Goal: Check status: Check status

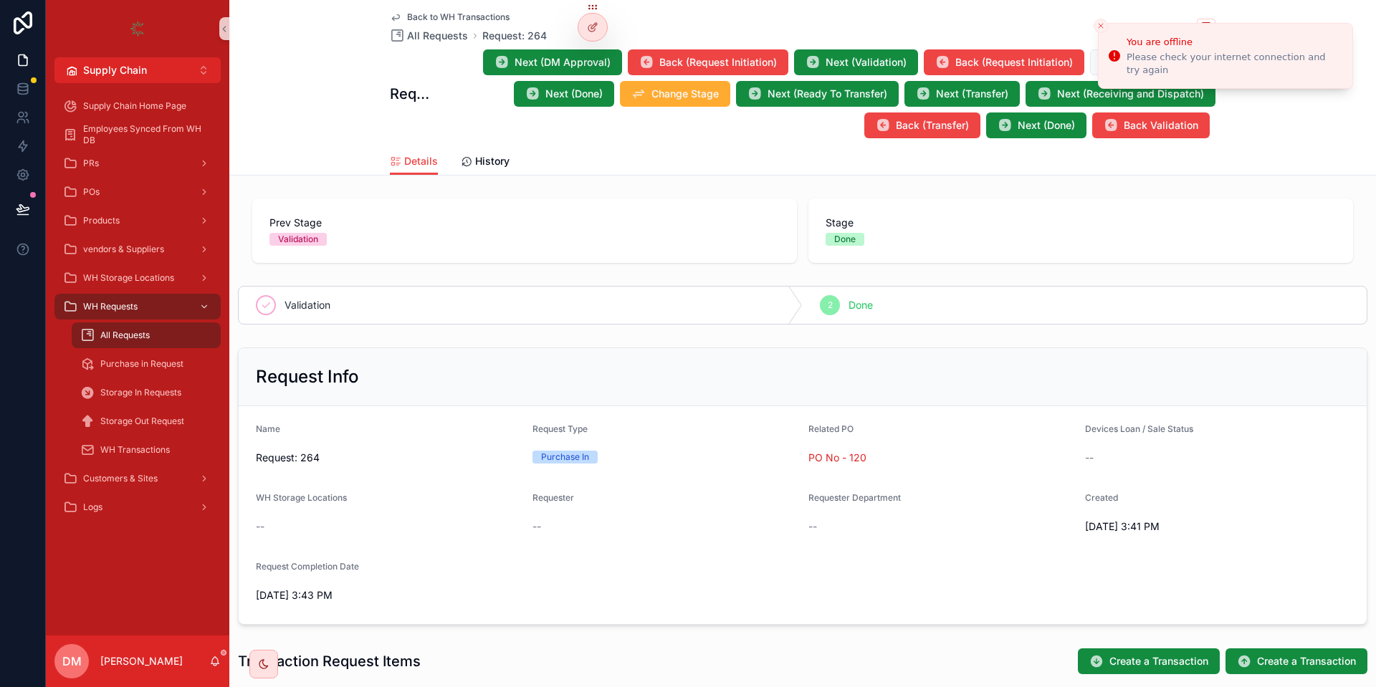
scroll to position [10, 0]
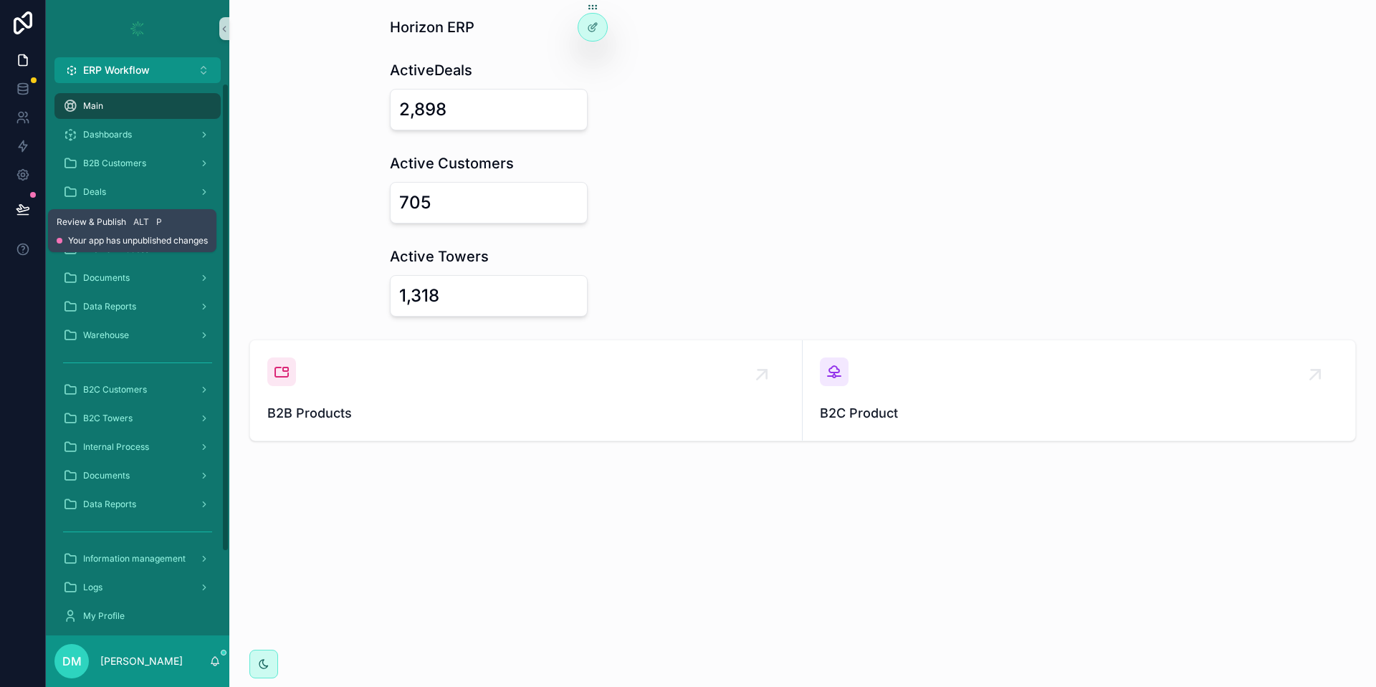
click at [6, 209] on div at bounding box center [22, 209] width 45 height 40
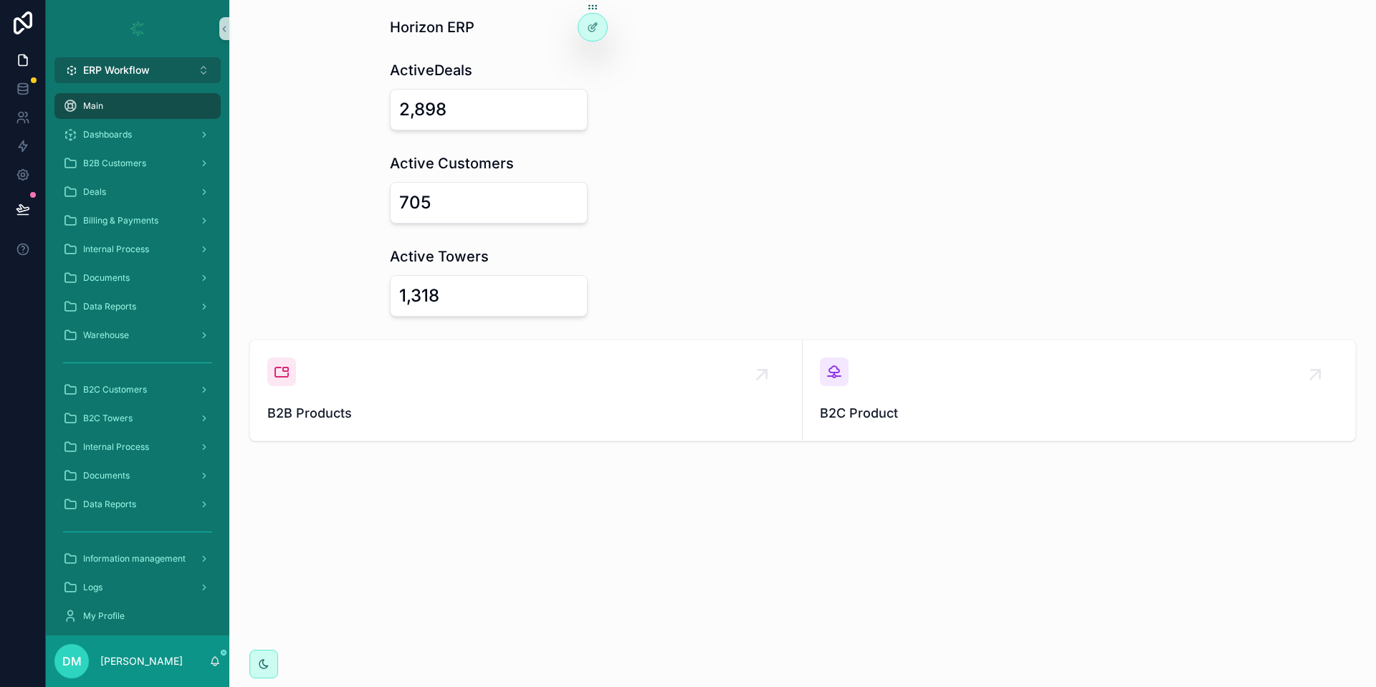
click at [170, 80] on button "ERP Workflow Alt 1" at bounding box center [137, 70] width 166 height 26
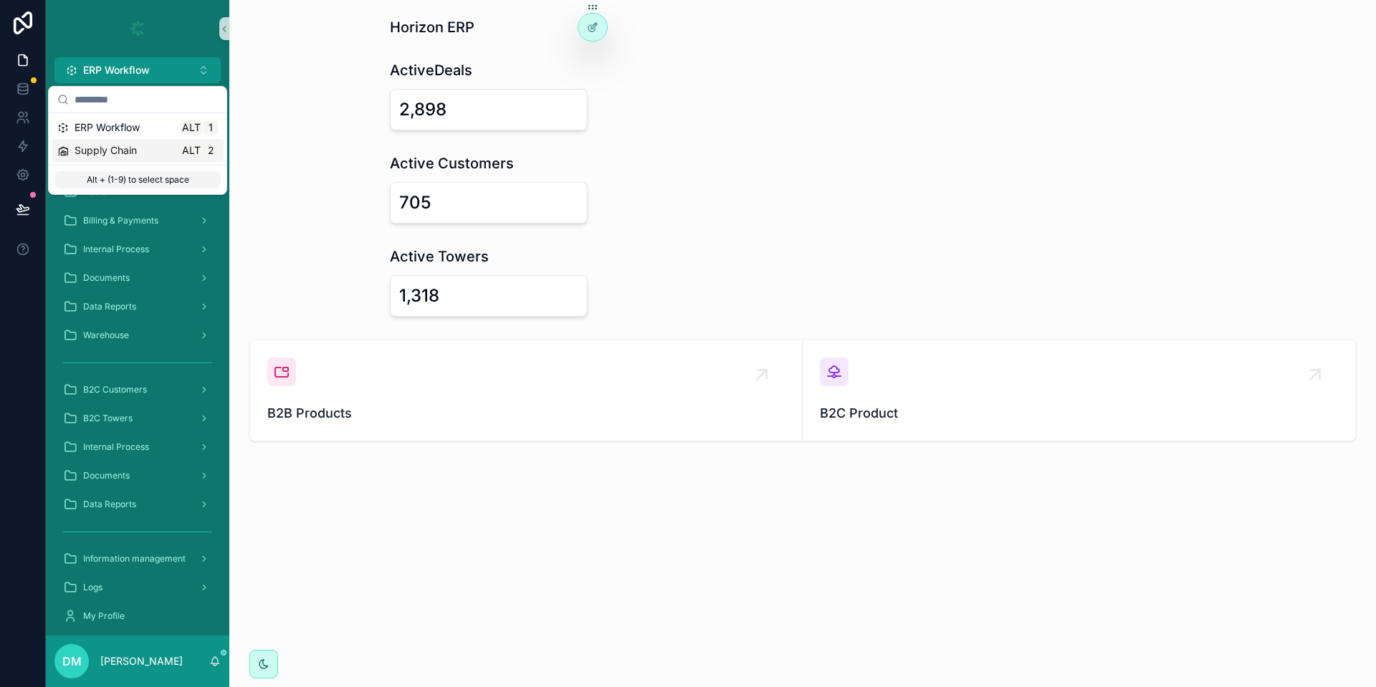
click at [158, 158] on div "Supply Chain Alt 2" at bounding box center [138, 150] width 172 height 23
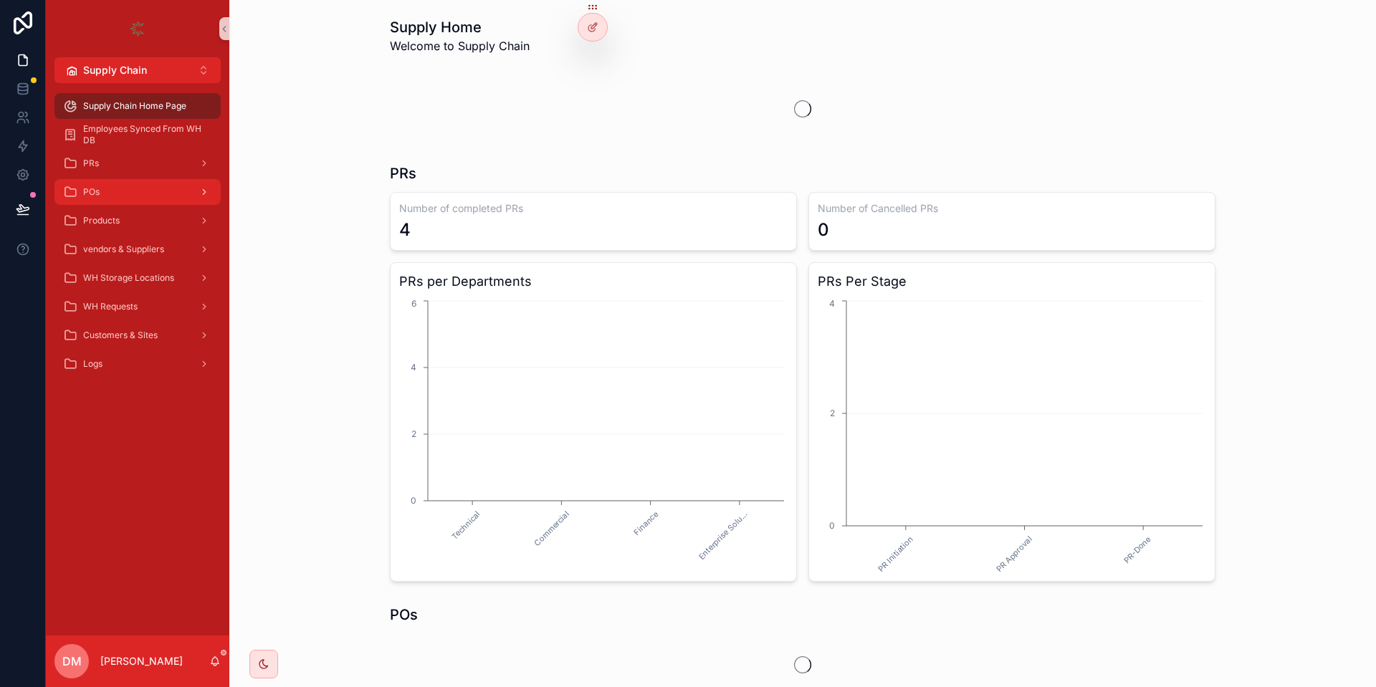
click at [173, 201] on div "POs" at bounding box center [137, 192] width 149 height 23
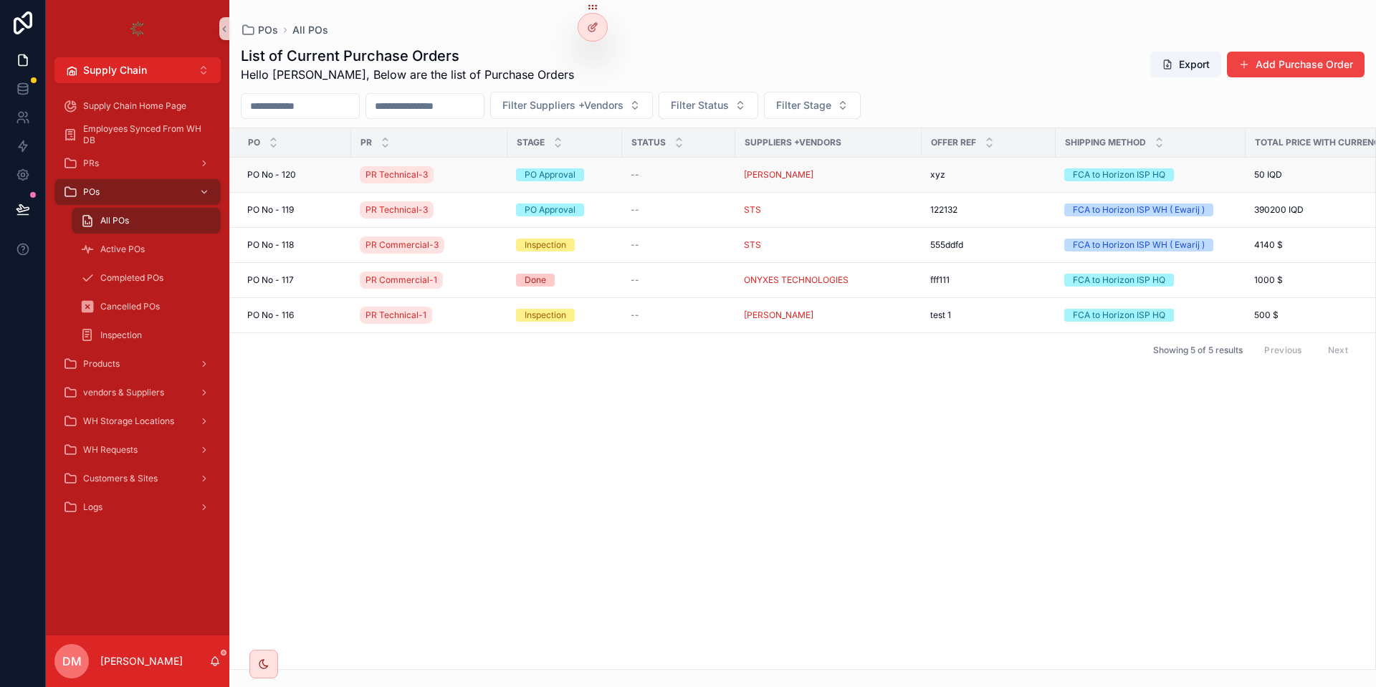
click at [310, 181] on td "PO No - 120 PO No - 120" at bounding box center [290, 175] width 121 height 35
click at [310, 175] on div "PO No - 120 PO No - 120" at bounding box center [294, 174] width 95 height 11
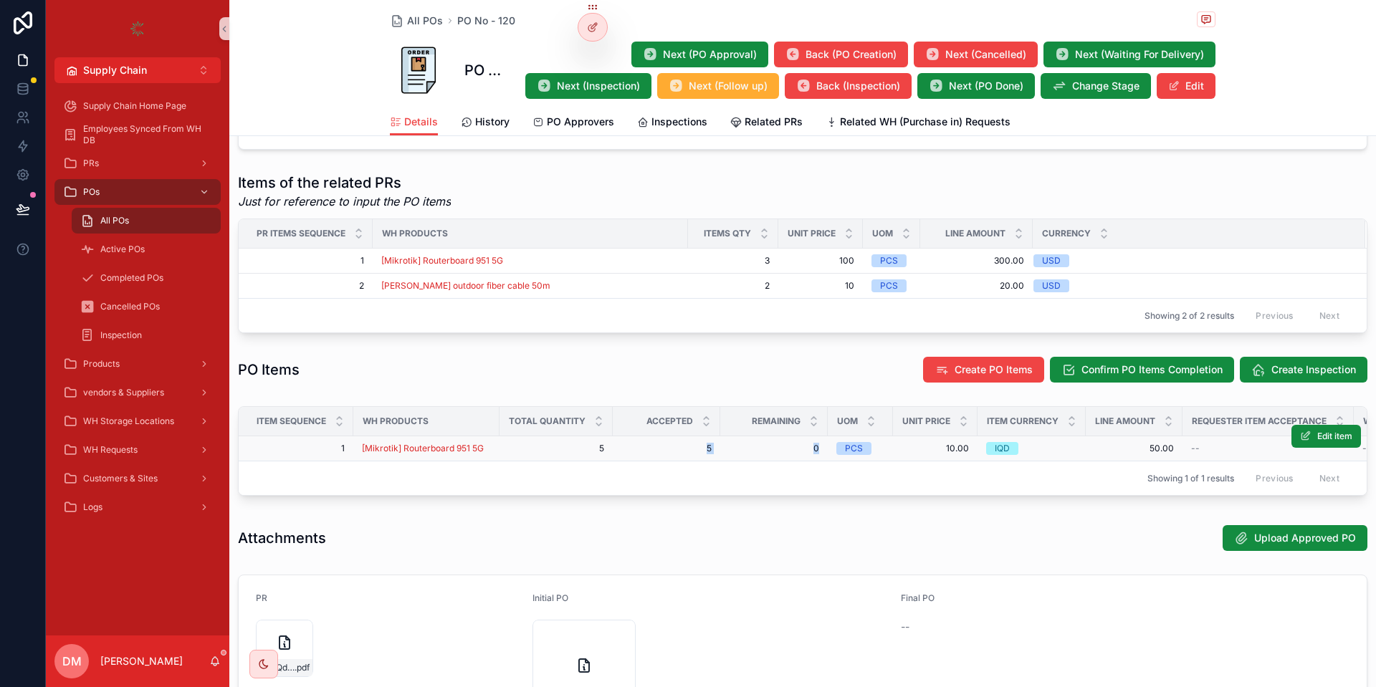
drag, startPoint x: 723, startPoint y: 452, endPoint x: 825, endPoint y: 456, distance: 101.8
click at [825, 456] on tr "1 1 [Mikrotik] Routerboard 951 5G 5 5 5 5 0 0 PCS 10.00 10.00 IQD 50.00 50.00 -…" at bounding box center [1212, 448] width 1946 height 25
click at [776, 498] on div "Item sequence WH Products Total Quantity Accepted Remaining UOM Unit Price Item…" at bounding box center [802, 454] width 1147 height 107
click at [885, 686] on div "PO .pdf" at bounding box center [710, 671] width 357 height 103
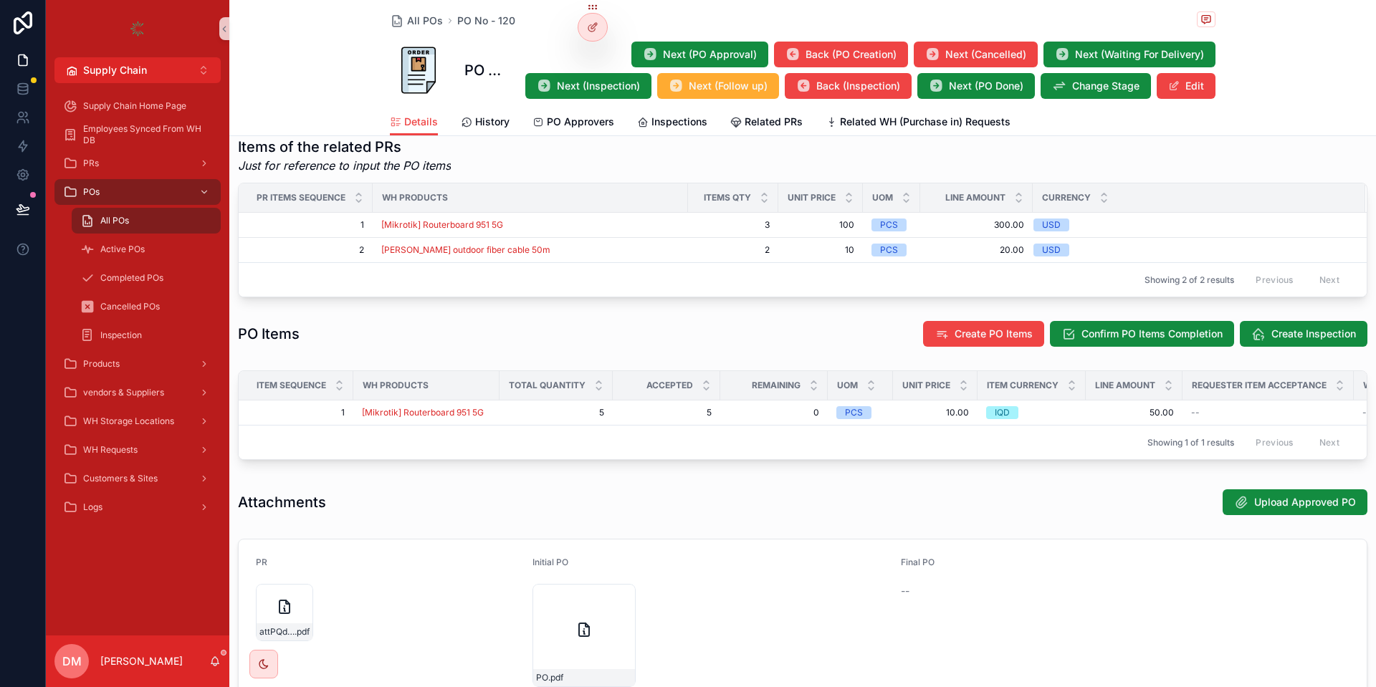
scroll to position [563, 0]
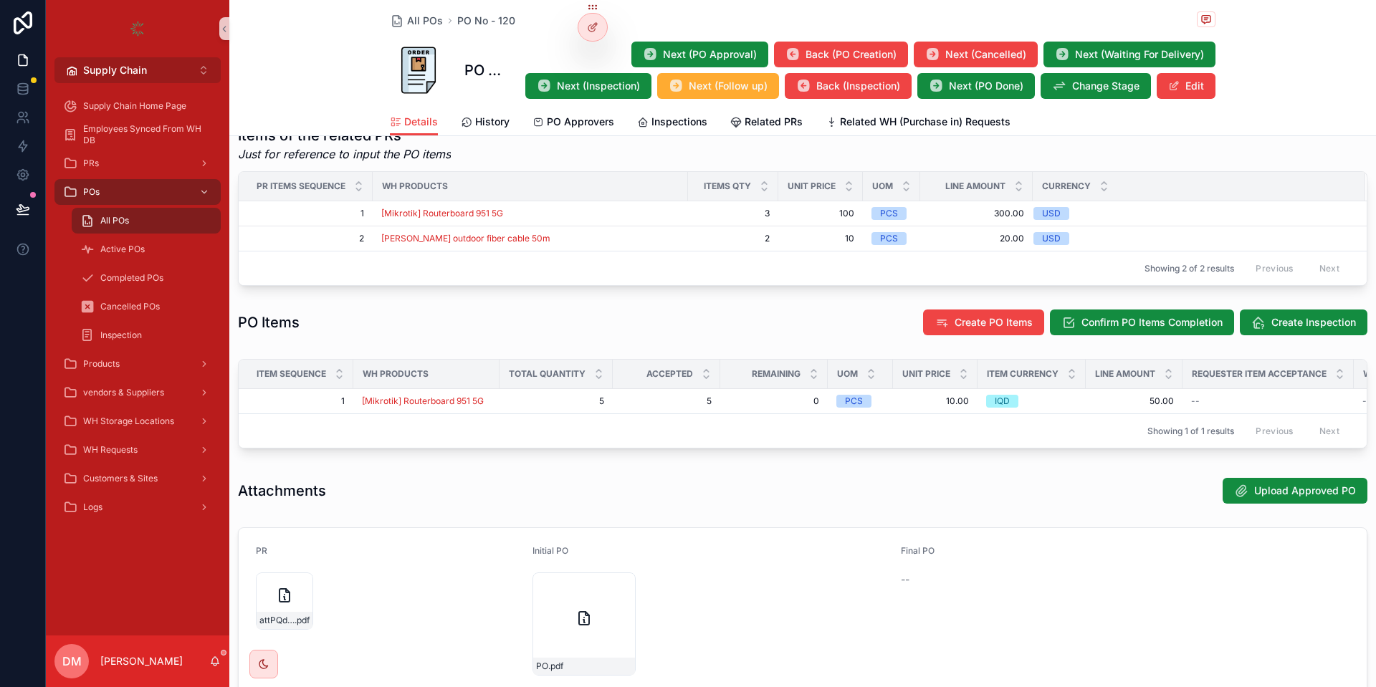
click at [137, 79] on button "Supply Chain Alt 2" at bounding box center [137, 70] width 166 height 26
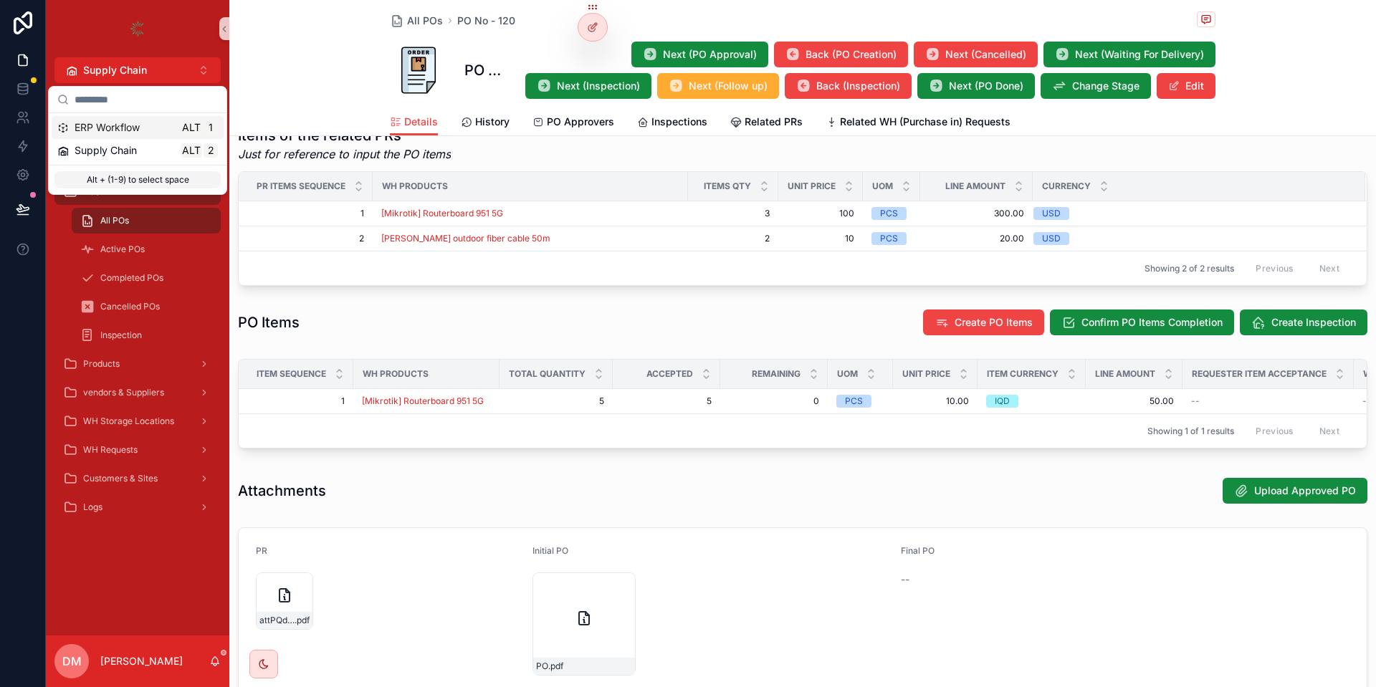
click at [131, 130] on span "ERP Workflow" at bounding box center [107, 127] width 65 height 14
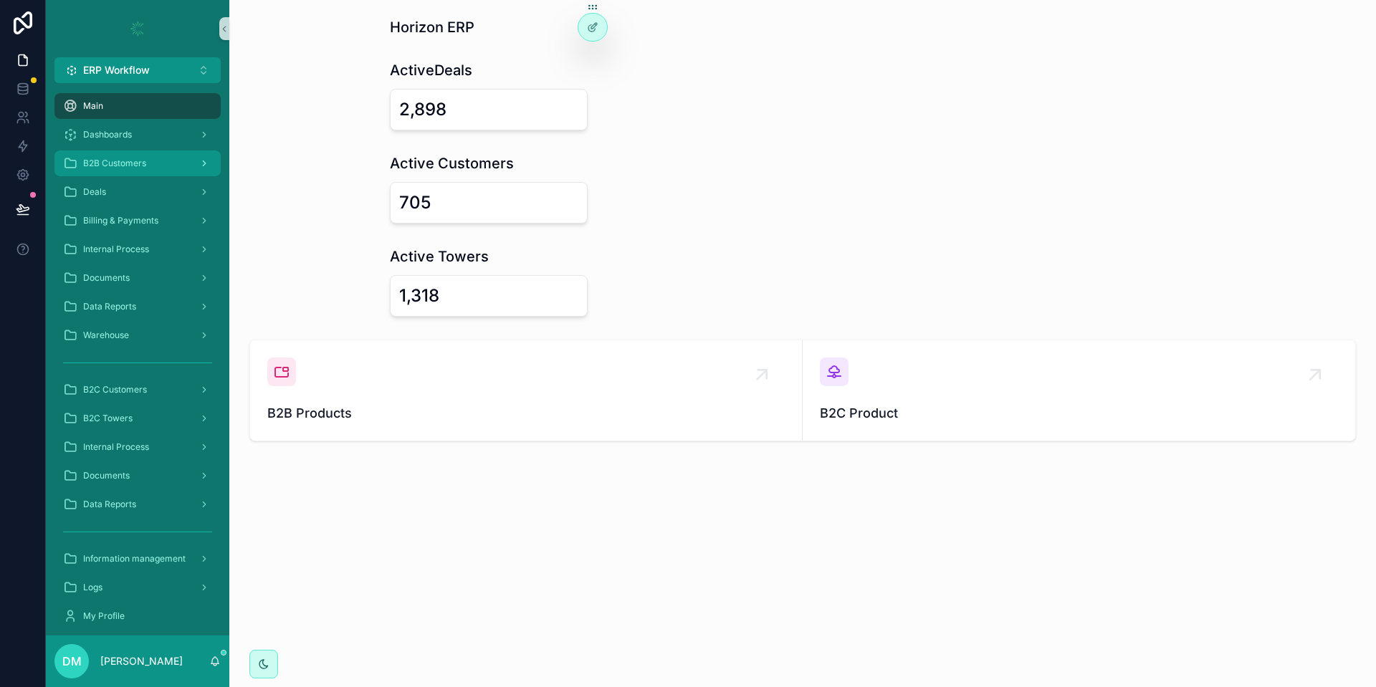
click at [144, 154] on div "B2B Customers" at bounding box center [137, 163] width 149 height 23
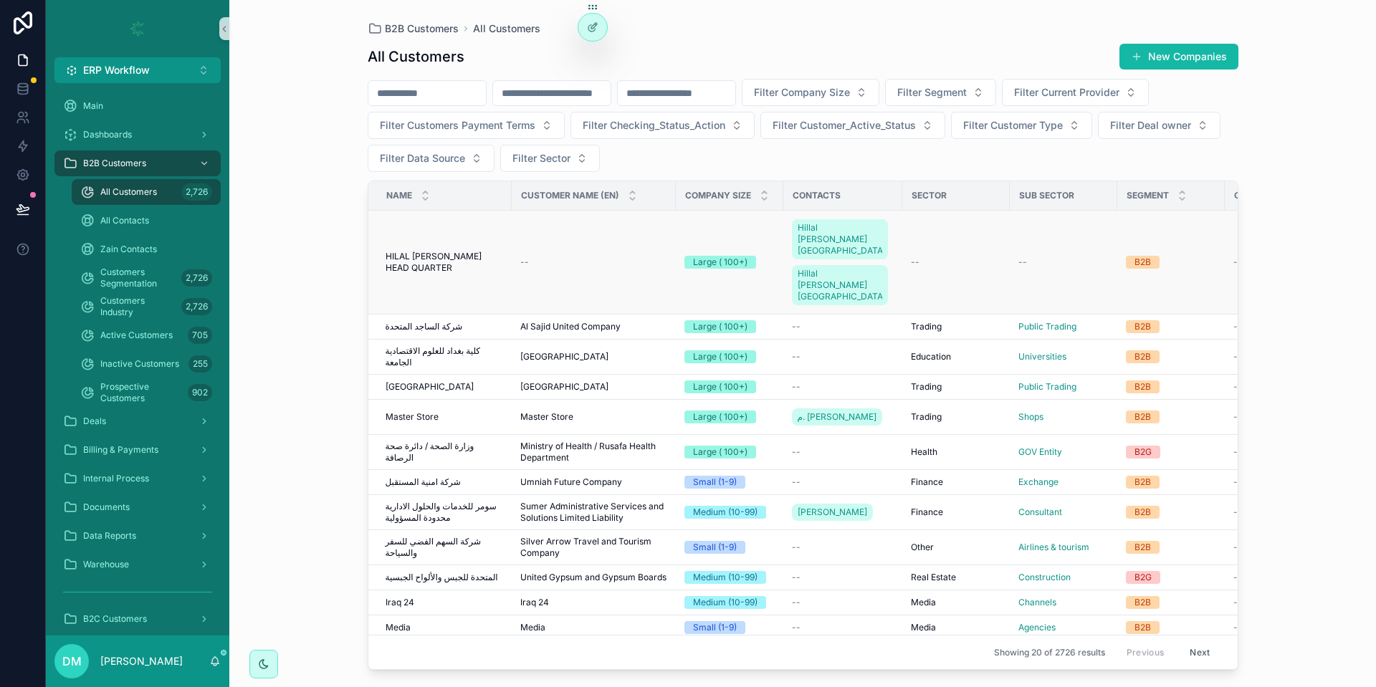
click at [477, 251] on span "HILAL AL BASRA HEAD QUARTER" at bounding box center [445, 262] width 118 height 23
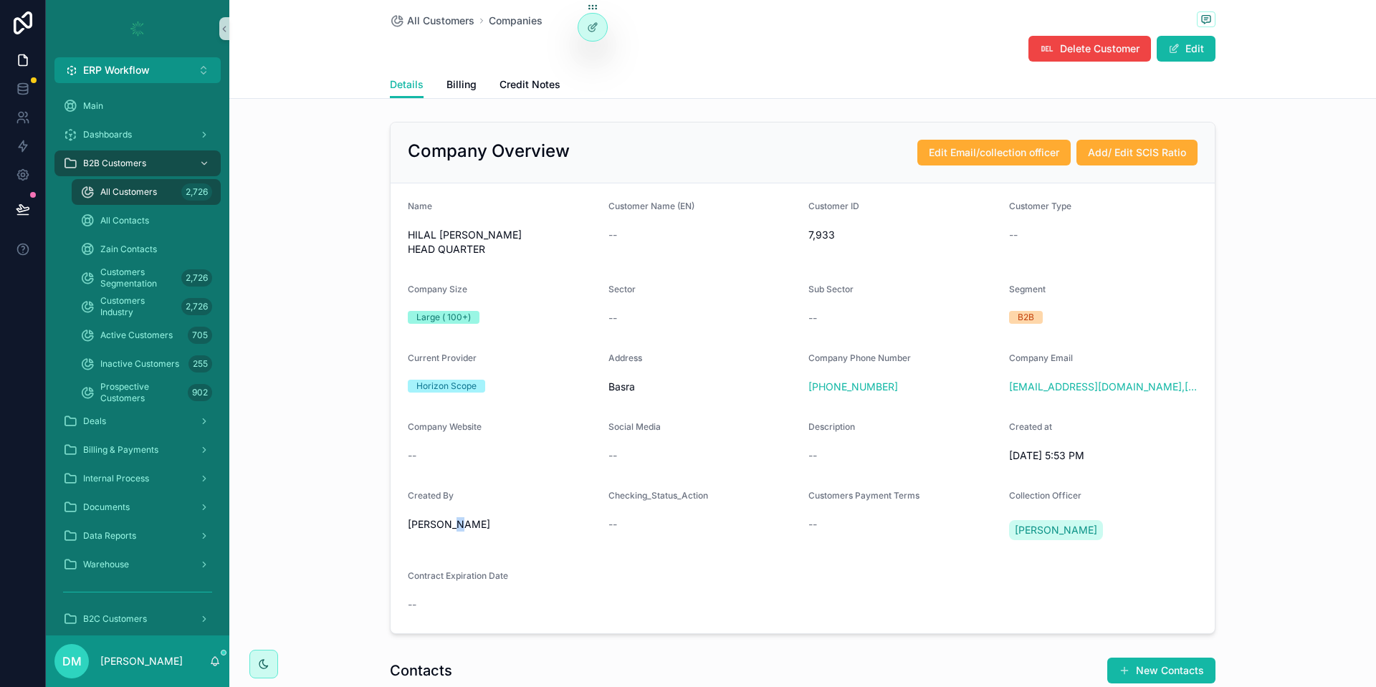
click at [453, 513] on div "Mustafa Dhiaa" at bounding box center [502, 524] width 189 height 23
click at [454, 517] on span "Mustafa Dhiaa" at bounding box center [449, 524] width 82 height 14
click at [1200, 47] on button "Edit" at bounding box center [1186, 49] width 59 height 26
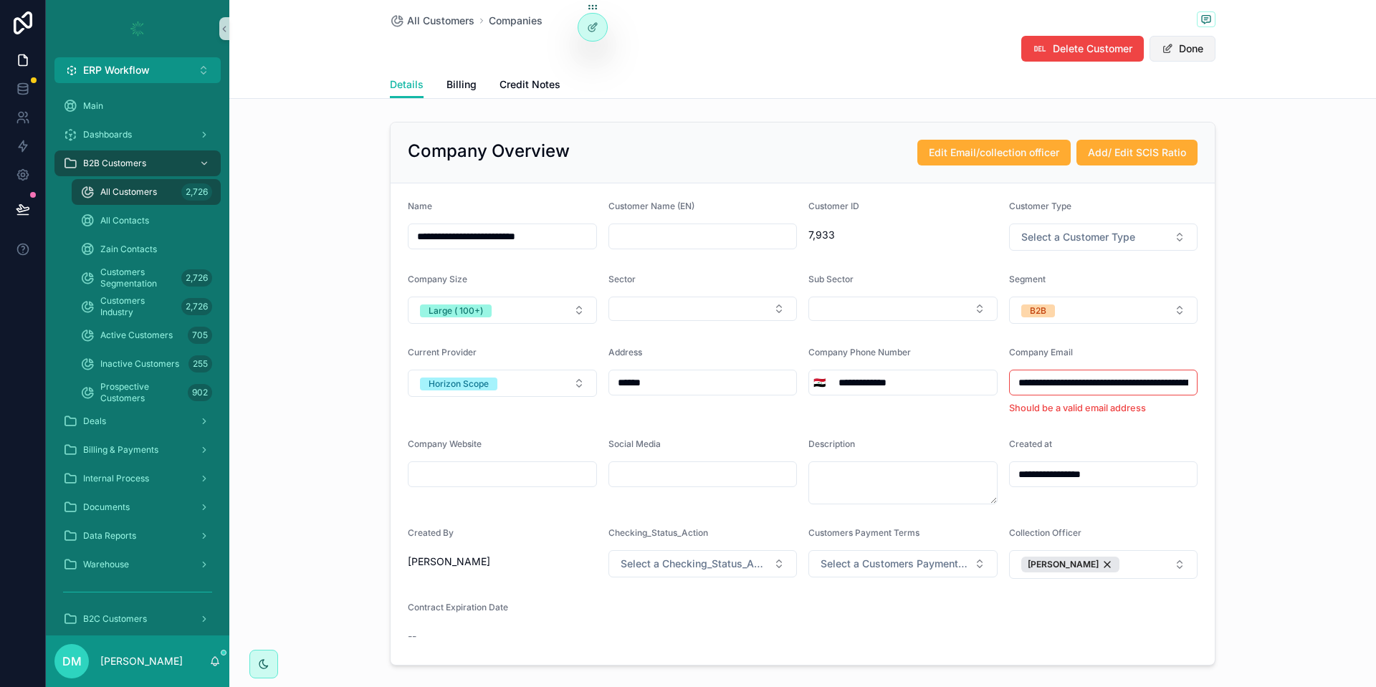
click at [1191, 55] on button "Done" at bounding box center [1182, 49] width 66 height 26
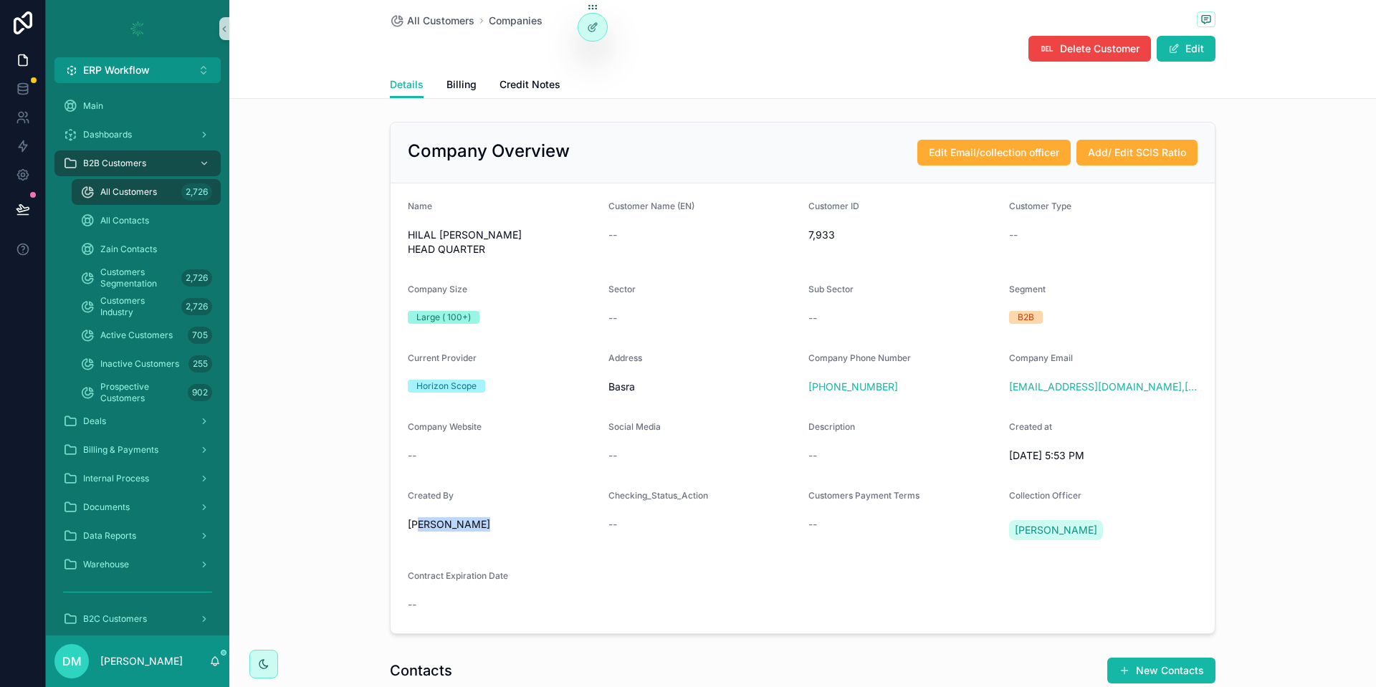
drag, startPoint x: 420, startPoint y: 505, endPoint x: 499, endPoint y: 515, distance: 80.2
click at [490, 517] on span "Mustafa Dhiaa" at bounding box center [449, 524] width 82 height 14
click at [499, 517] on div "Mustafa Dhiaa" at bounding box center [502, 524] width 189 height 14
click at [138, 427] on div "Deals" at bounding box center [137, 421] width 149 height 23
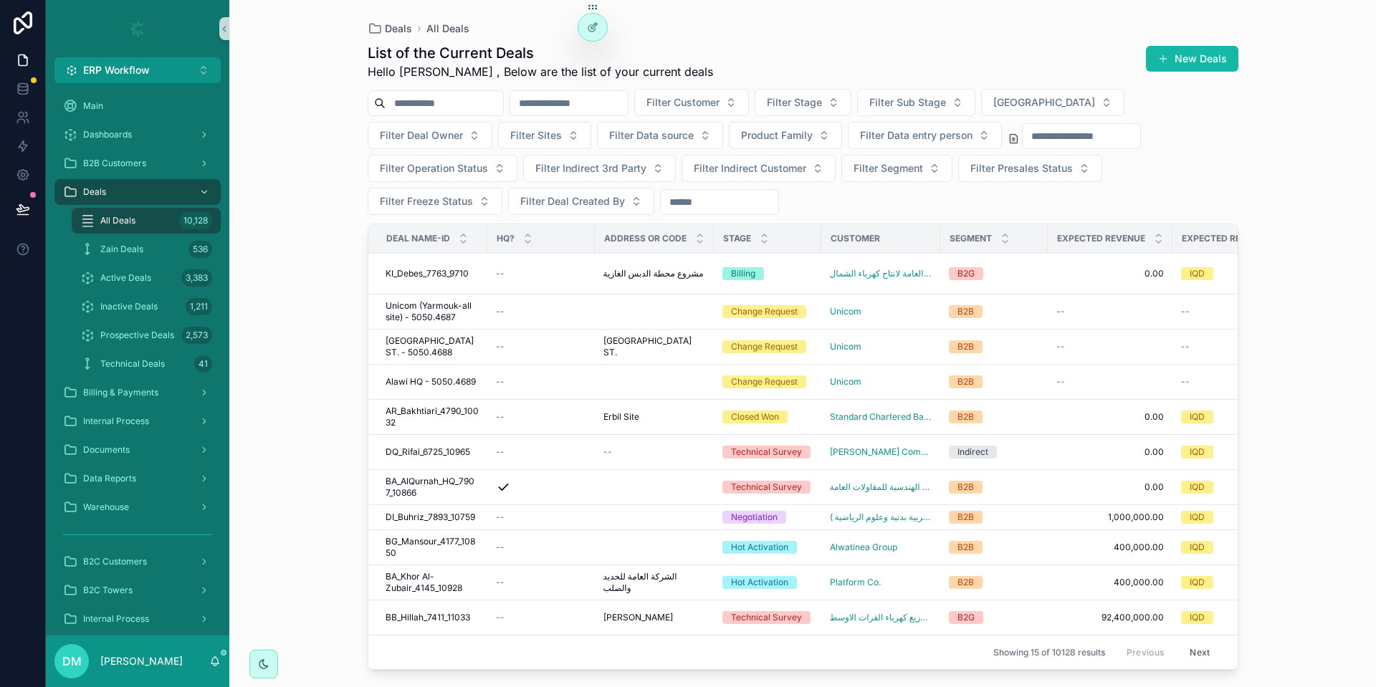
click at [474, 97] on input "scrollable content" at bounding box center [445, 103] width 118 height 20
click at [567, 90] on div "scrollable content" at bounding box center [568, 103] width 119 height 26
click at [580, 99] on input "scrollable content" at bounding box center [569, 103] width 118 height 20
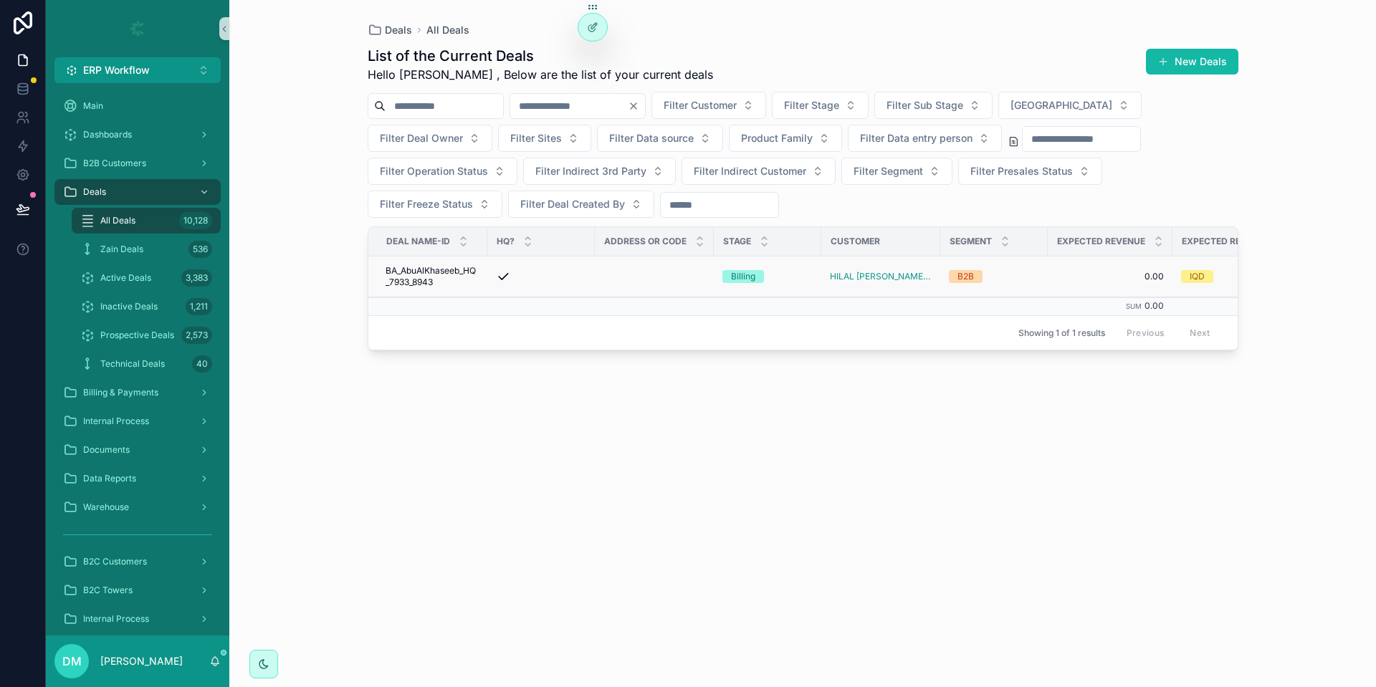
type input "****"
click at [420, 273] on span "BA_AbuAlKhaseeb_HQ_7933_8943" at bounding box center [432, 276] width 93 height 23
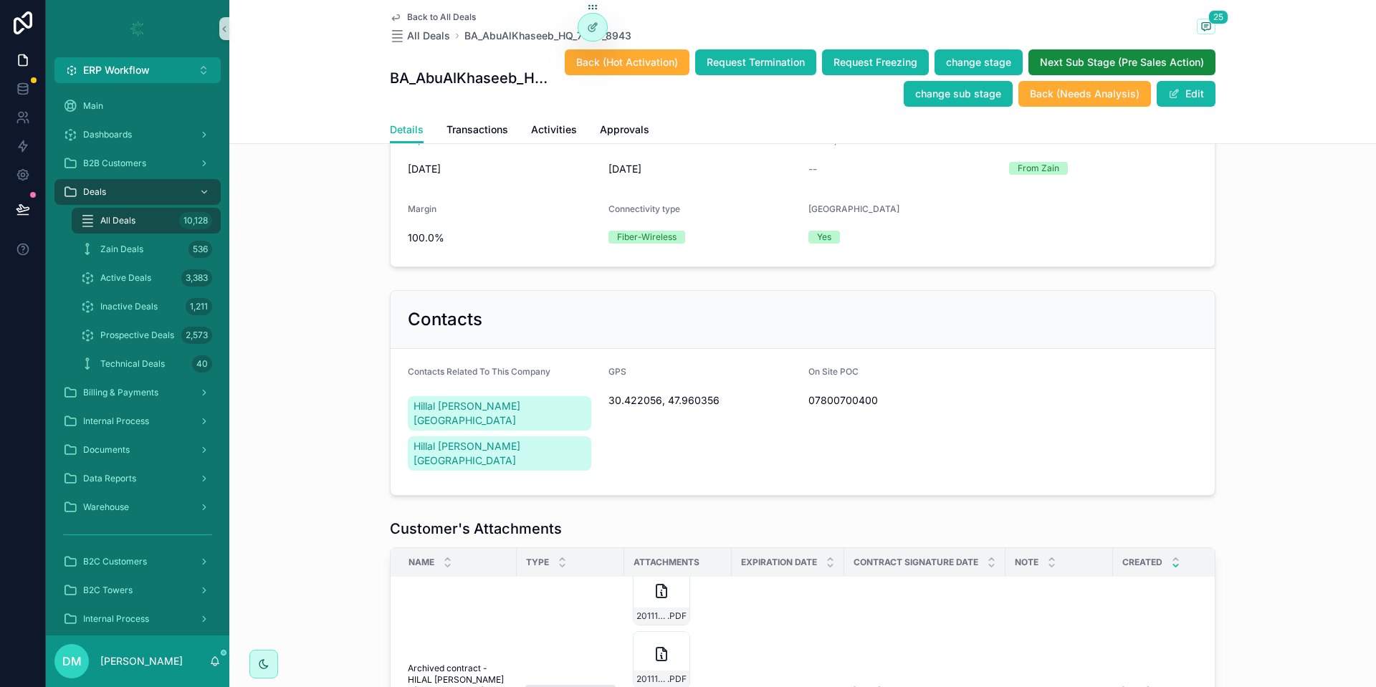
scroll to position [344, 0]
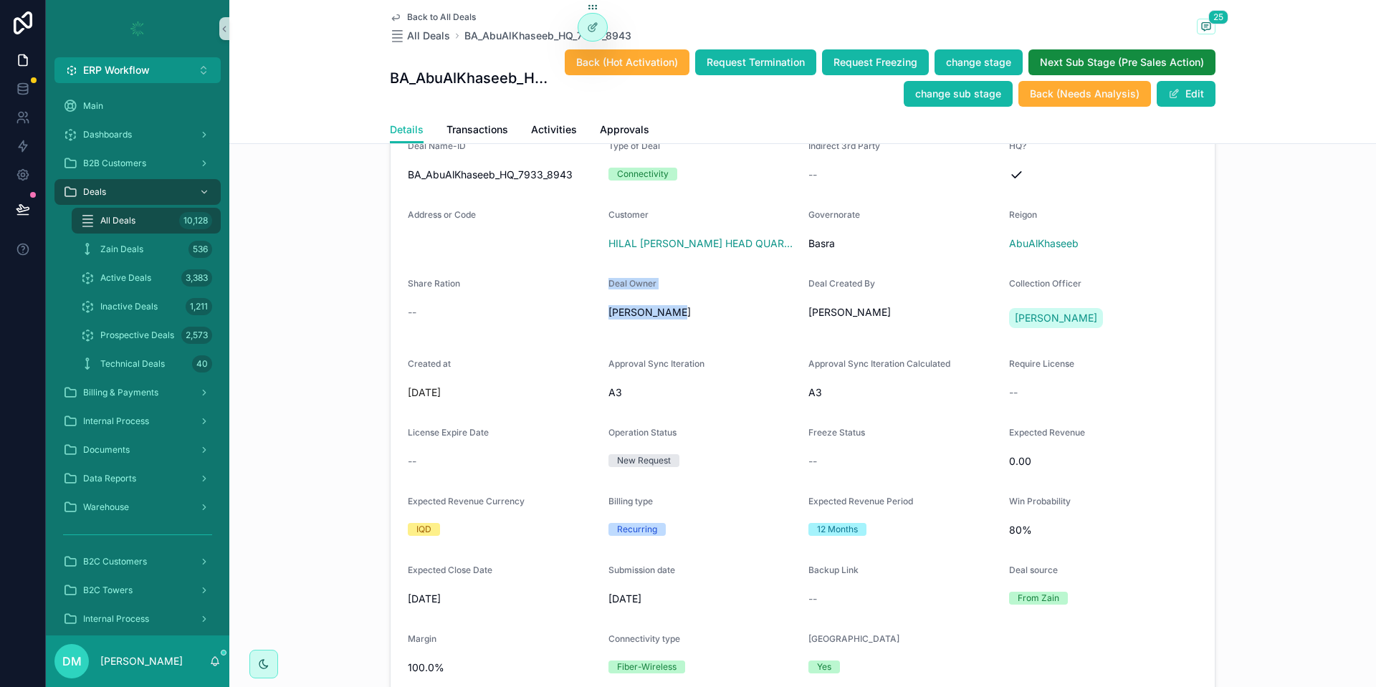
drag, startPoint x: 659, startPoint y: 312, endPoint x: 578, endPoint y: 312, distance: 80.3
click at [608, 312] on span "Mustafa Dhiaa" at bounding box center [649, 312] width 82 height 14
click at [671, 325] on div "Deal Owner Mustafa Dhiaa" at bounding box center [702, 306] width 189 height 57
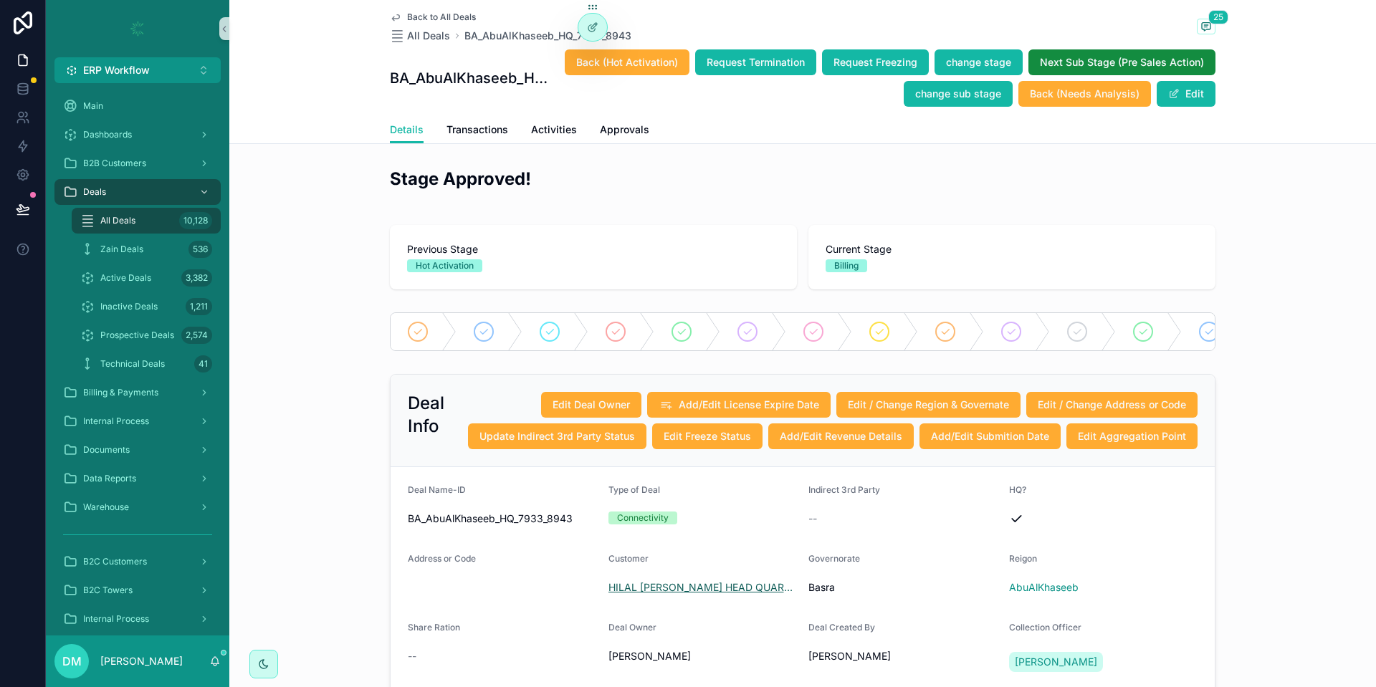
scroll to position [258, 0]
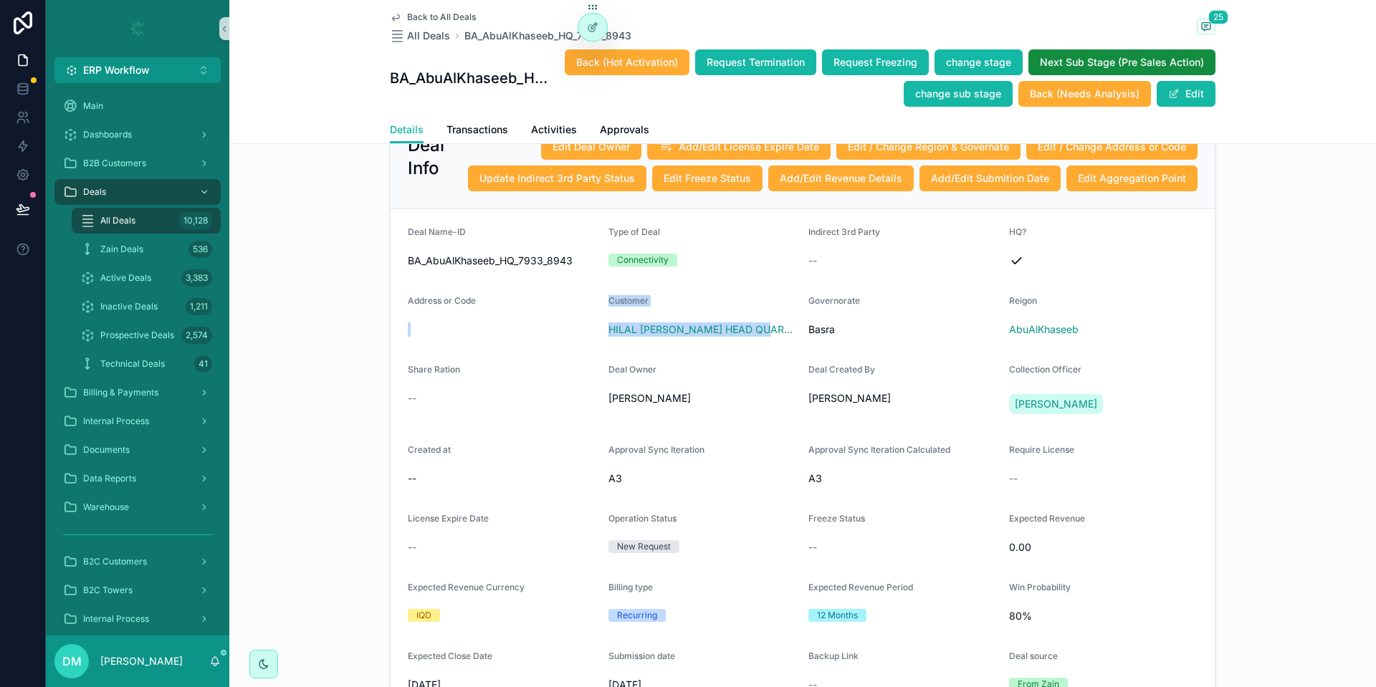
drag, startPoint x: 585, startPoint y: 330, endPoint x: 774, endPoint y: 332, distance: 188.5
click at [774, 332] on div "HILAL AL BASRA HEAD QUARTER" at bounding box center [702, 329] width 189 height 14
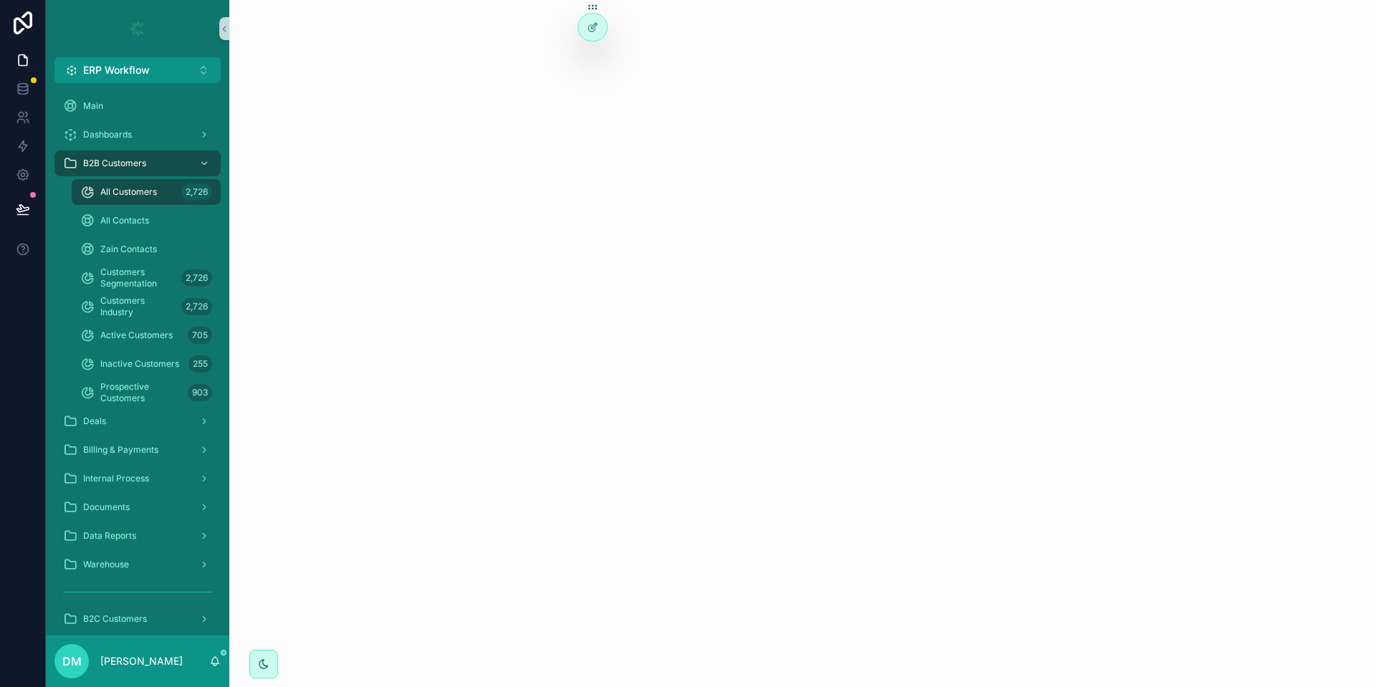
click at [605, 331] on div "scrollable content" at bounding box center [802, 343] width 1147 height 687
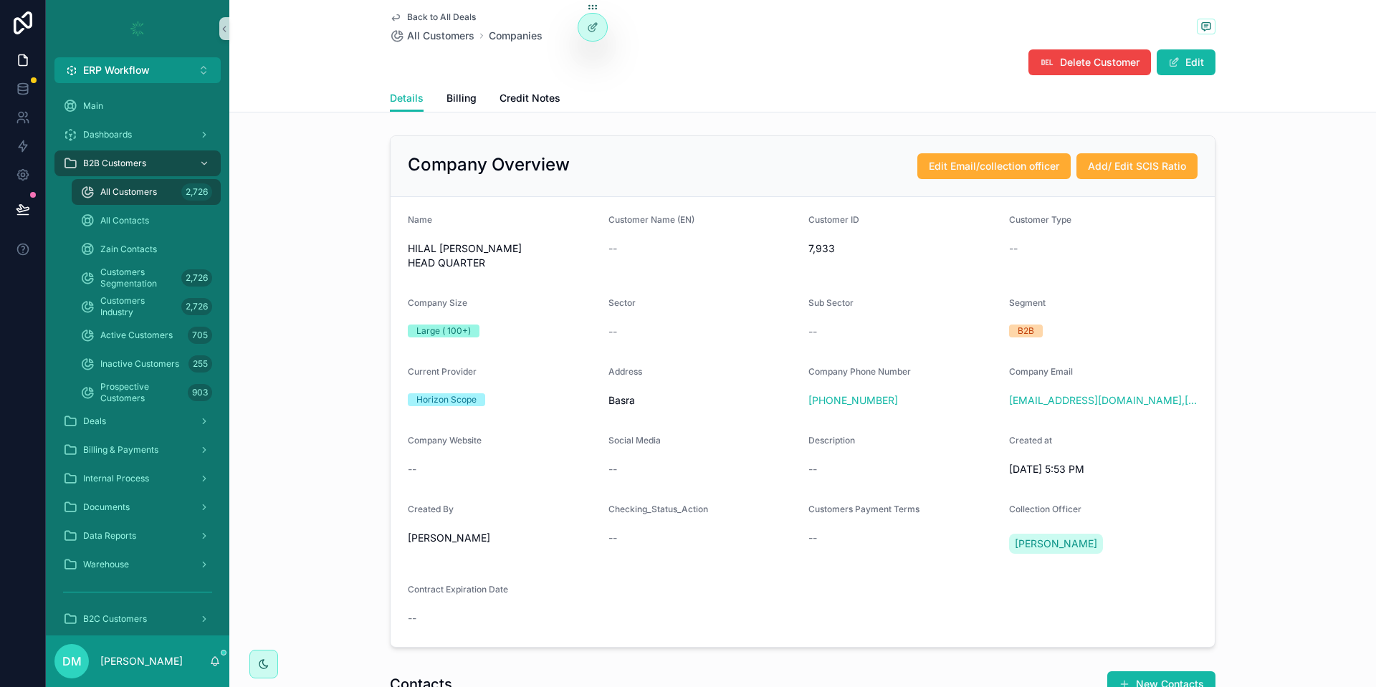
click at [540, 252] on span "HILAL AL BASRA HEAD QUARTER" at bounding box center [502, 255] width 189 height 29
click at [224, 651] on span "scrollable content" at bounding box center [224, 653] width 6 height 6
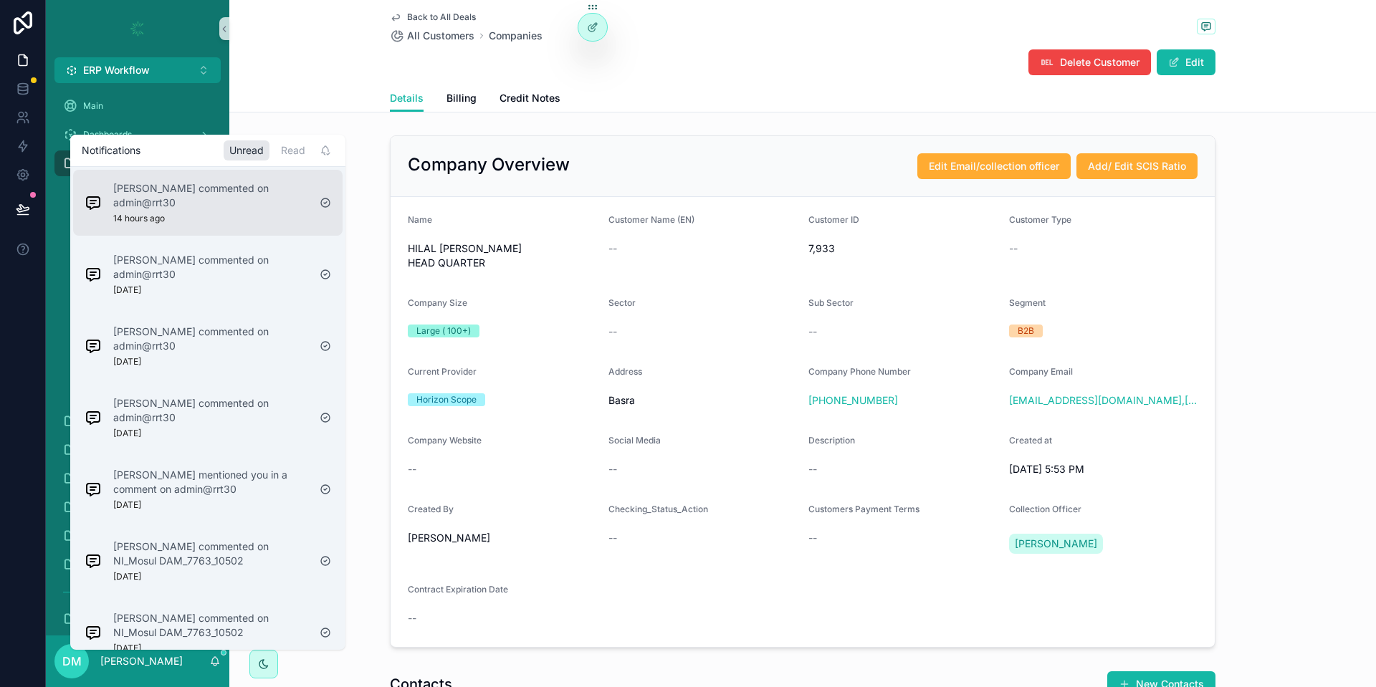
click at [192, 192] on p "Adnan Ibrahim commented on admin@rrt30" at bounding box center [210, 195] width 195 height 29
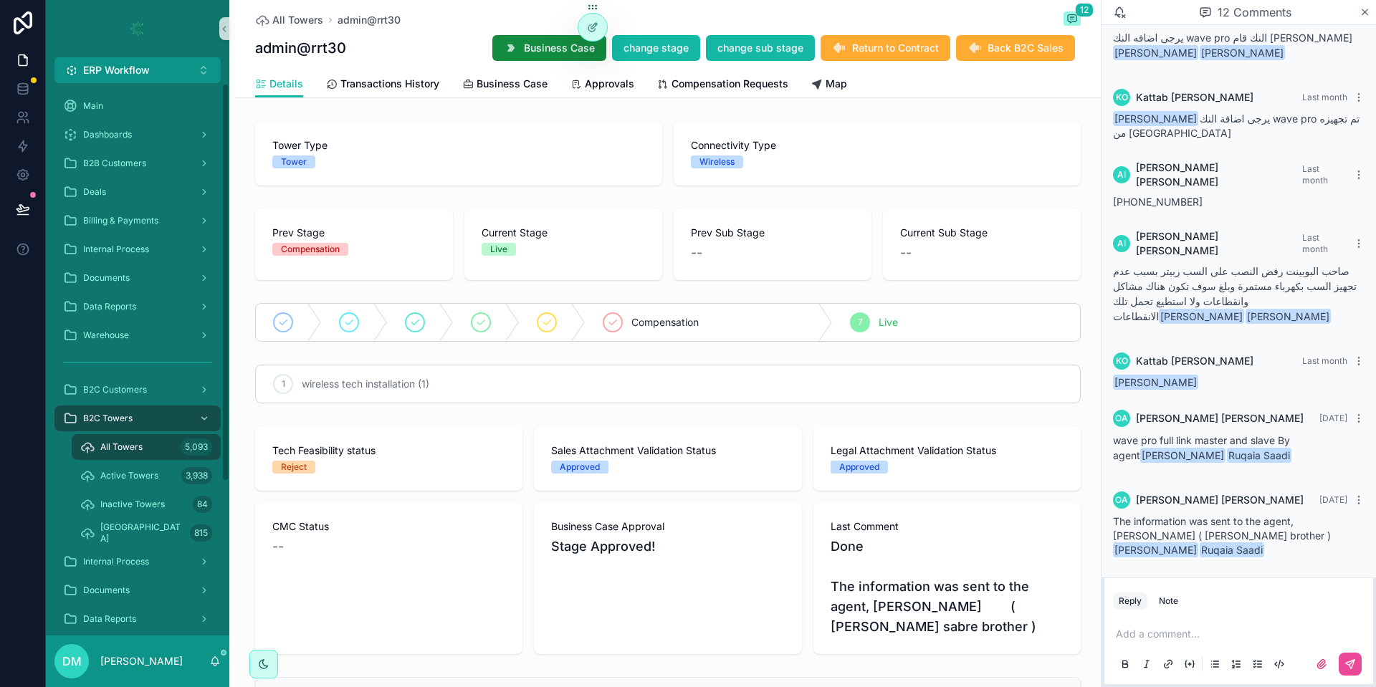
scroll to position [213, 0]
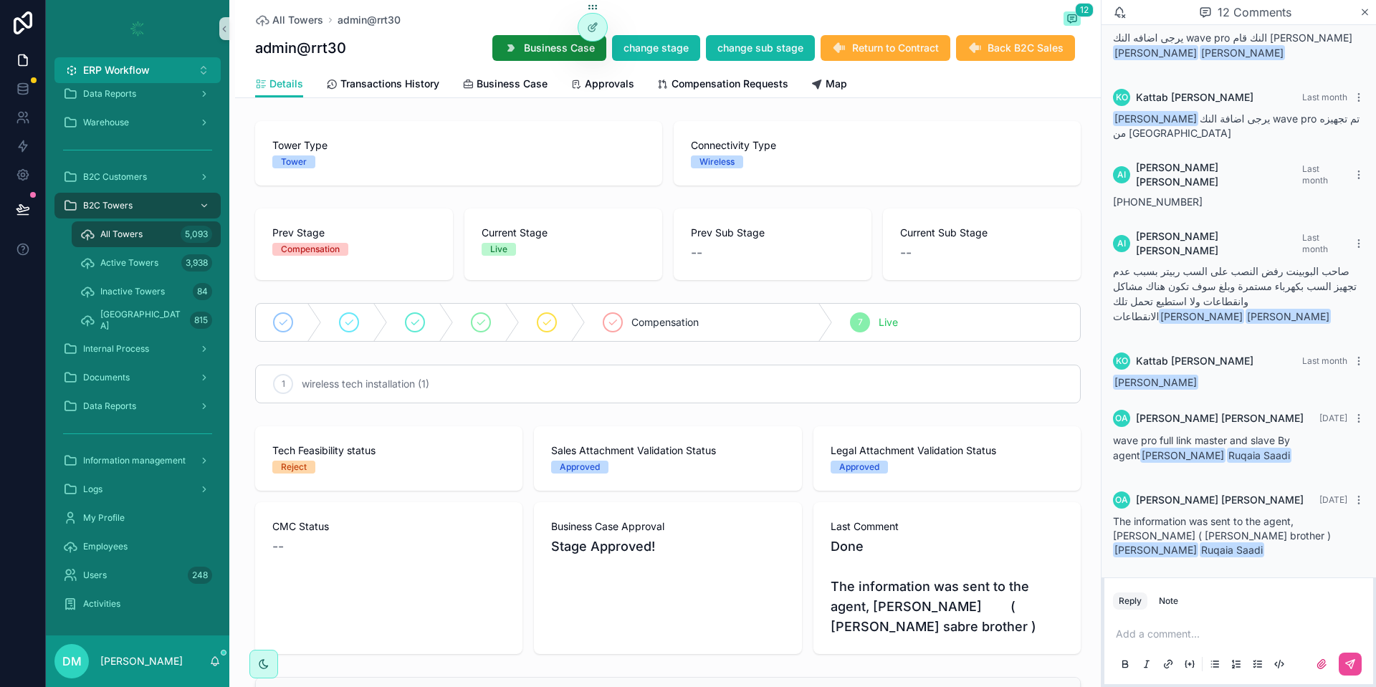
click at [173, 232] on div "All Towers 5,093" at bounding box center [146, 234] width 132 height 23
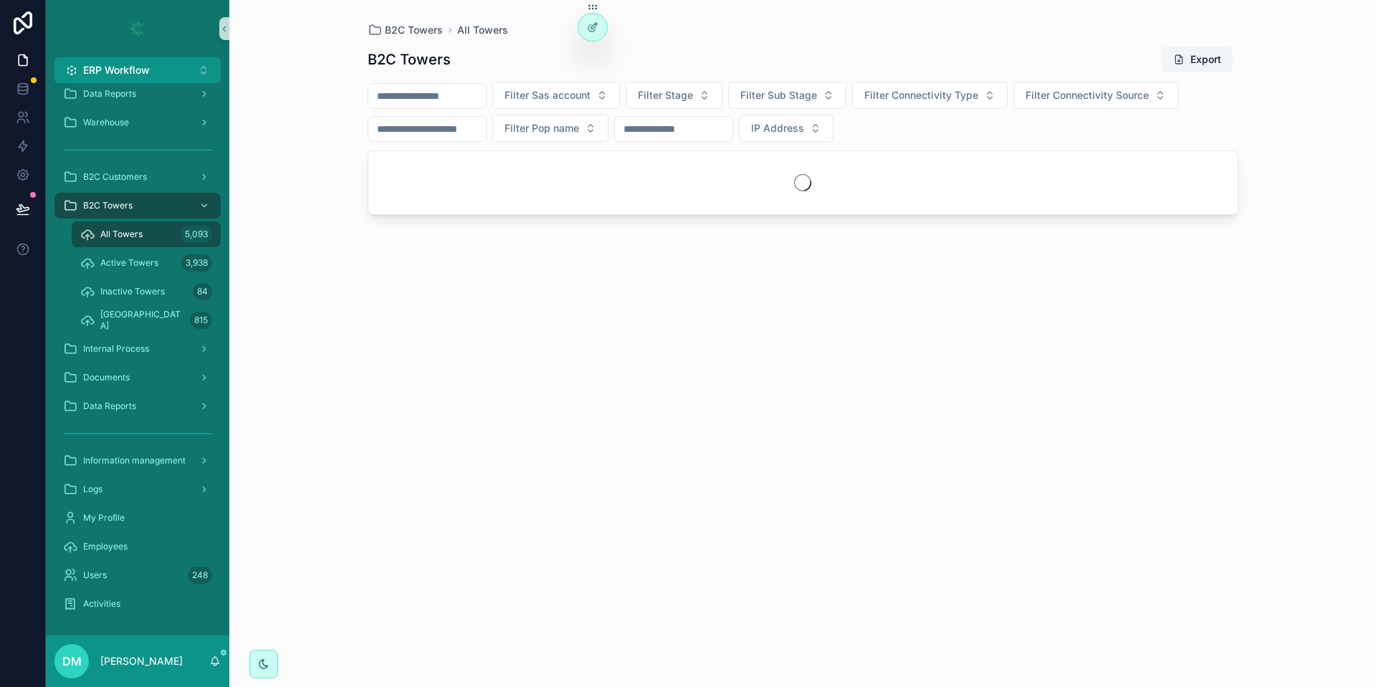
click at [456, 96] on input "scrollable content" at bounding box center [427, 96] width 118 height 20
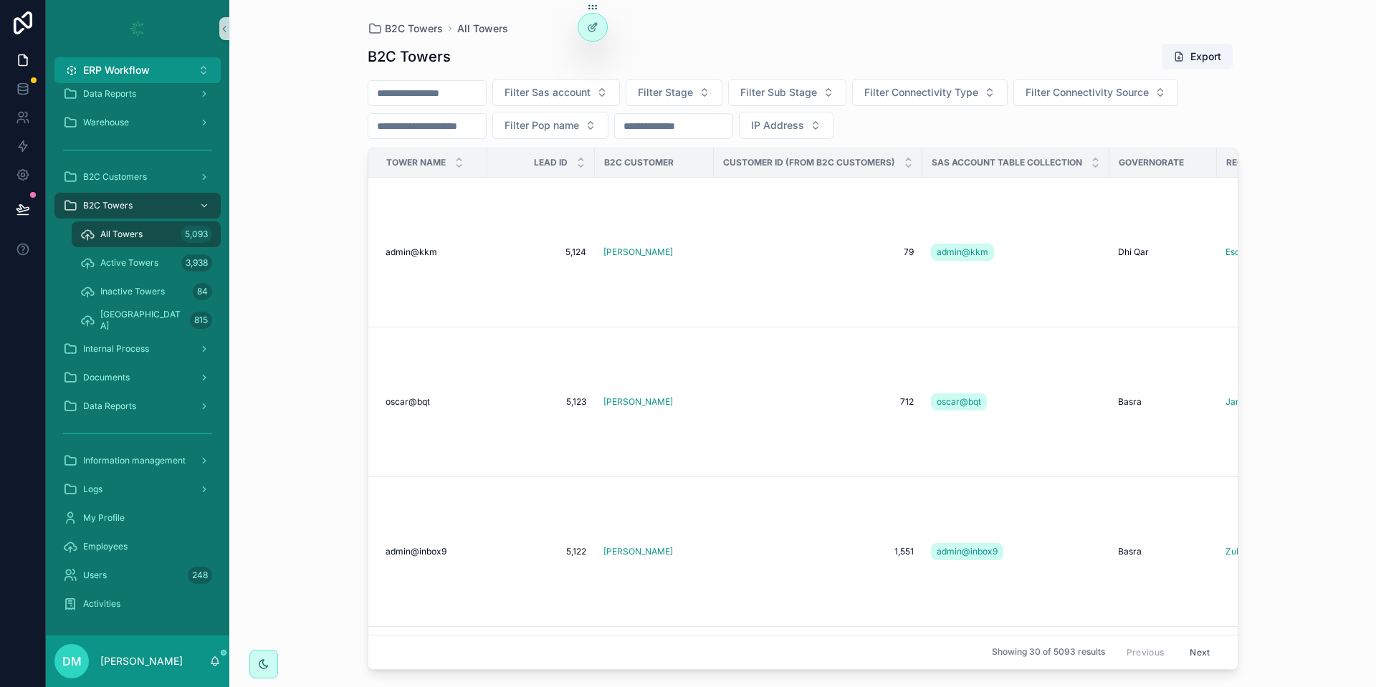
paste input "**********"
type input "**********"
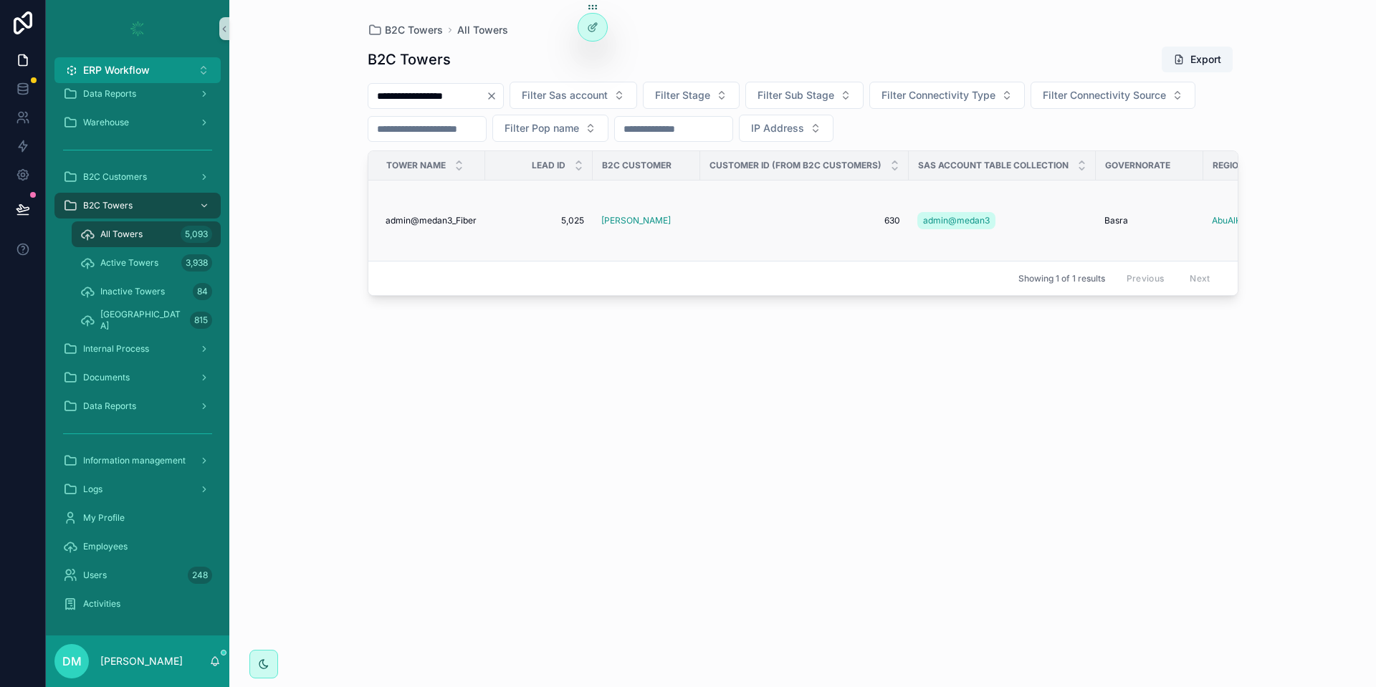
click at [456, 219] on span "admin@medan3_Fiber" at bounding box center [431, 220] width 91 height 11
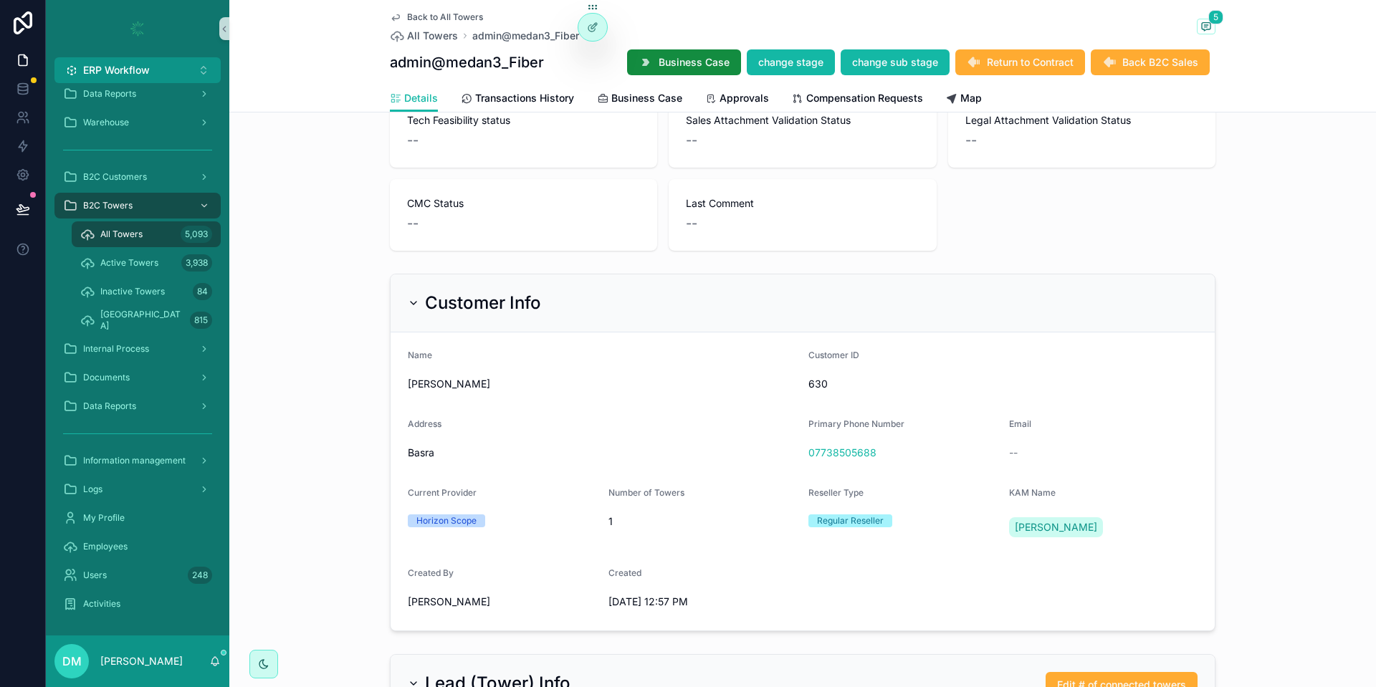
scroll to position [430, 0]
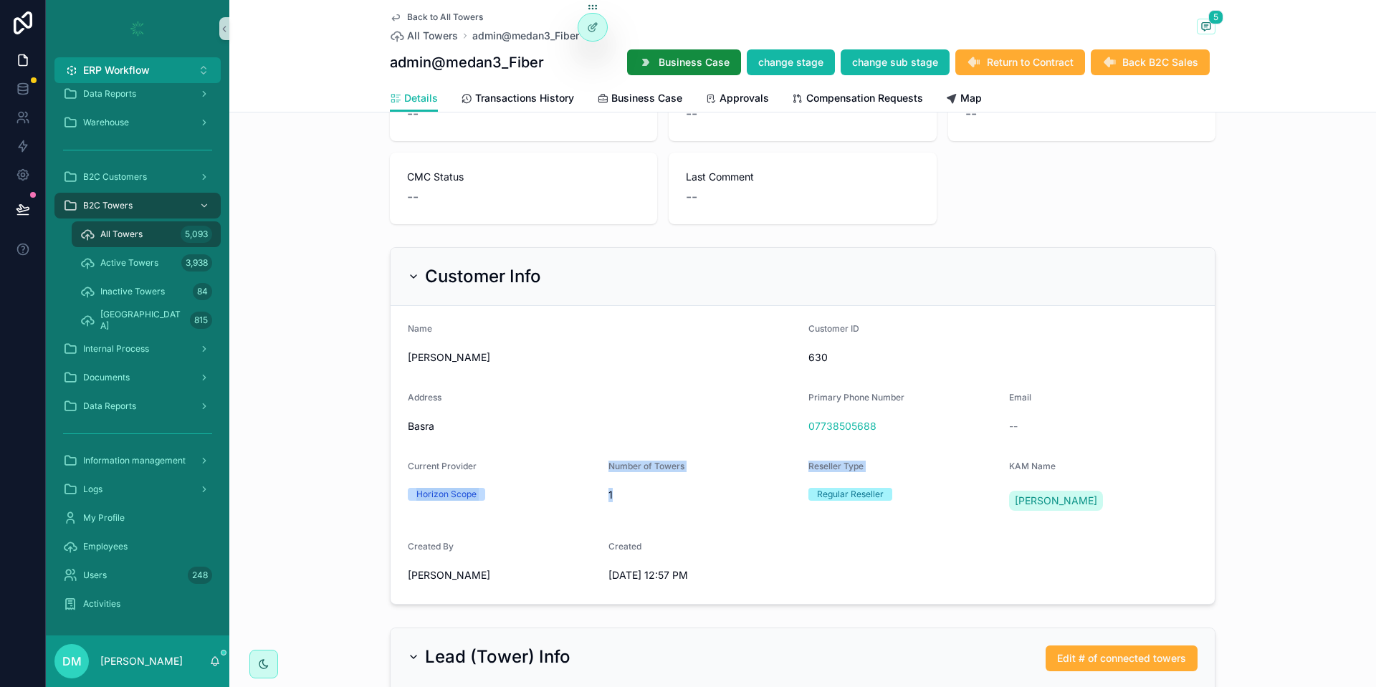
drag, startPoint x: 409, startPoint y: 487, endPoint x: 818, endPoint y: 492, distance: 409.2
click at [818, 492] on form "Name عبد الرزاق عبد الجليل نعيم Customer ID 630 Address Basra Primary Phone Num…" at bounding box center [803, 455] width 824 height 298
click at [794, 535] on form "Name عبد الرزاق عبد الجليل نعيم Customer ID 630 Address Basra Primary Phone Num…" at bounding box center [803, 455] width 824 height 298
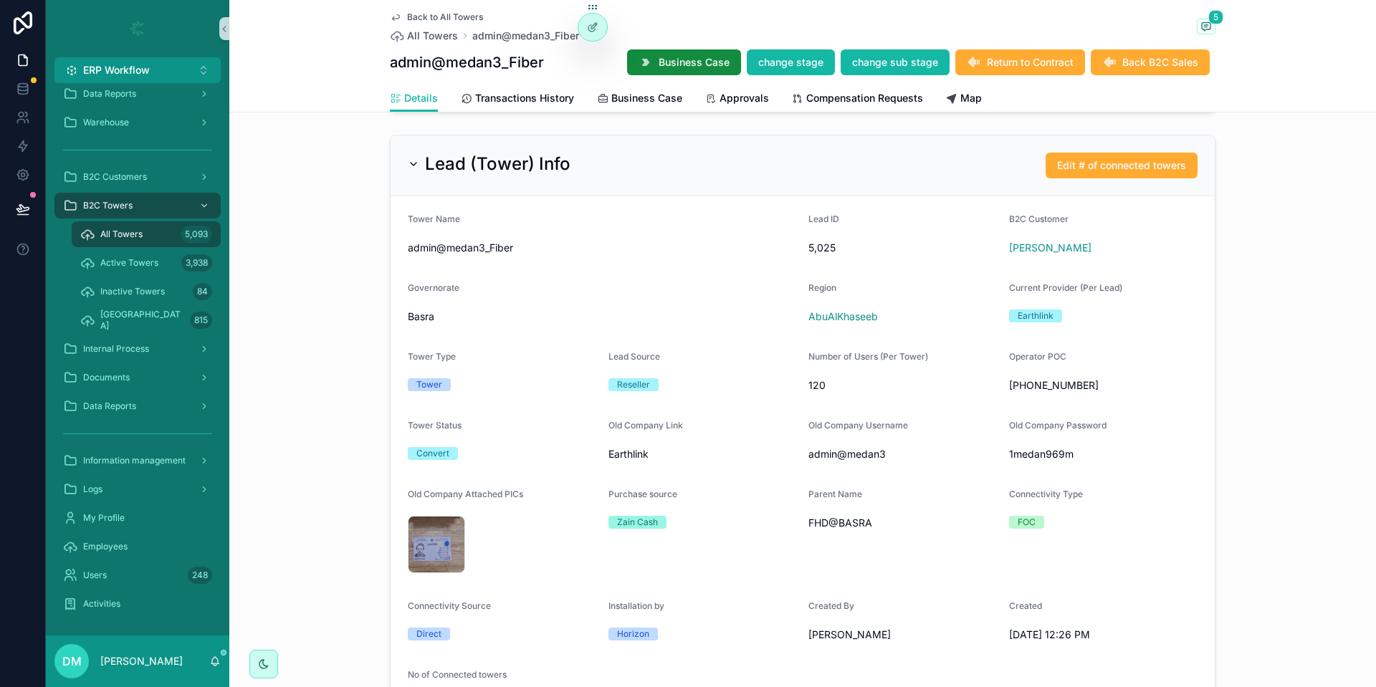
scroll to position [946, 0]
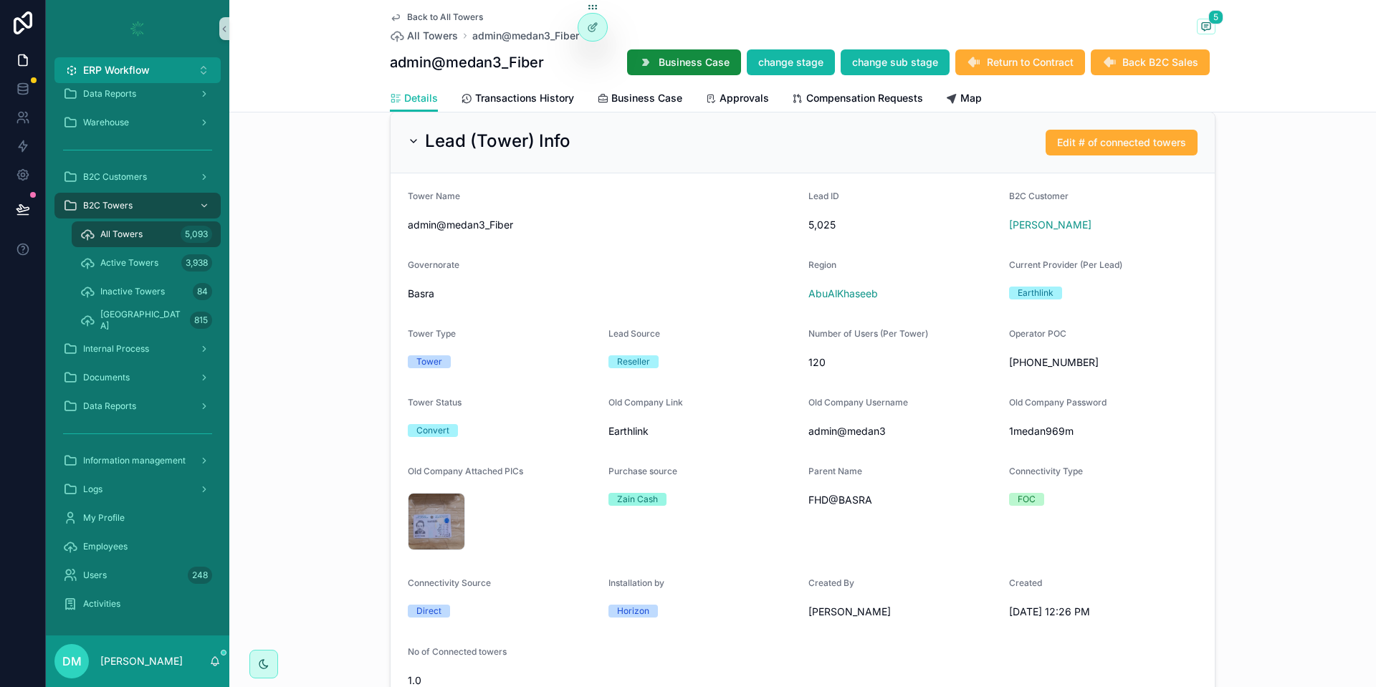
click at [841, 507] on span "FHD@BASRA" at bounding box center [902, 500] width 189 height 14
click at [841, 502] on span "FHD@BASRA" at bounding box center [902, 500] width 189 height 14
click at [1109, 137] on span "Edit # of connected towers" at bounding box center [1121, 142] width 129 height 14
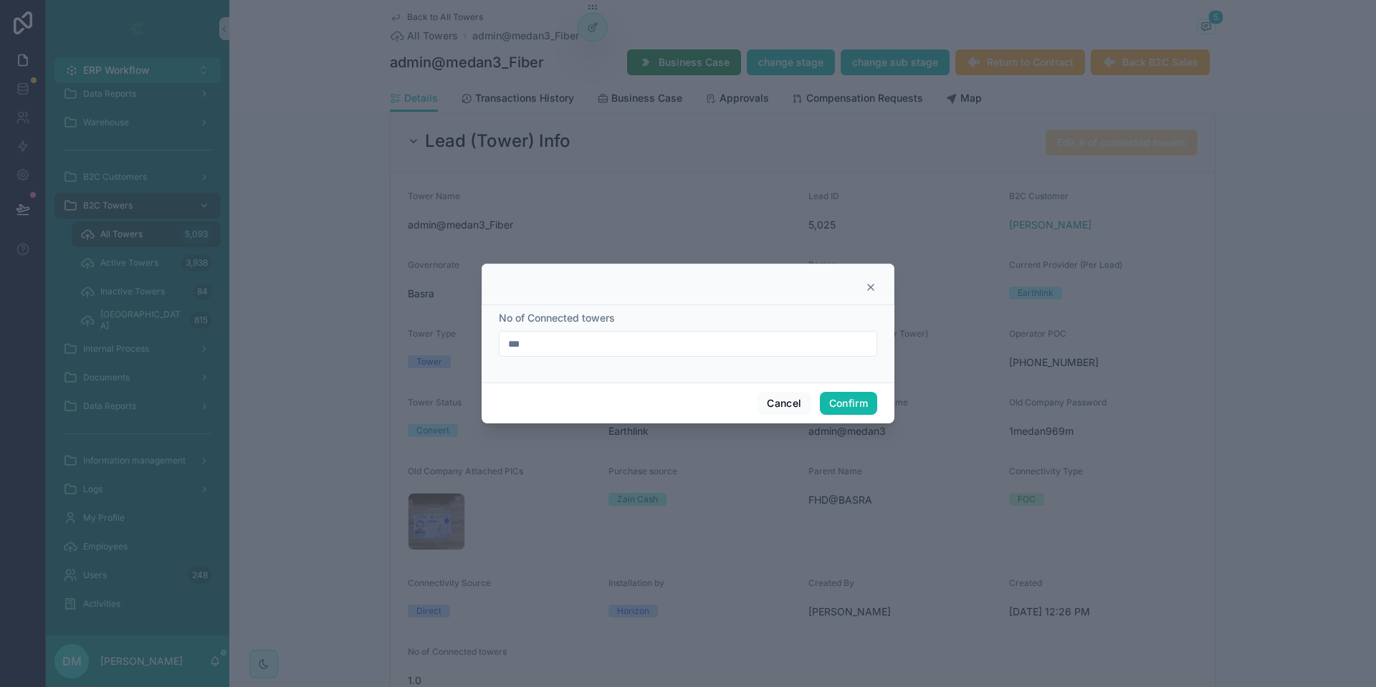
click at [870, 285] on icon at bounding box center [870, 287] width 11 height 11
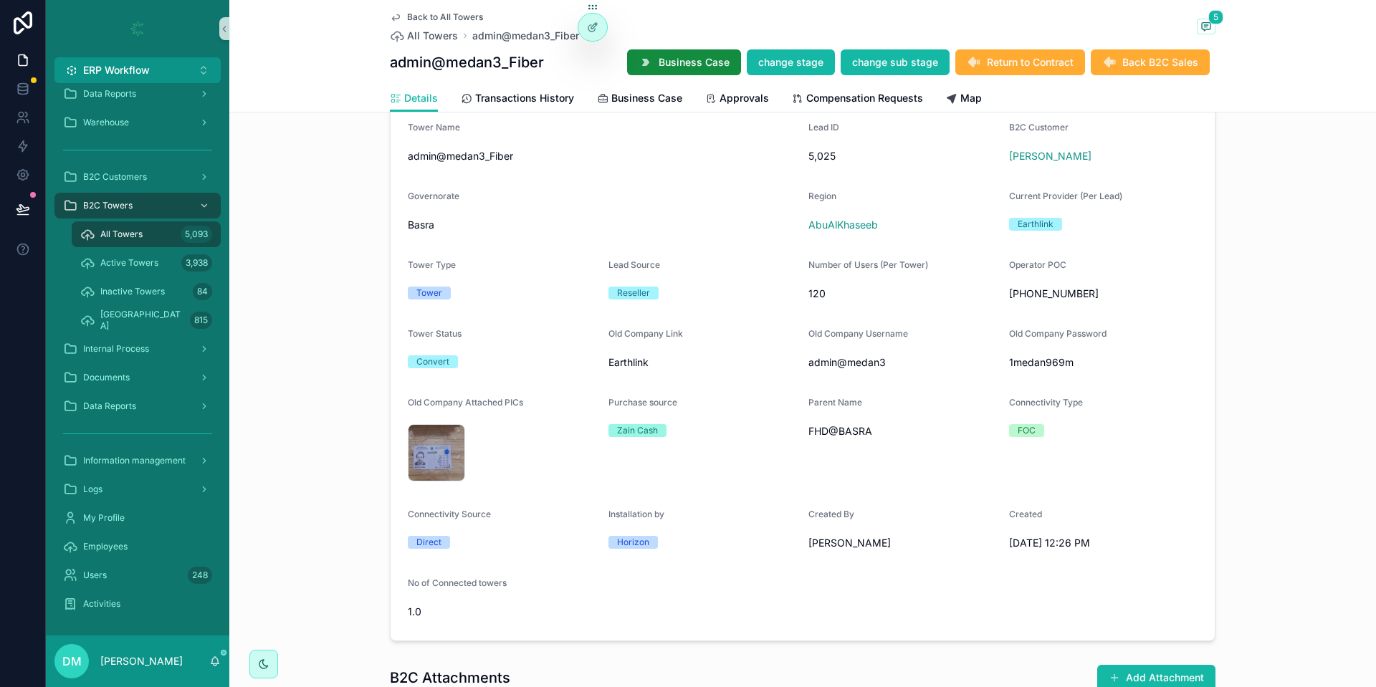
scroll to position [1032, 0]
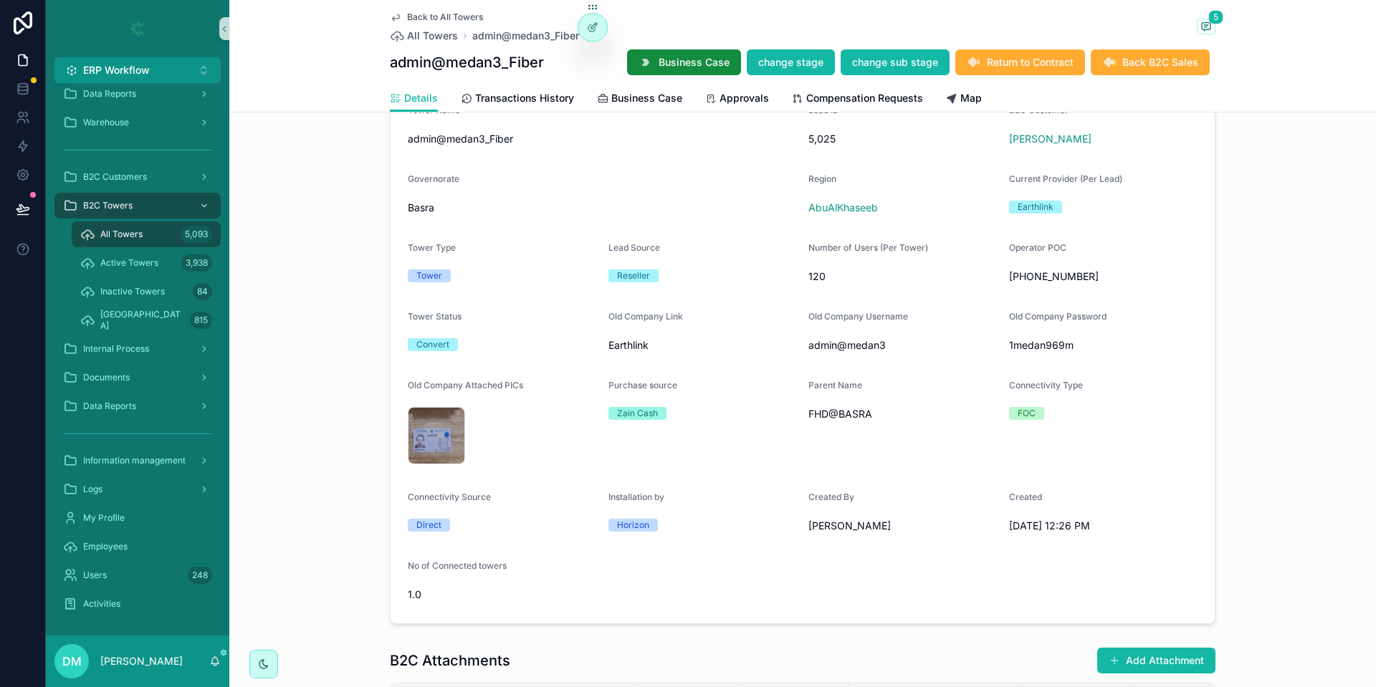
click at [843, 423] on div "FHD@BASRA" at bounding box center [902, 414] width 189 height 23
click at [842, 415] on span "FHD@BASRA" at bounding box center [902, 414] width 189 height 14
click at [587, 28] on icon at bounding box center [592, 26] width 11 height 11
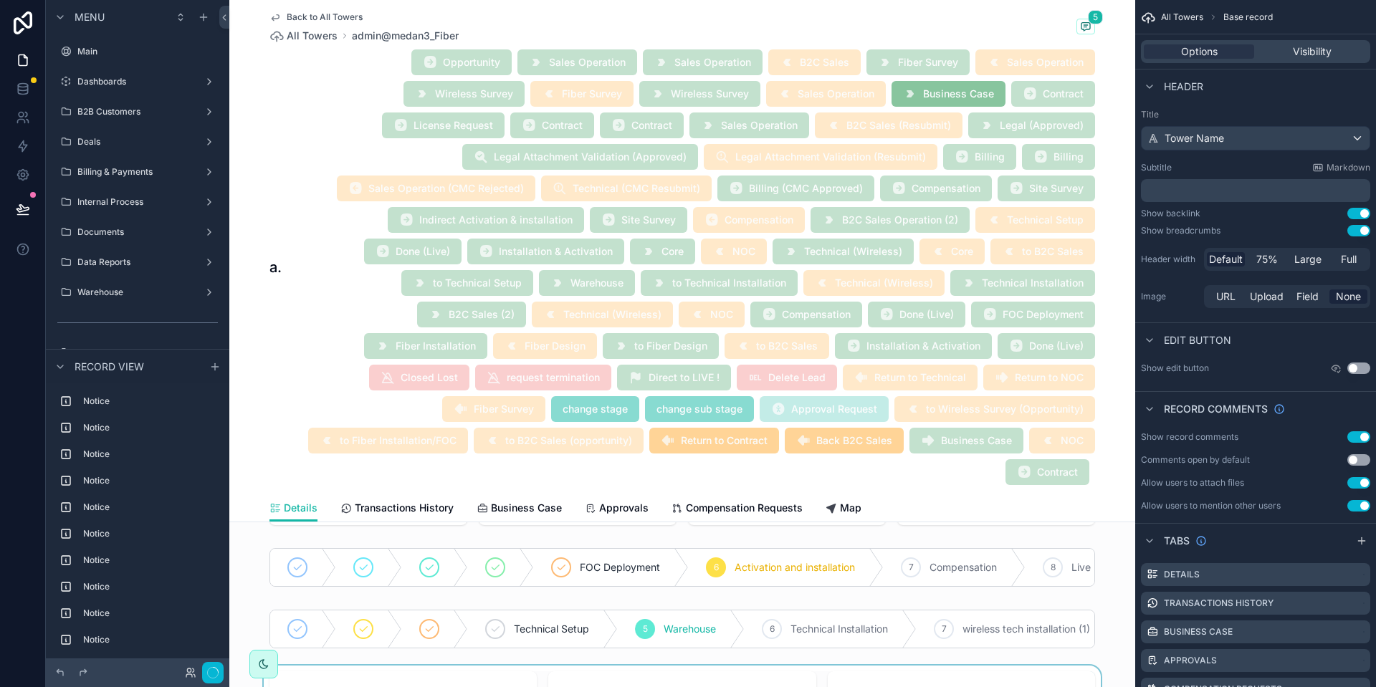
scroll to position [1720, 0]
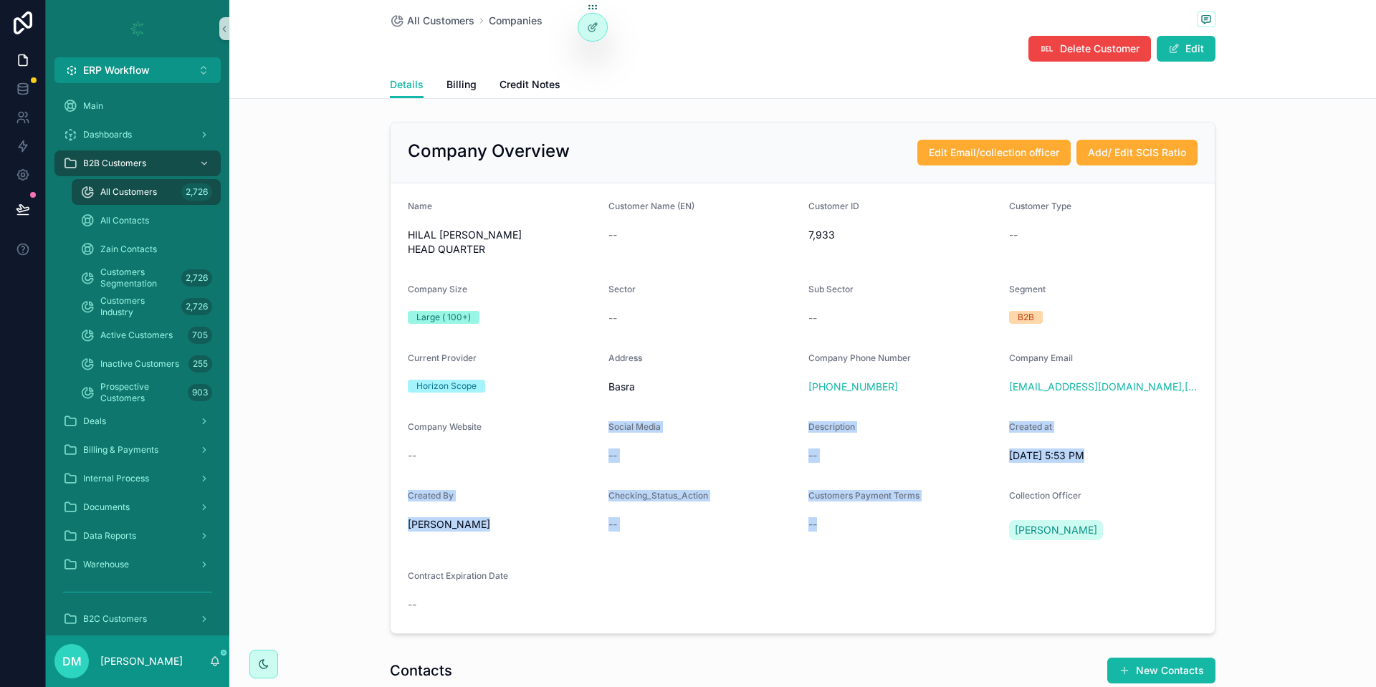
drag, startPoint x: 549, startPoint y: 429, endPoint x: 956, endPoint y: 569, distance: 430.6
click at [955, 559] on form "Name HILAL AL BASRA HEAD QUARTER Customer Name (EN) -- Customer ID 7,933 Custom…" at bounding box center [803, 408] width 824 height 450
click at [952, 583] on form "Name HILAL AL BASRA HEAD QUARTER Customer Name (EN) -- Customer ID 7,933 Custom…" at bounding box center [803, 408] width 824 height 450
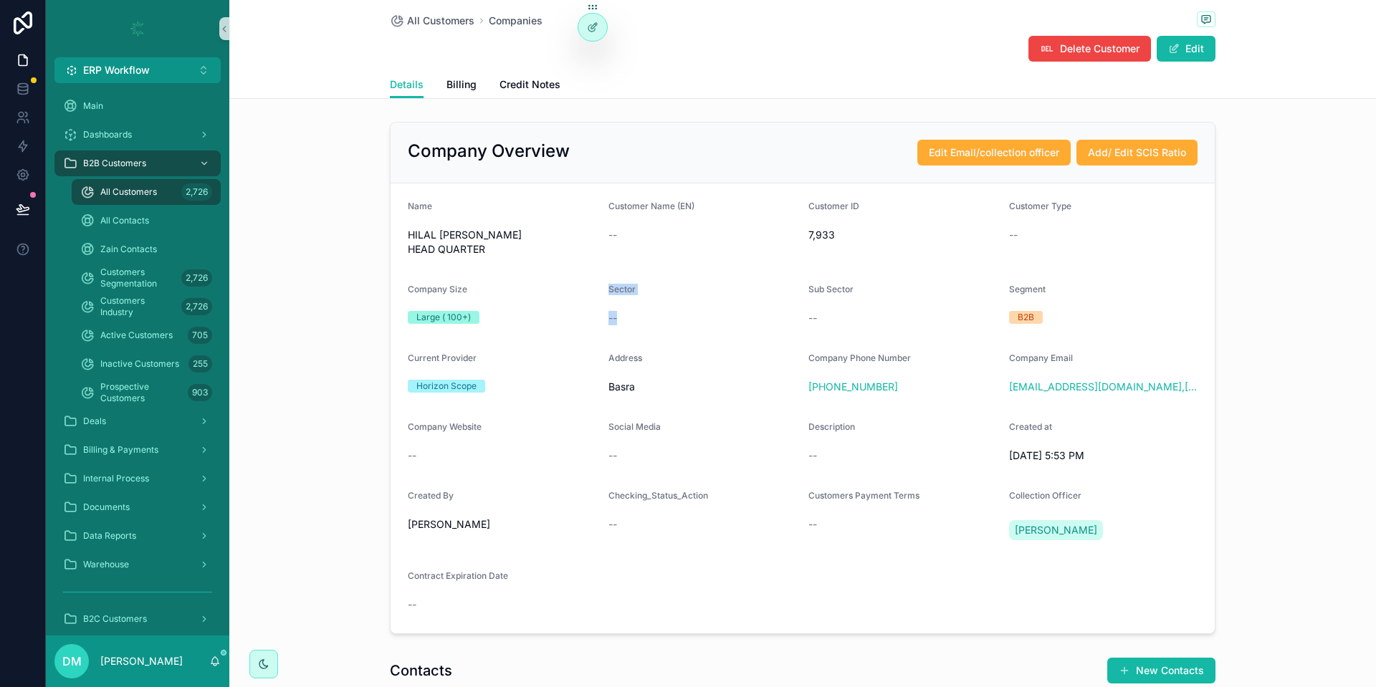
drag, startPoint x: 643, startPoint y: 312, endPoint x: 593, endPoint y: 298, distance: 52.2
click at [593, 298] on form "Name HILAL AL BASRA HEAD QUARTER Customer Name (EN) -- Customer ID 7,933 Custom…" at bounding box center [803, 408] width 824 height 450
drag, startPoint x: 803, startPoint y: 303, endPoint x: 757, endPoint y: 295, distance: 46.0
click at [757, 295] on form "Name HILAL AL BASRA HEAD QUARTER Customer Name (EN) -- Customer ID 7,933 Custom…" at bounding box center [803, 408] width 824 height 450
click at [649, 358] on div "Address Basra" at bounding box center [702, 376] width 189 height 46
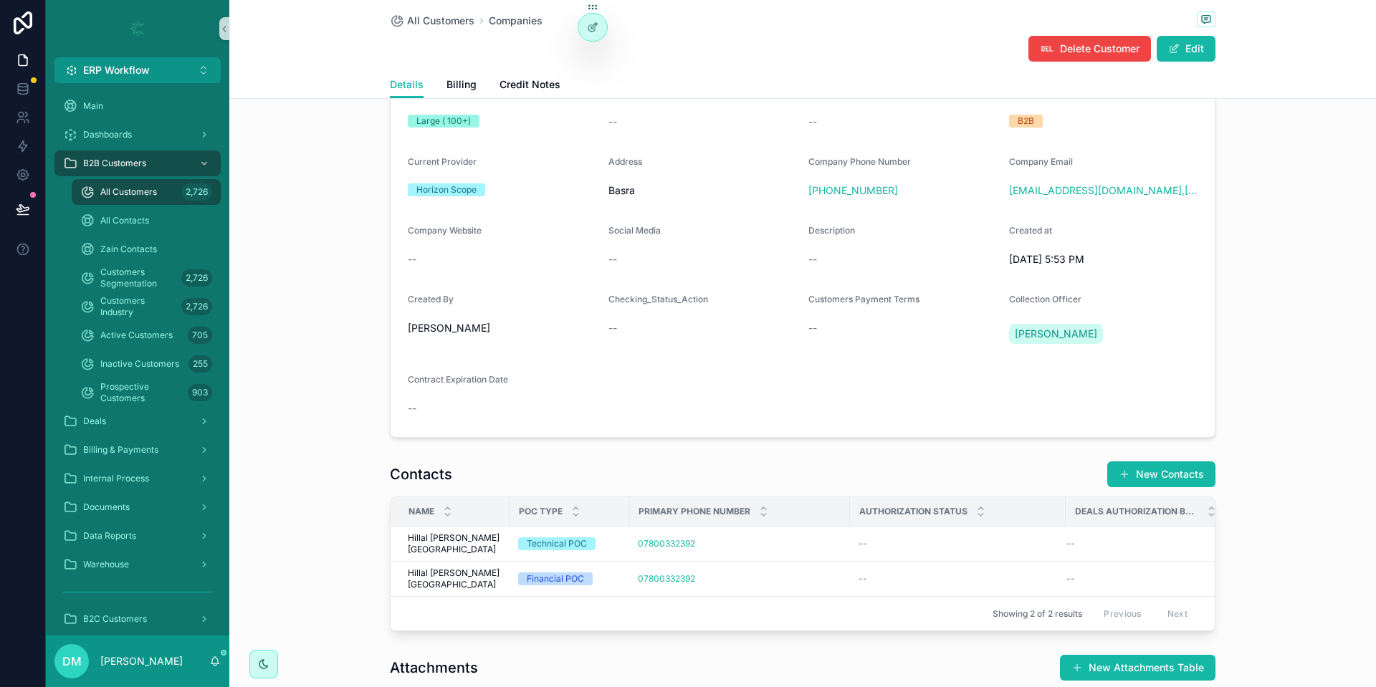
scroll to position [86, 0]
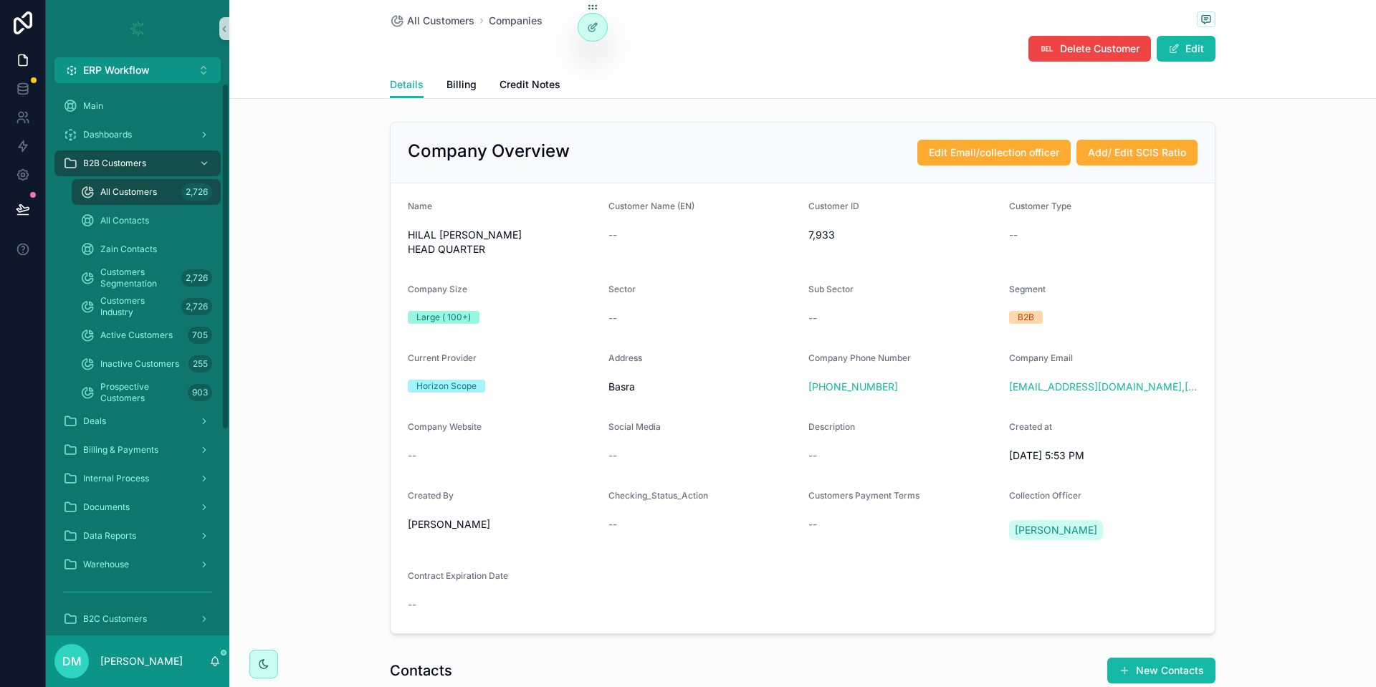
click at [120, 207] on div "All Contacts" at bounding box center [146, 220] width 166 height 29
click at [123, 176] on div "B2B Customers All Customers 2,726 All Contacts Zain Contacts Customers Segmenta…" at bounding box center [137, 278] width 183 height 258
click at [123, 181] on div "All Customers 2,726" at bounding box center [146, 192] width 132 height 23
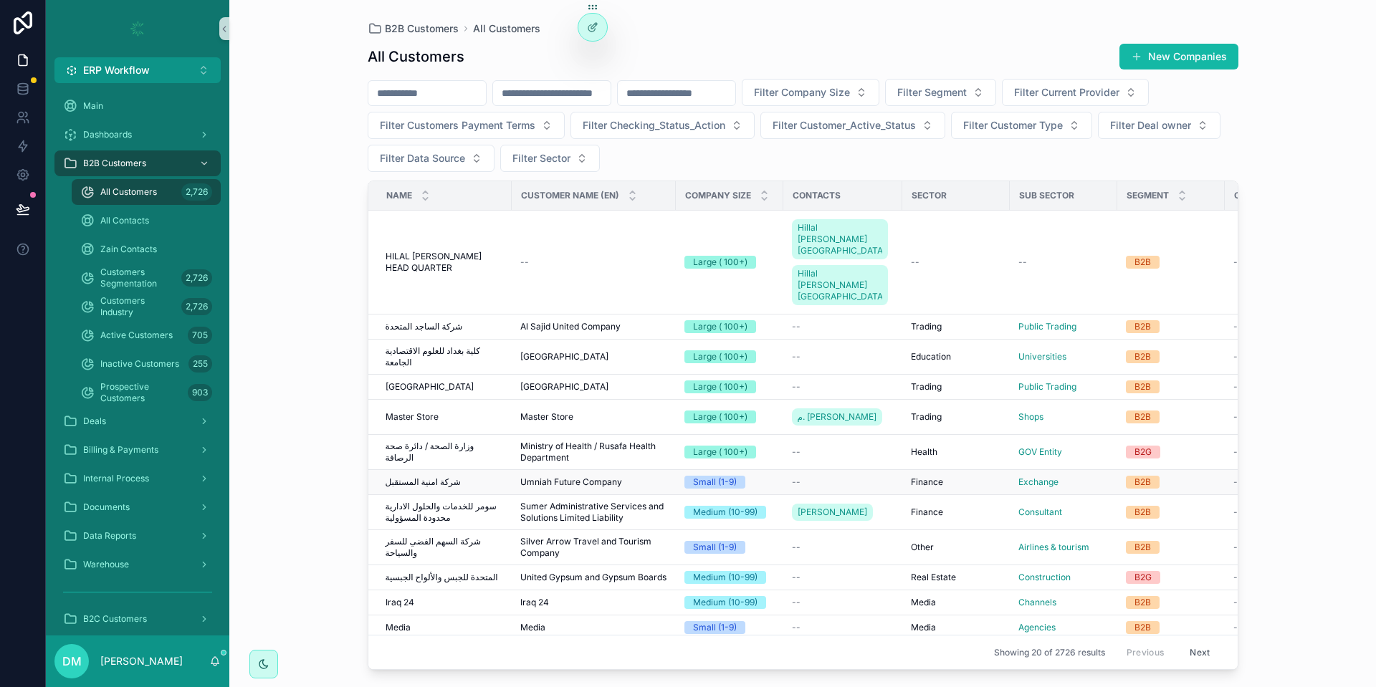
click at [465, 477] on div "شركة امنية المستقبل شركة امنية المستقبل" at bounding box center [445, 482] width 118 height 11
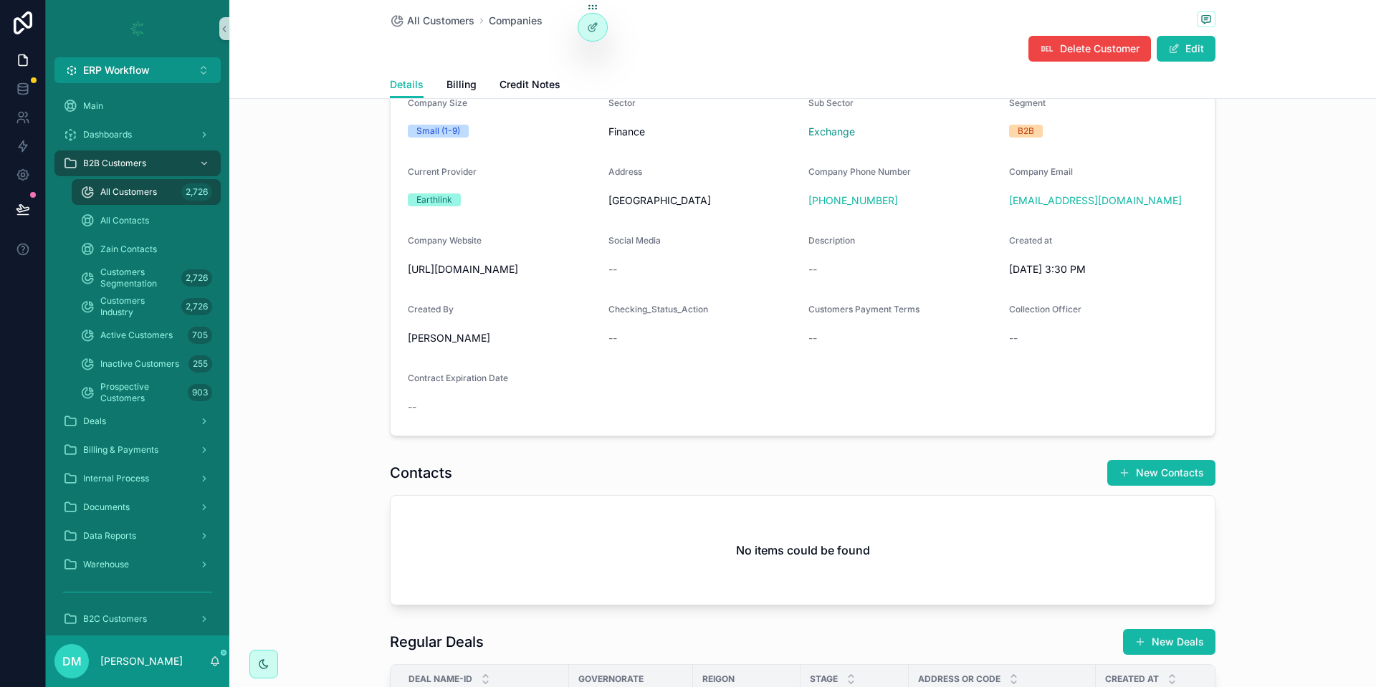
scroll to position [430, 0]
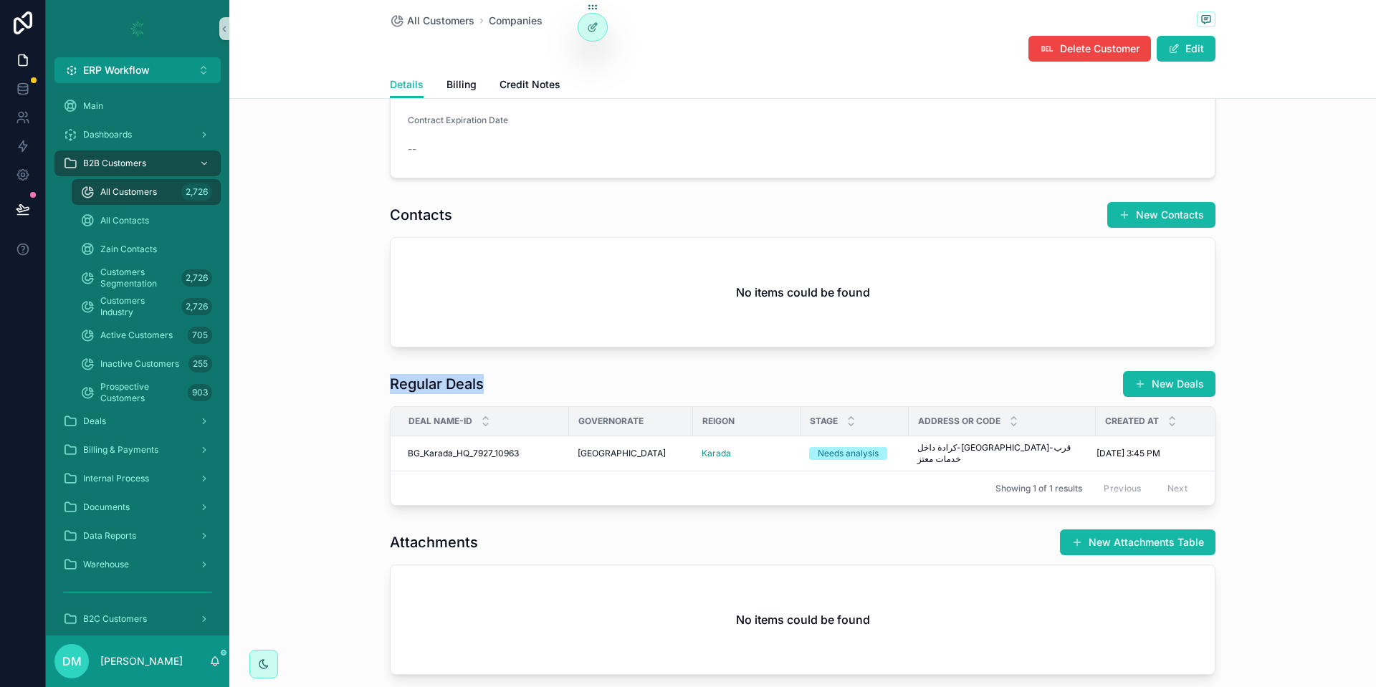
drag, startPoint x: 388, startPoint y: 377, endPoint x: 509, endPoint y: 367, distance: 121.5
click at [509, 367] on div "Regular Deals New Deals Deal Name-ID Governorate Reigon Stage Address or Code C…" at bounding box center [802, 438] width 1147 height 147
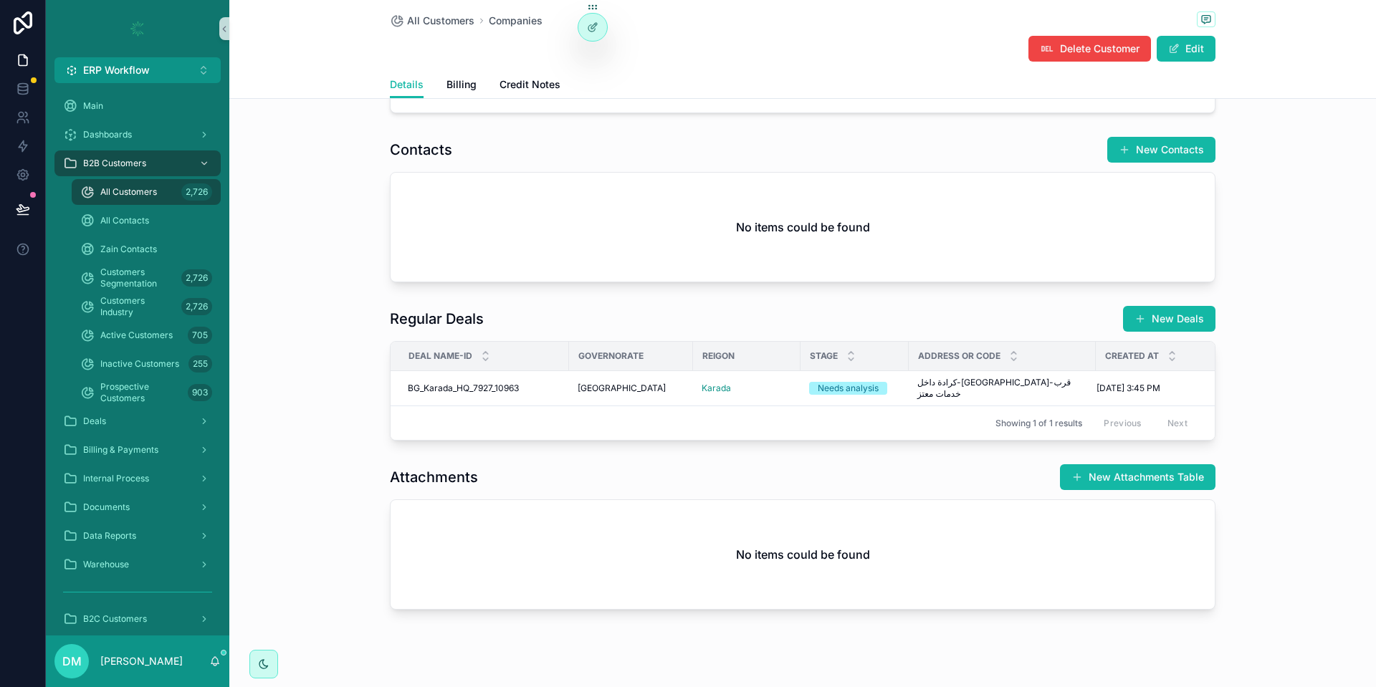
scroll to position [505, 0]
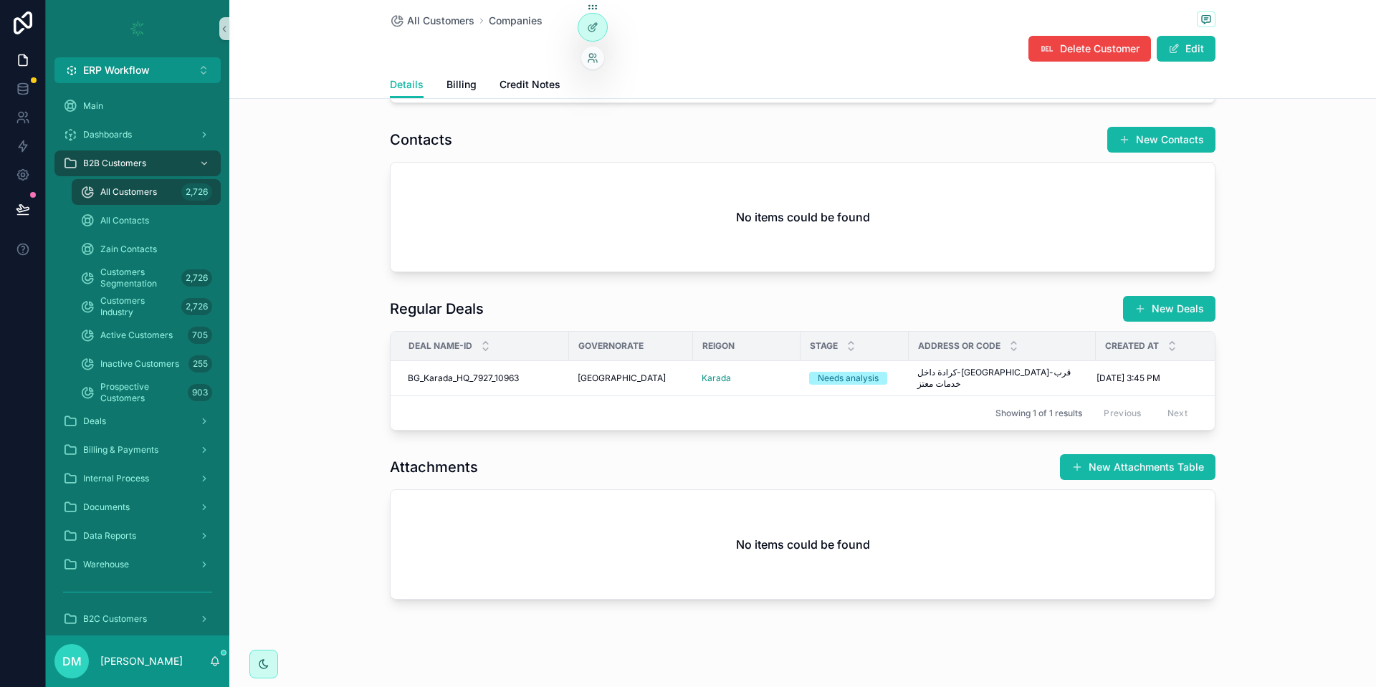
click at [580, 38] on div at bounding box center [593, 21] width 30 height 40
click at [587, 34] on div at bounding box center [592, 27] width 29 height 27
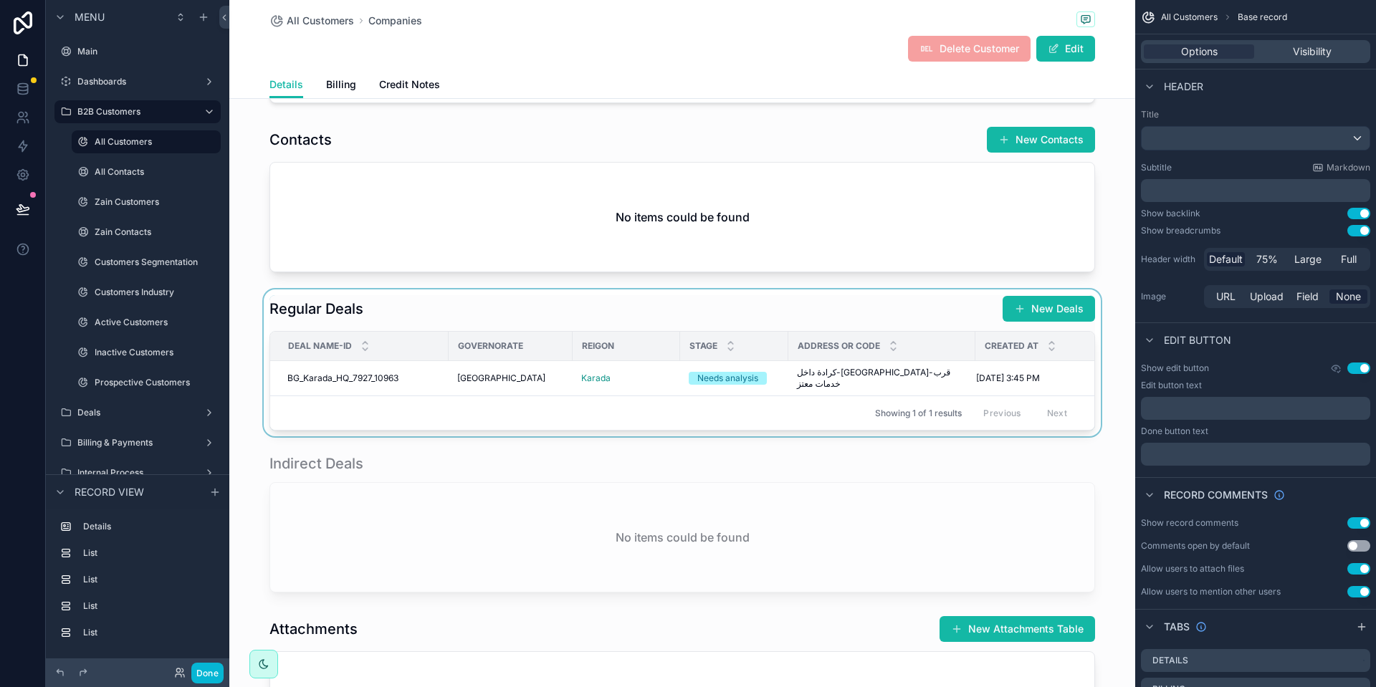
click at [386, 306] on div "scrollable content" at bounding box center [682, 363] width 906 height 147
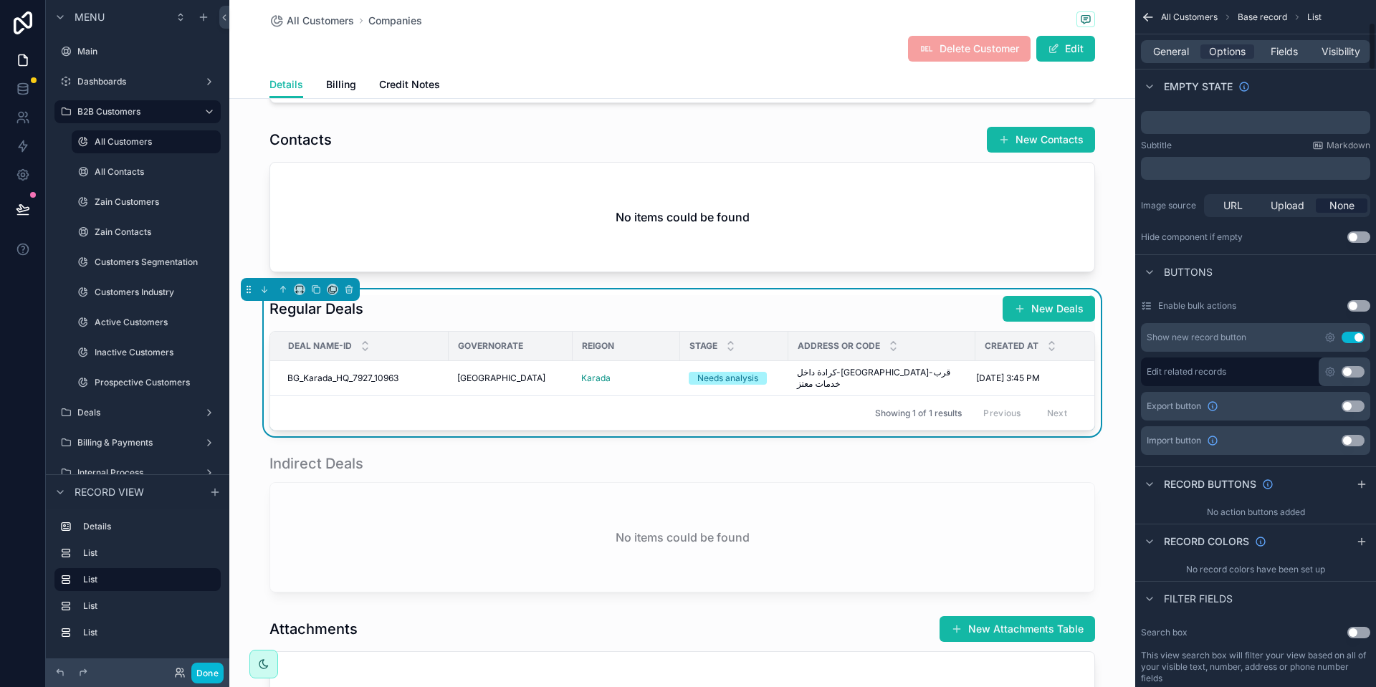
scroll to position [322, 0]
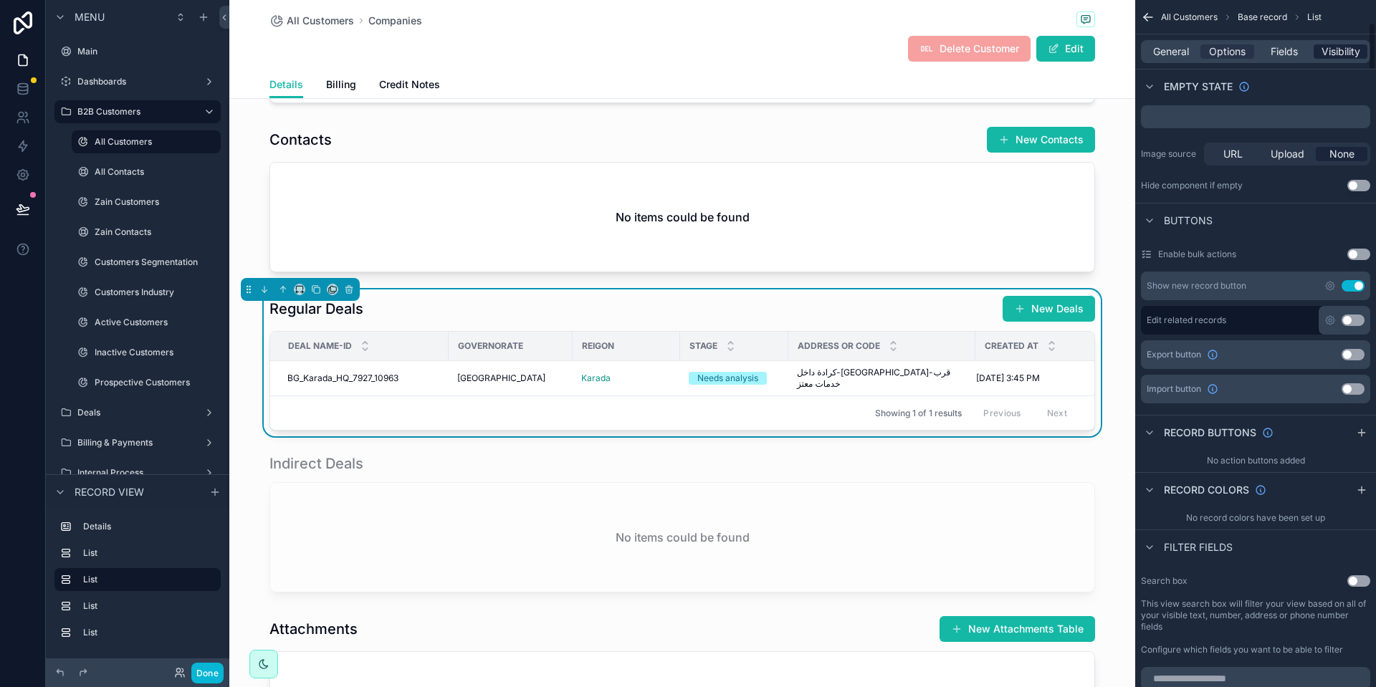
click at [1351, 45] on span "Visibility" at bounding box center [1340, 51] width 39 height 14
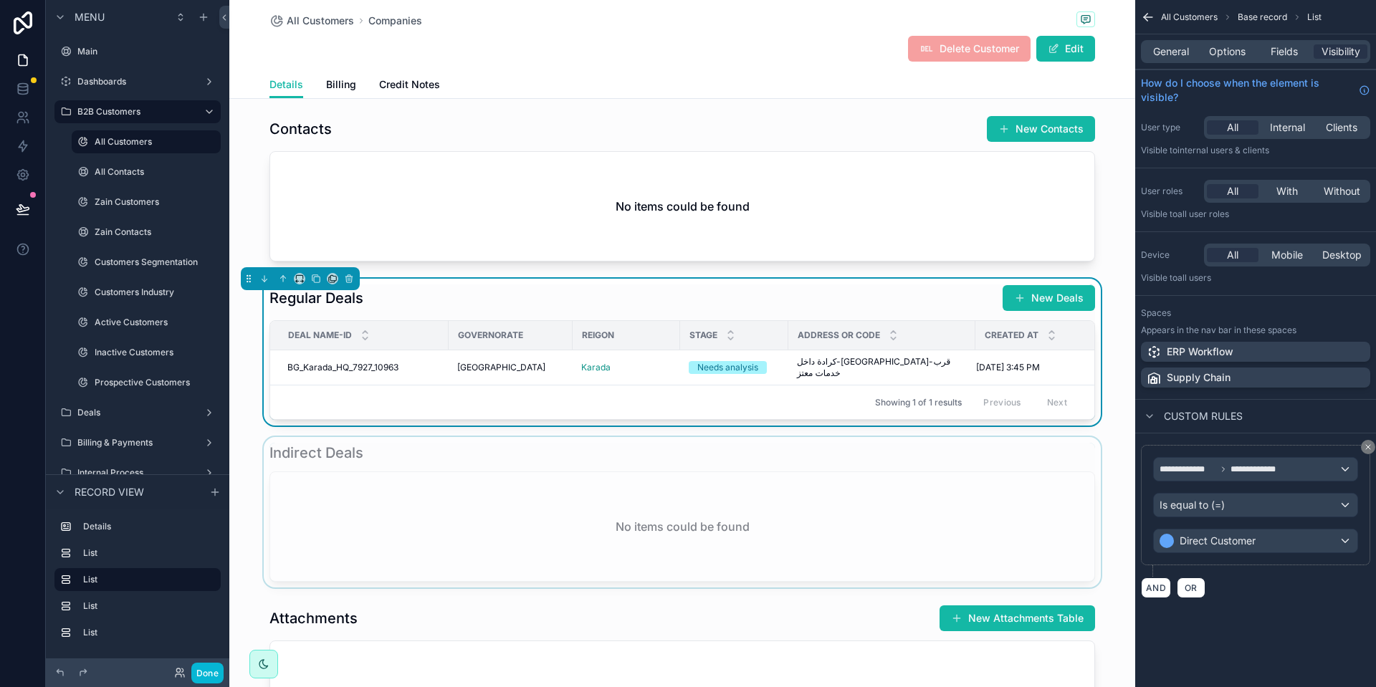
scroll to position [602, 0]
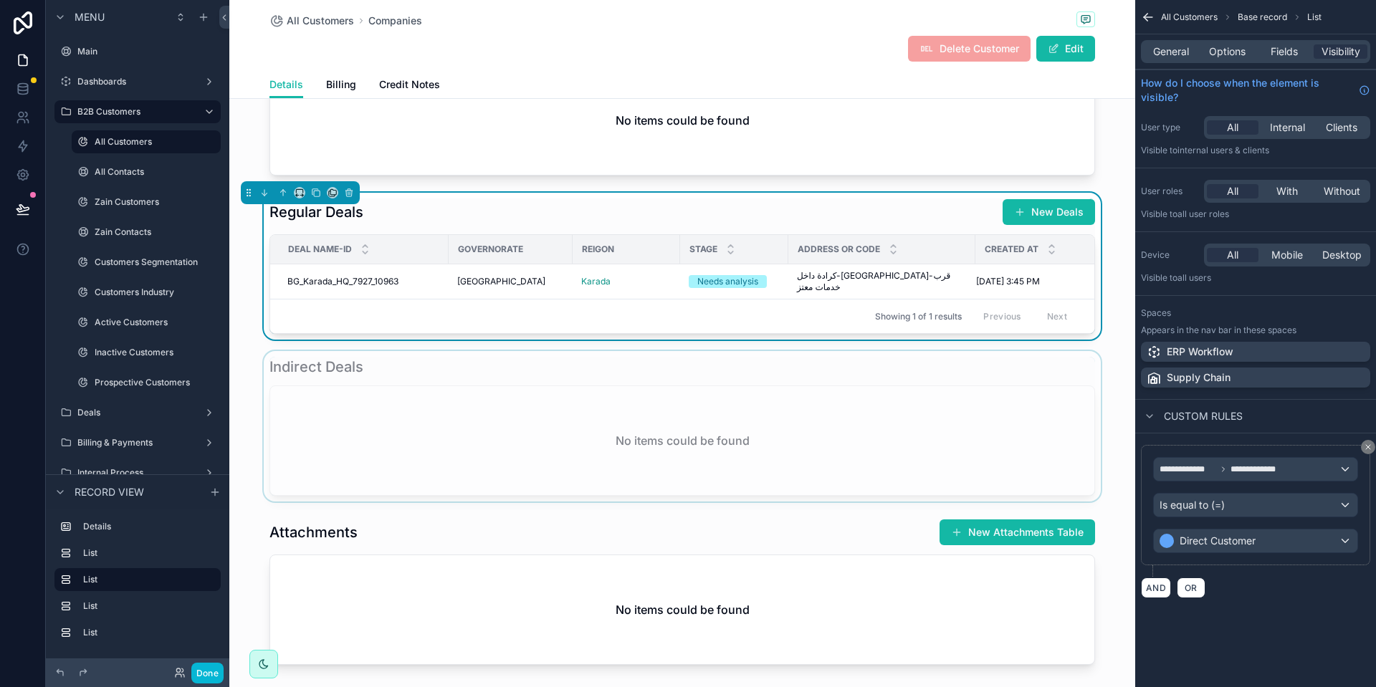
click at [757, 368] on div "scrollable content" at bounding box center [682, 426] width 906 height 150
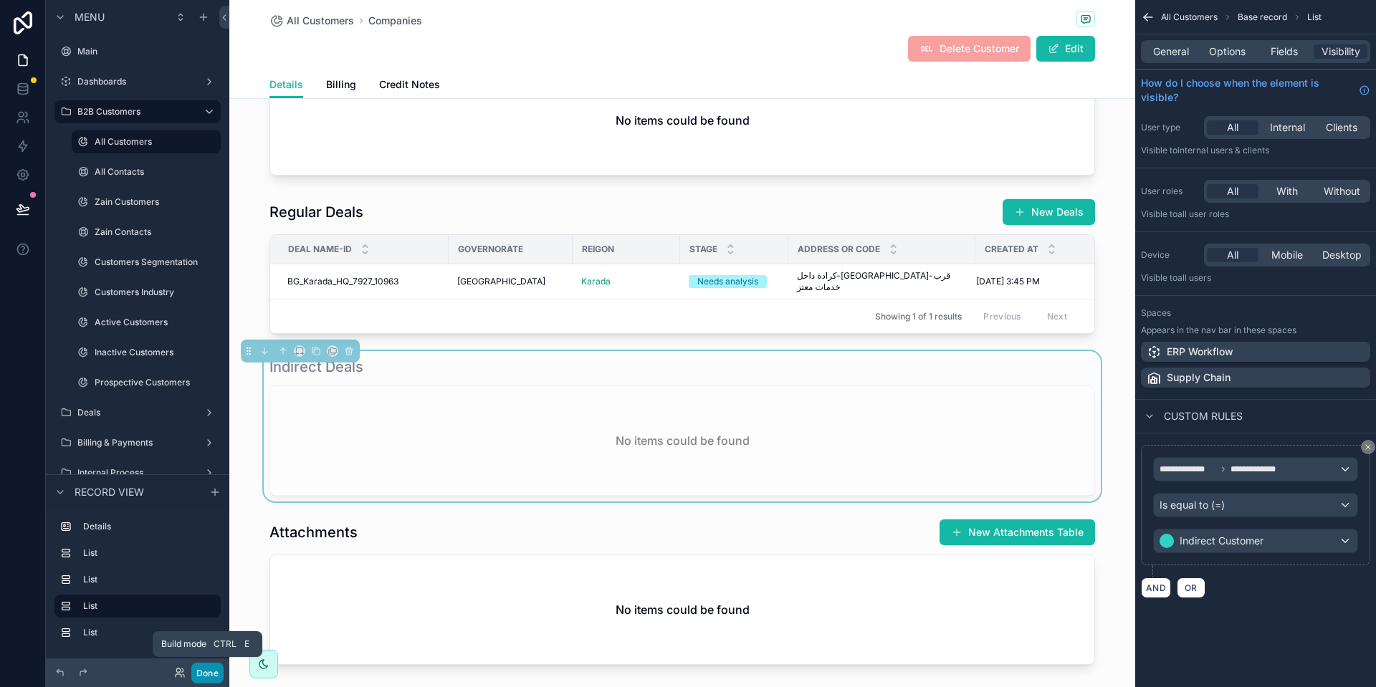
click at [215, 669] on button "Done" at bounding box center [207, 673] width 32 height 21
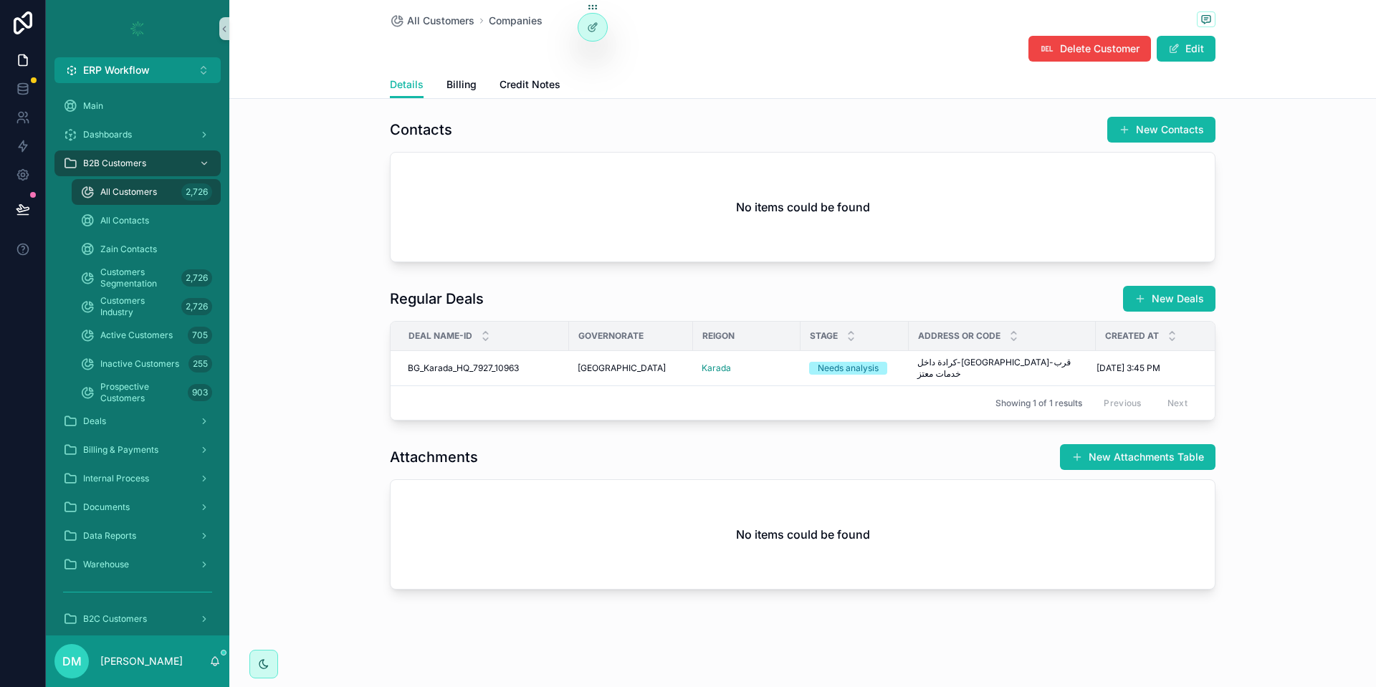
scroll to position [505, 0]
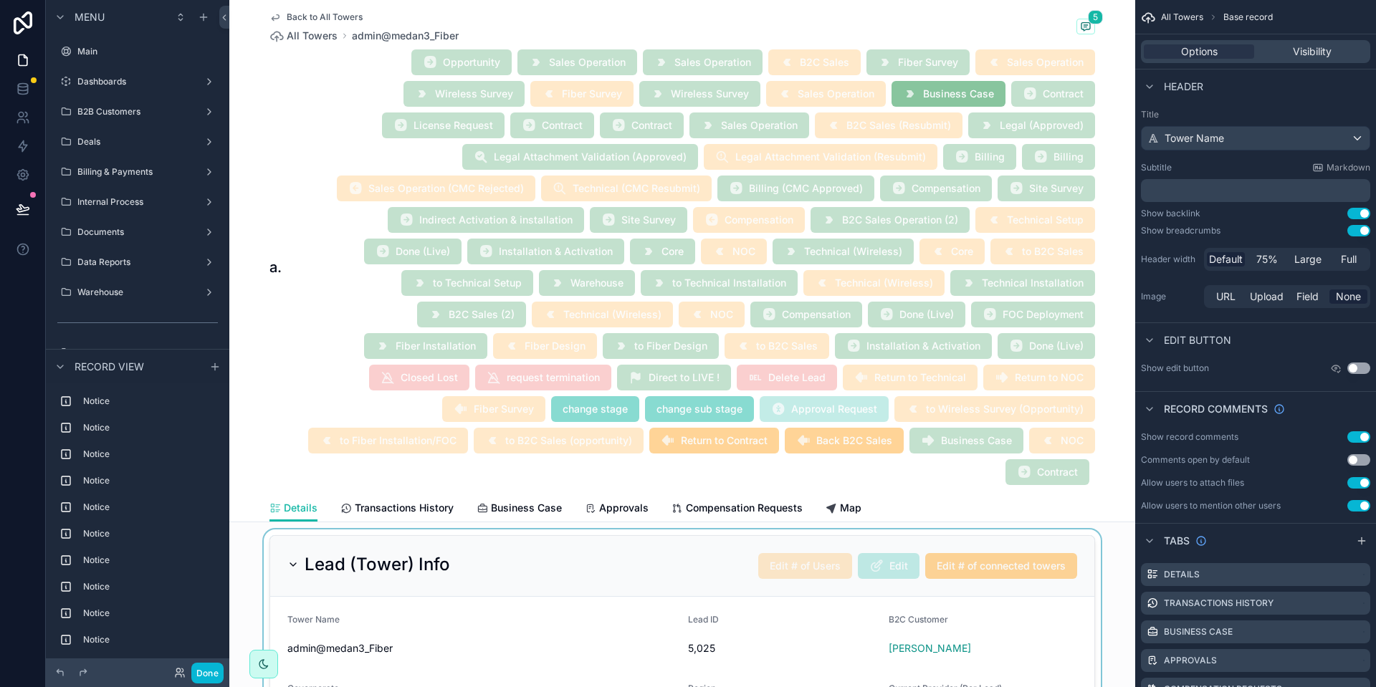
scroll to position [2236, 0]
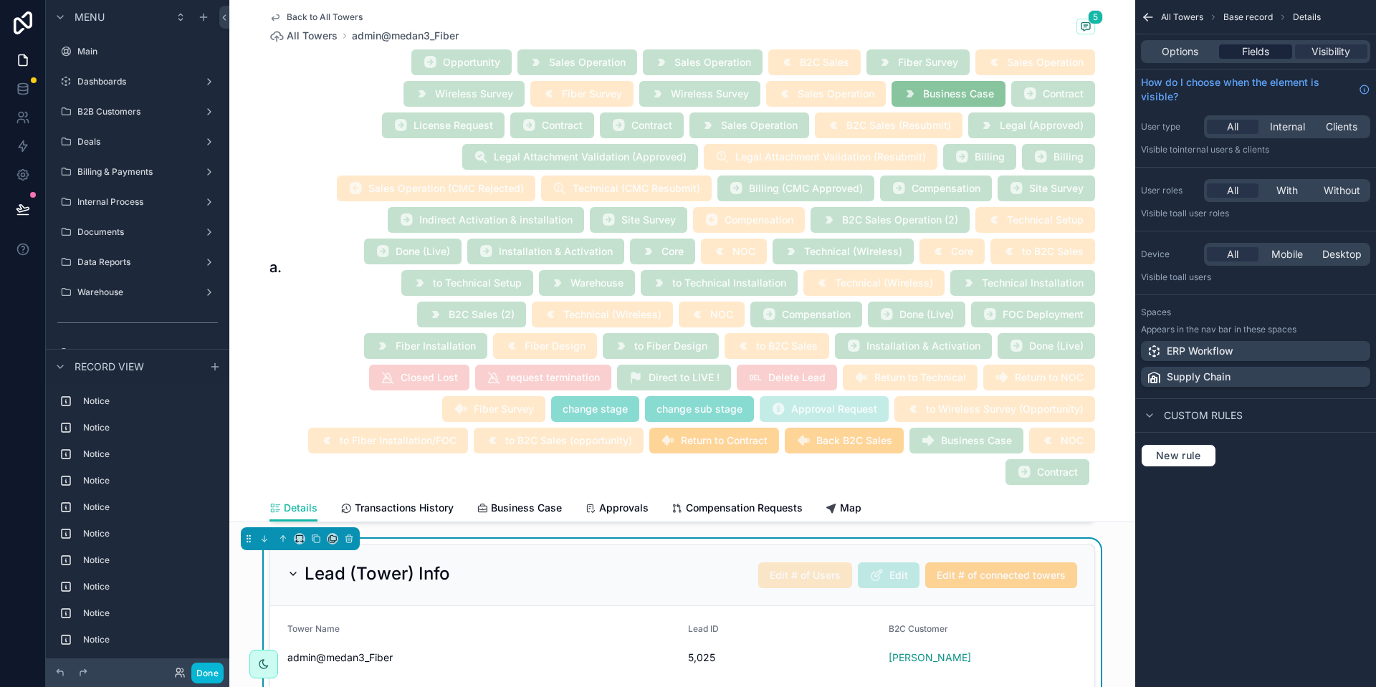
click at [1258, 57] on span "Fields" at bounding box center [1255, 51] width 27 height 14
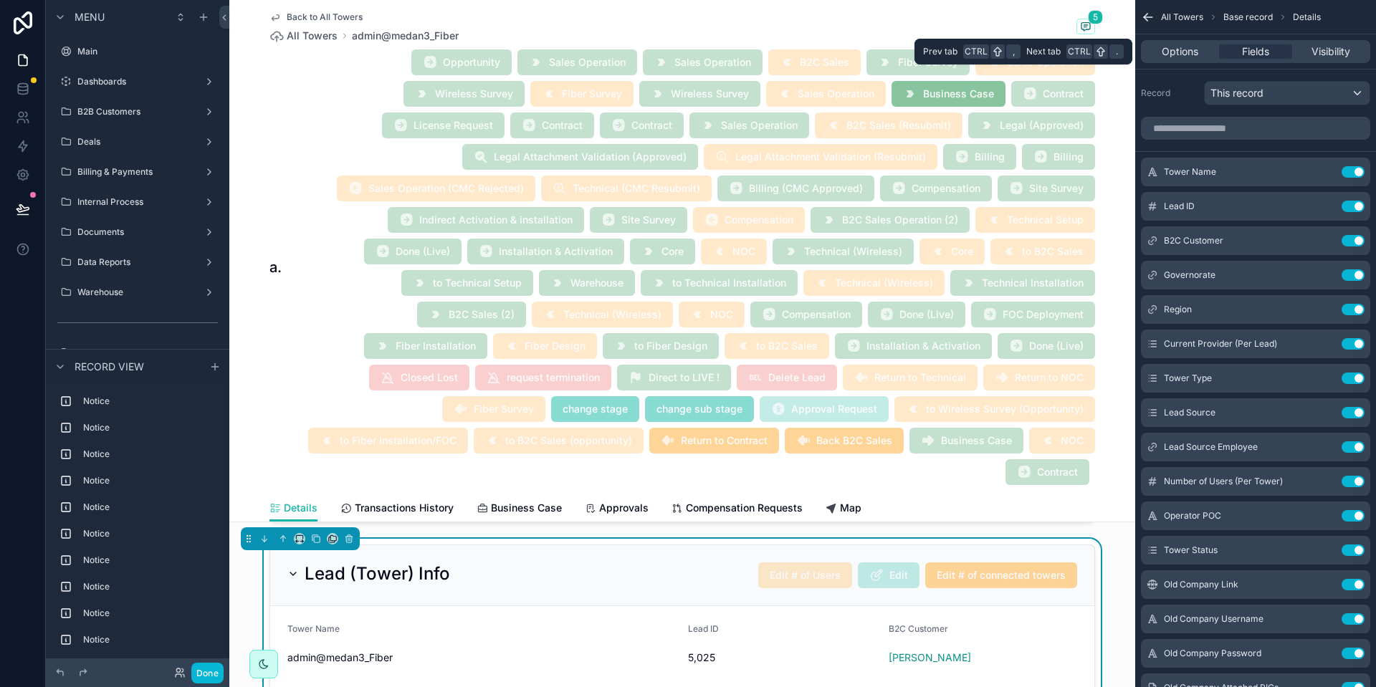
click at [1319, 42] on div "Options Fields Visibility" at bounding box center [1255, 51] width 229 height 23
click at [1194, 50] on span "Options" at bounding box center [1180, 51] width 37 height 14
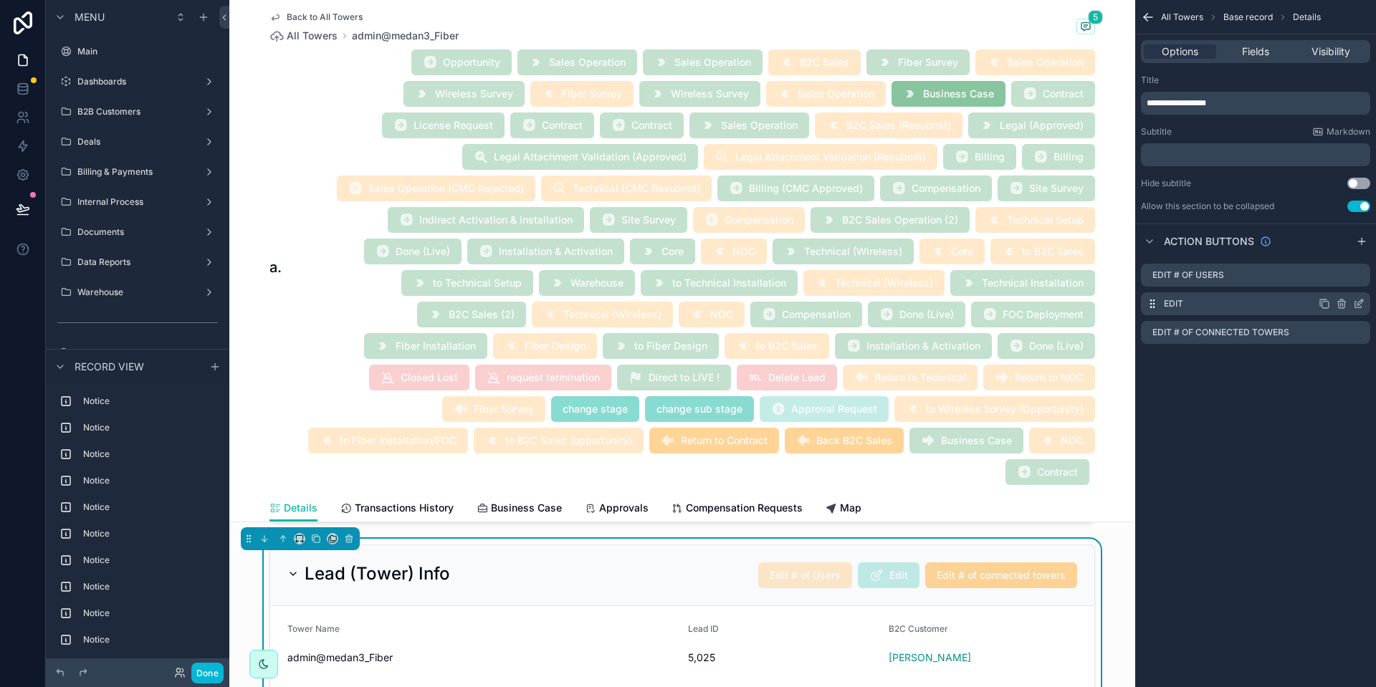
click at [1356, 300] on icon "scrollable content" at bounding box center [1358, 303] width 11 height 11
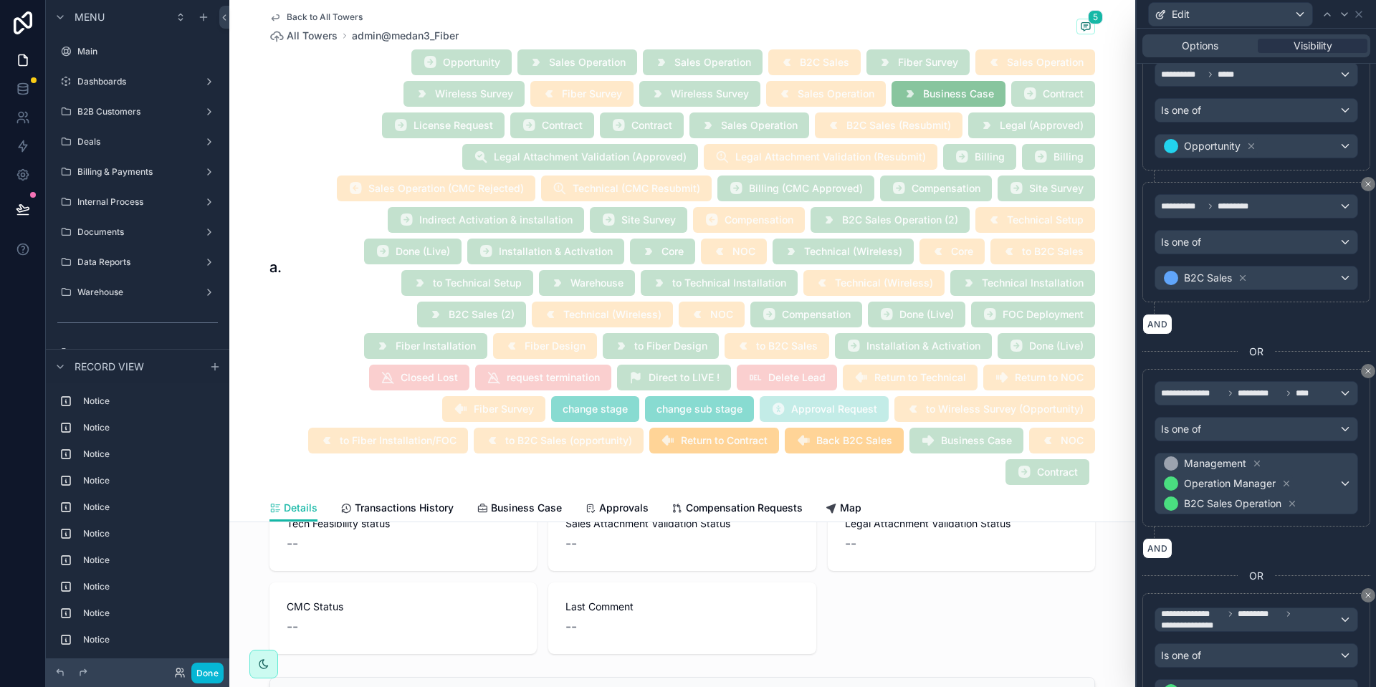
scroll to position [1720, 0]
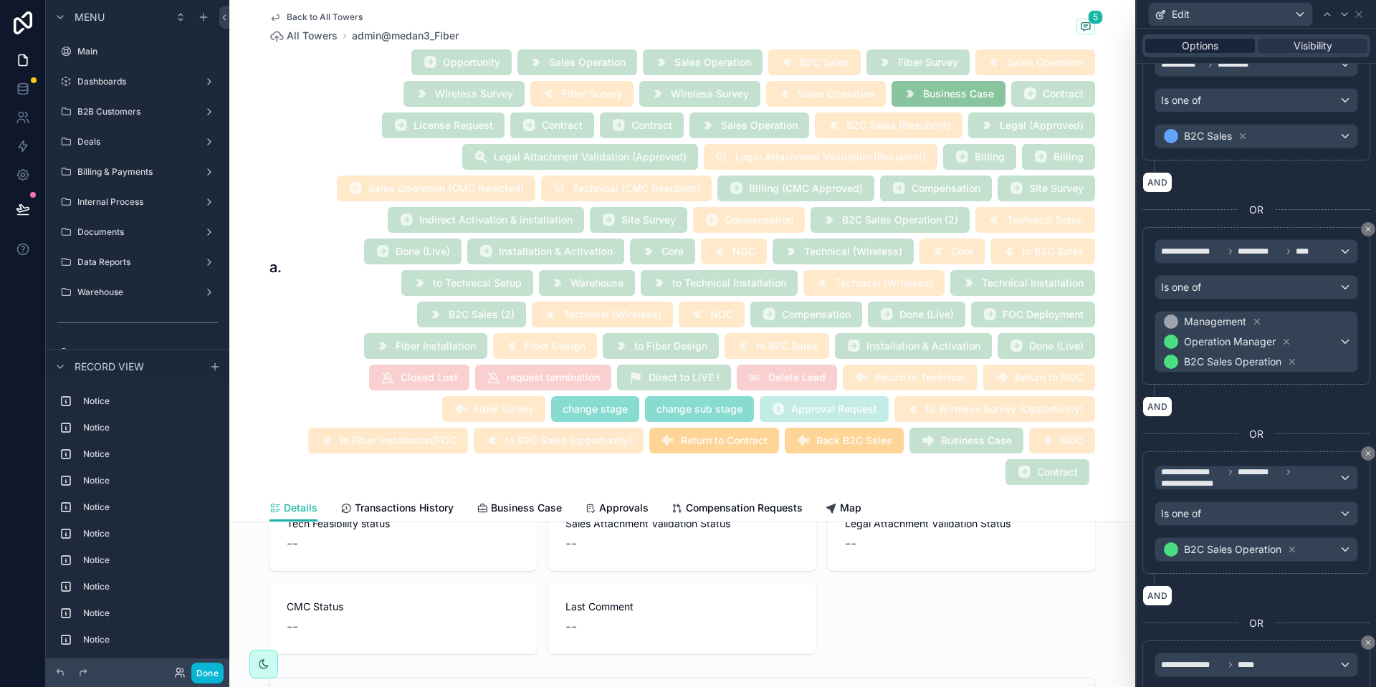
click at [1198, 39] on span "Options" at bounding box center [1200, 46] width 37 height 14
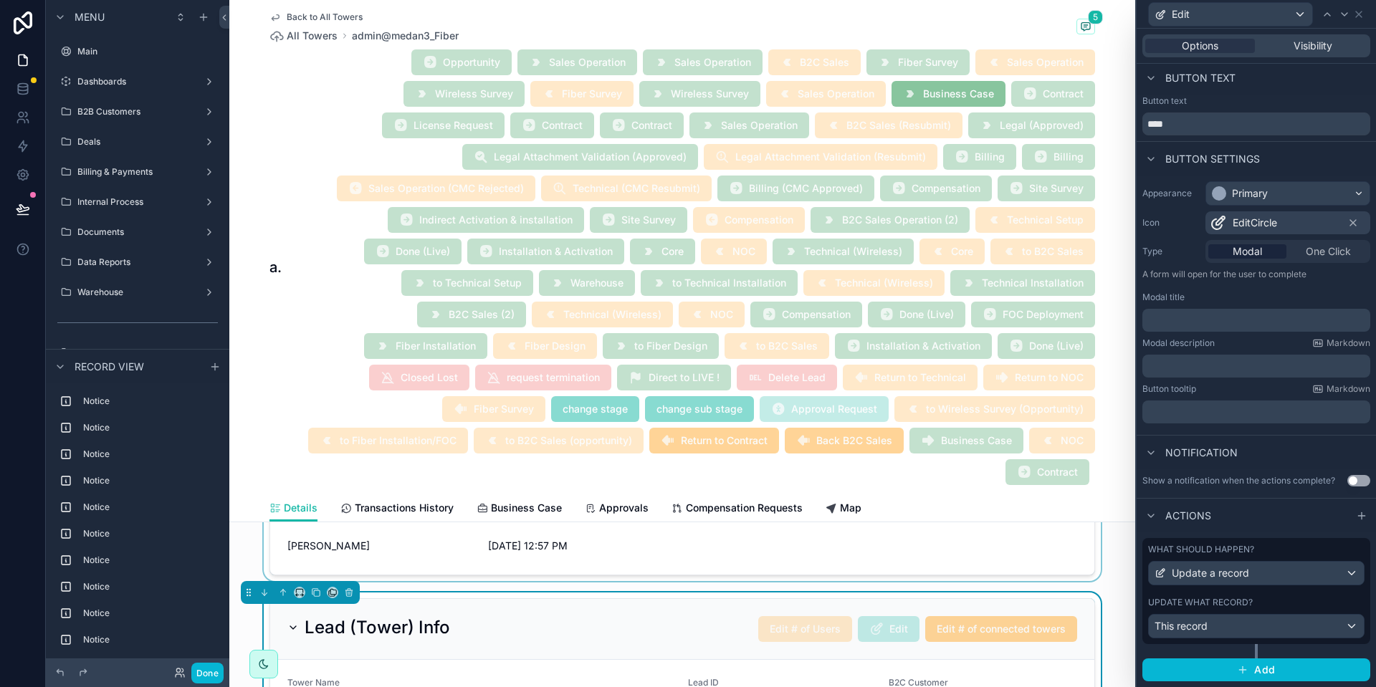
scroll to position [2150, 0]
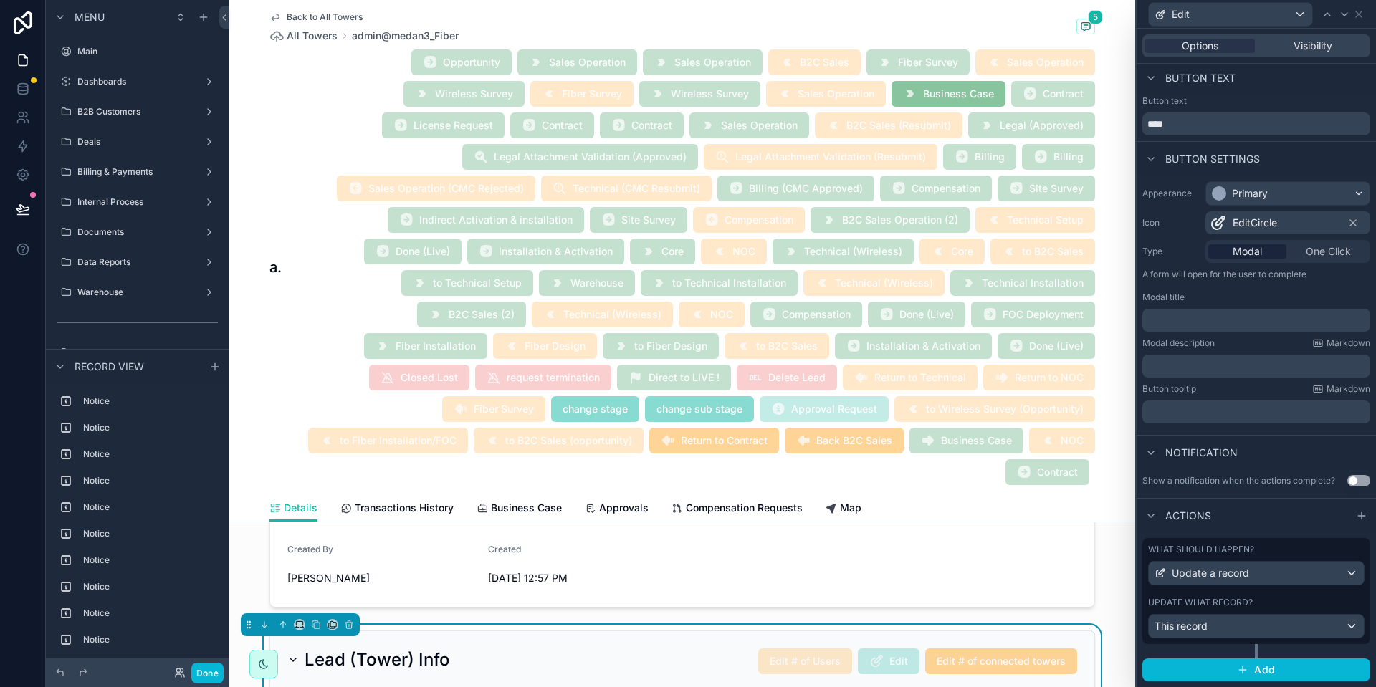
click at [1301, 606] on div "Update what record?" at bounding box center [1256, 602] width 216 height 11
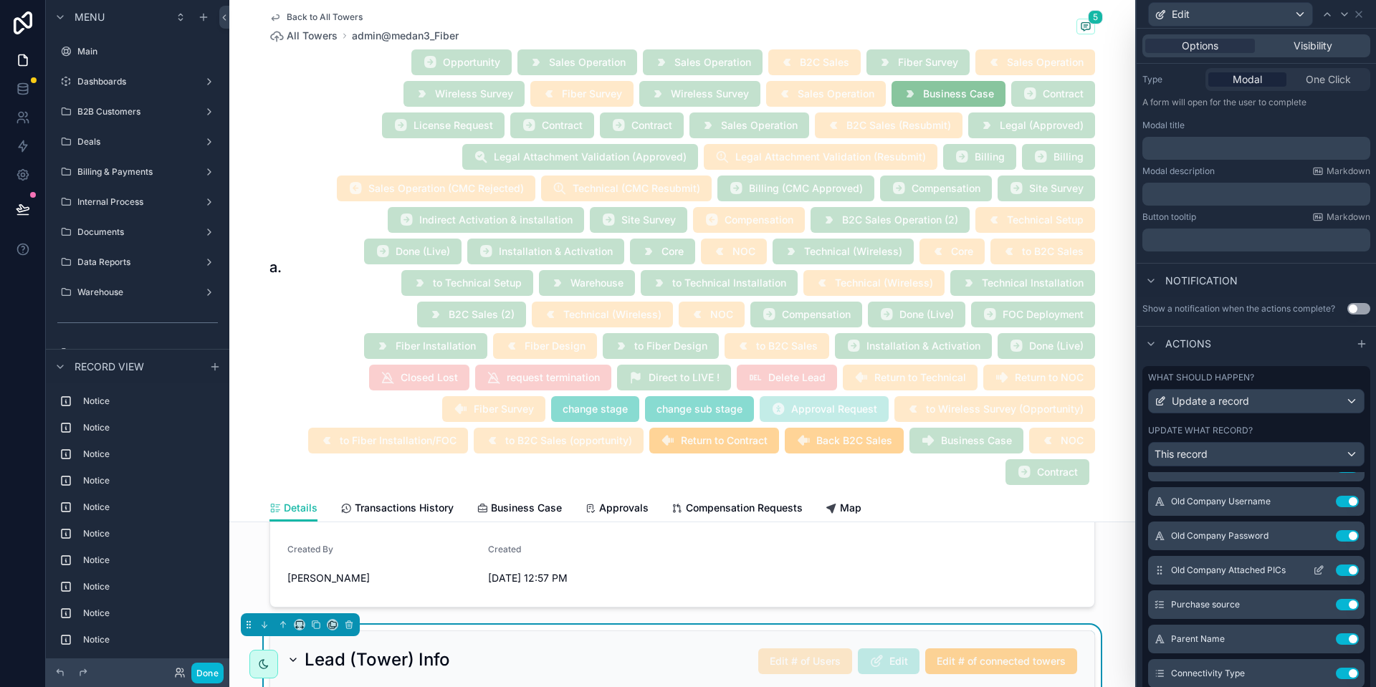
scroll to position [512, 0]
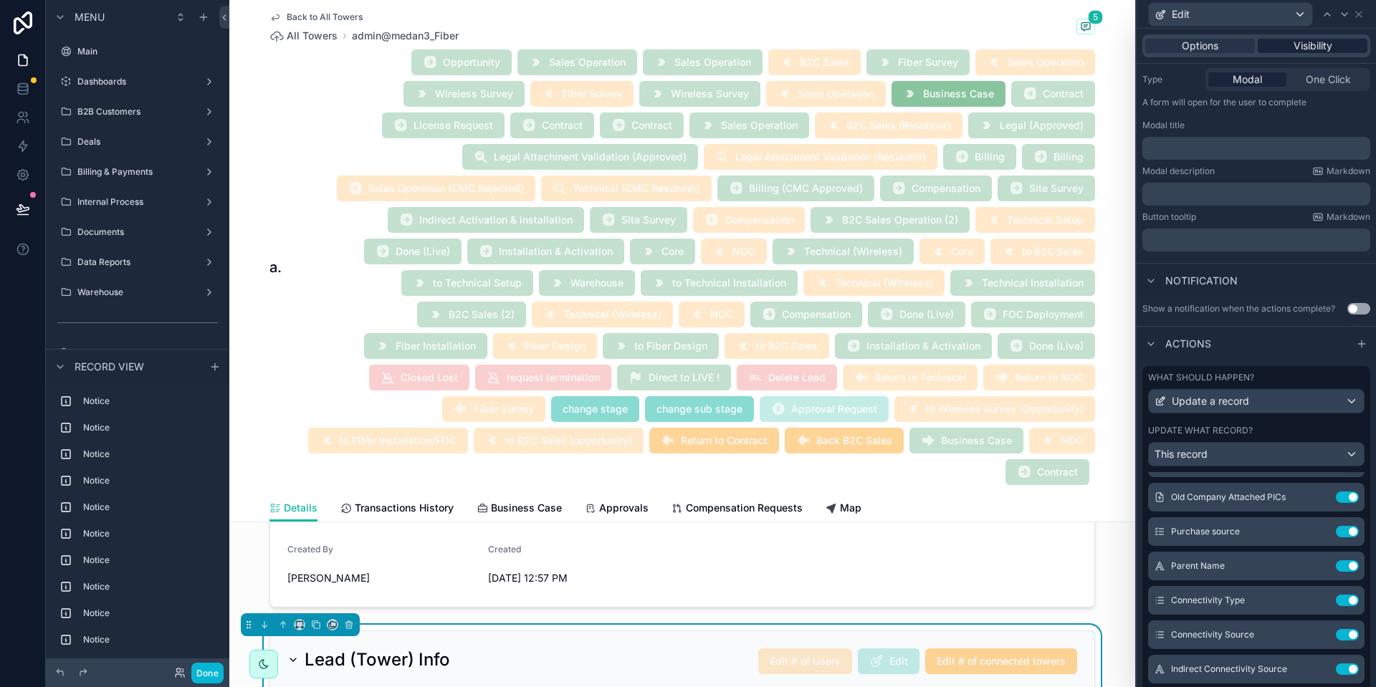
click at [1342, 47] on div "Visibility" at bounding box center [1313, 46] width 110 height 14
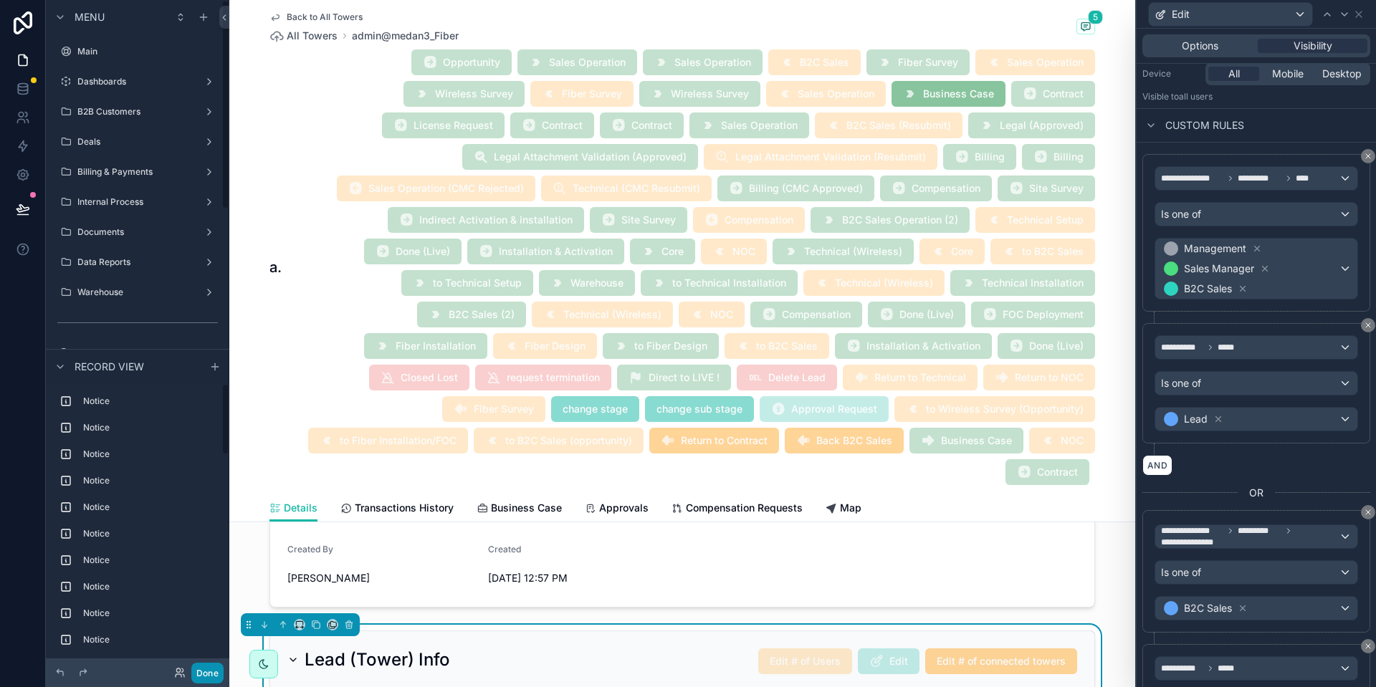
click at [218, 671] on button "Done" at bounding box center [207, 673] width 32 height 21
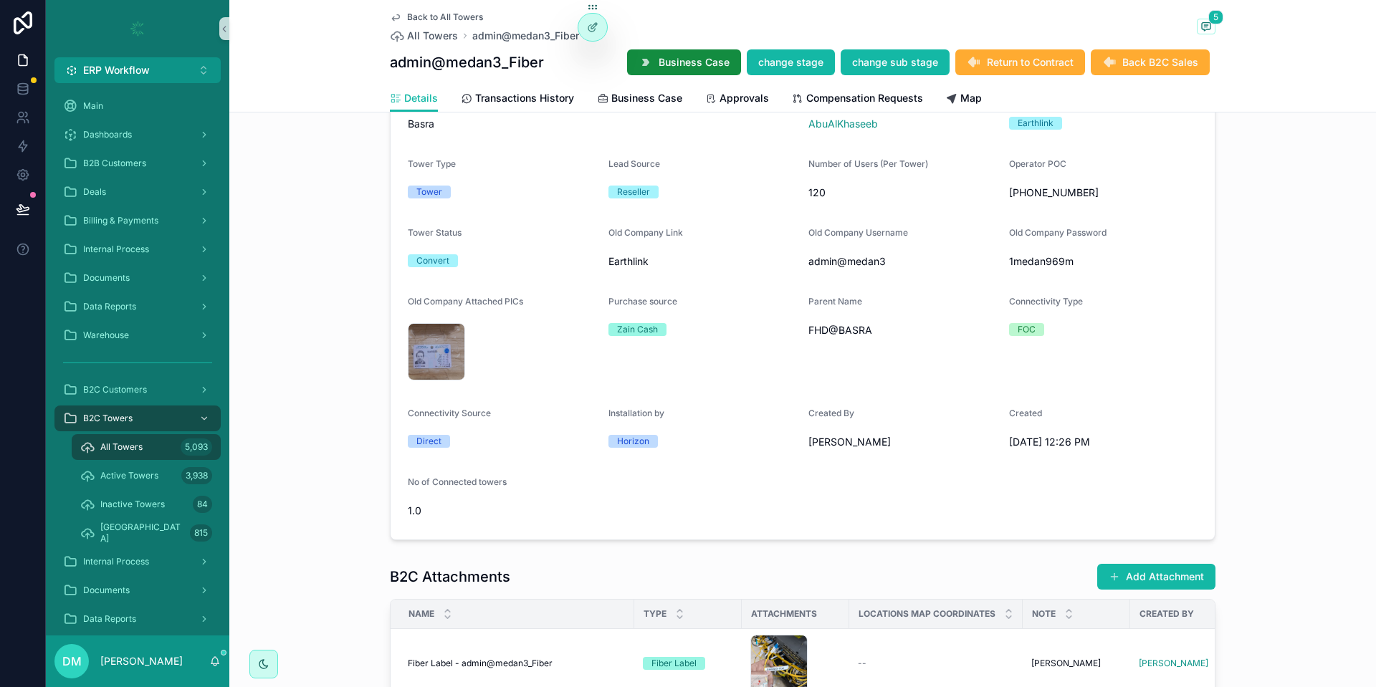
scroll to position [1032, 0]
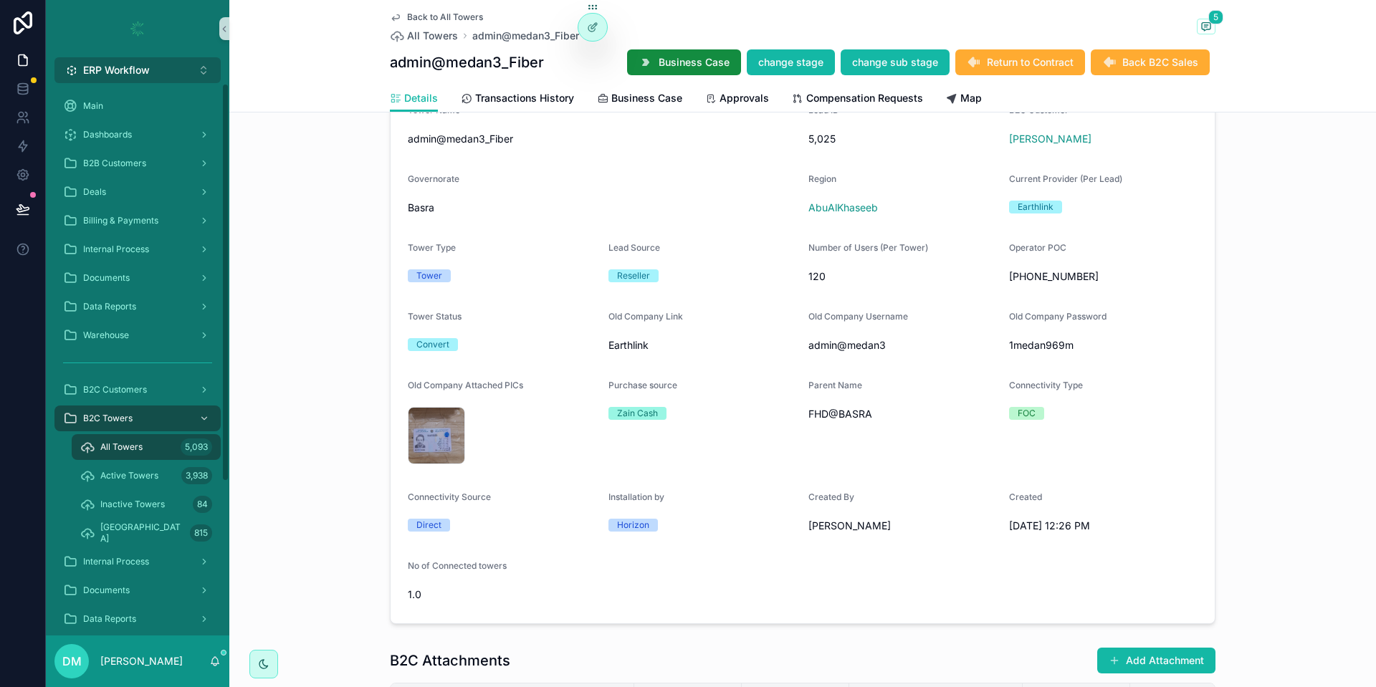
click at [153, 64] on button "ERP Workflow Alt 1" at bounding box center [137, 70] width 166 height 26
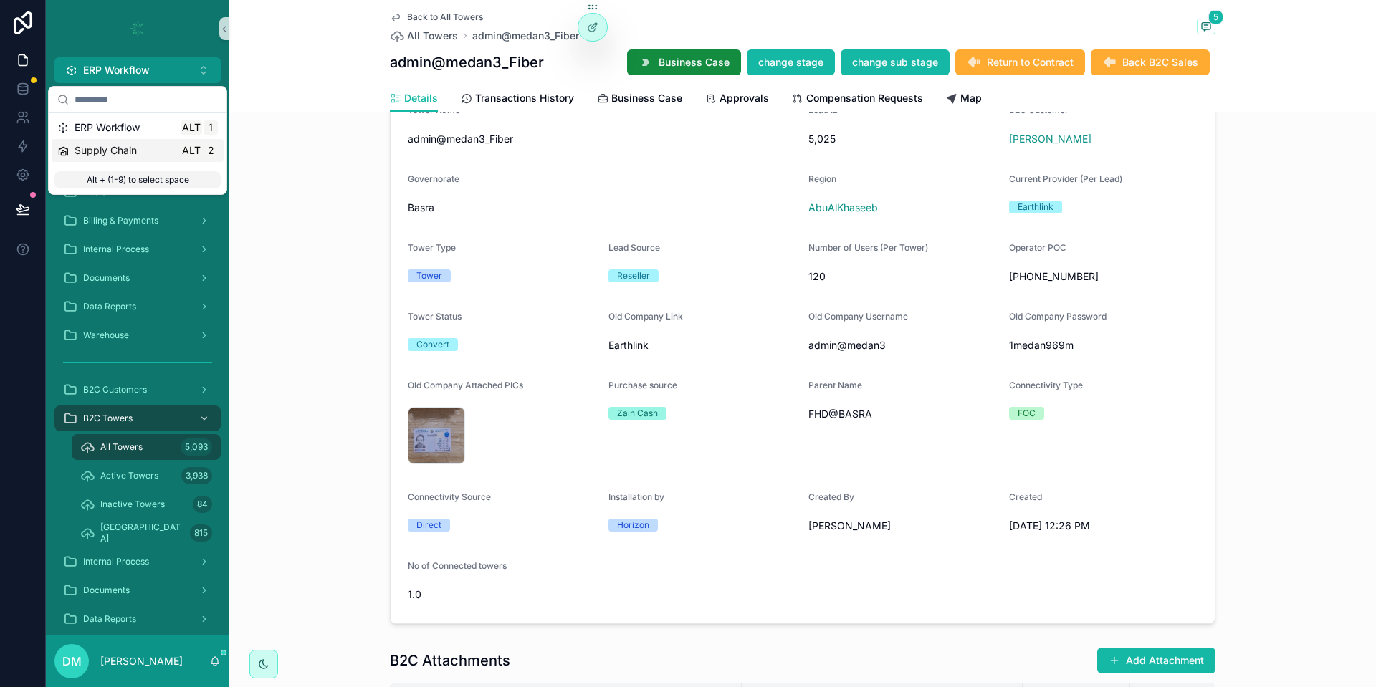
click at [162, 145] on div "Supply Chain Alt 2" at bounding box center [137, 150] width 161 height 14
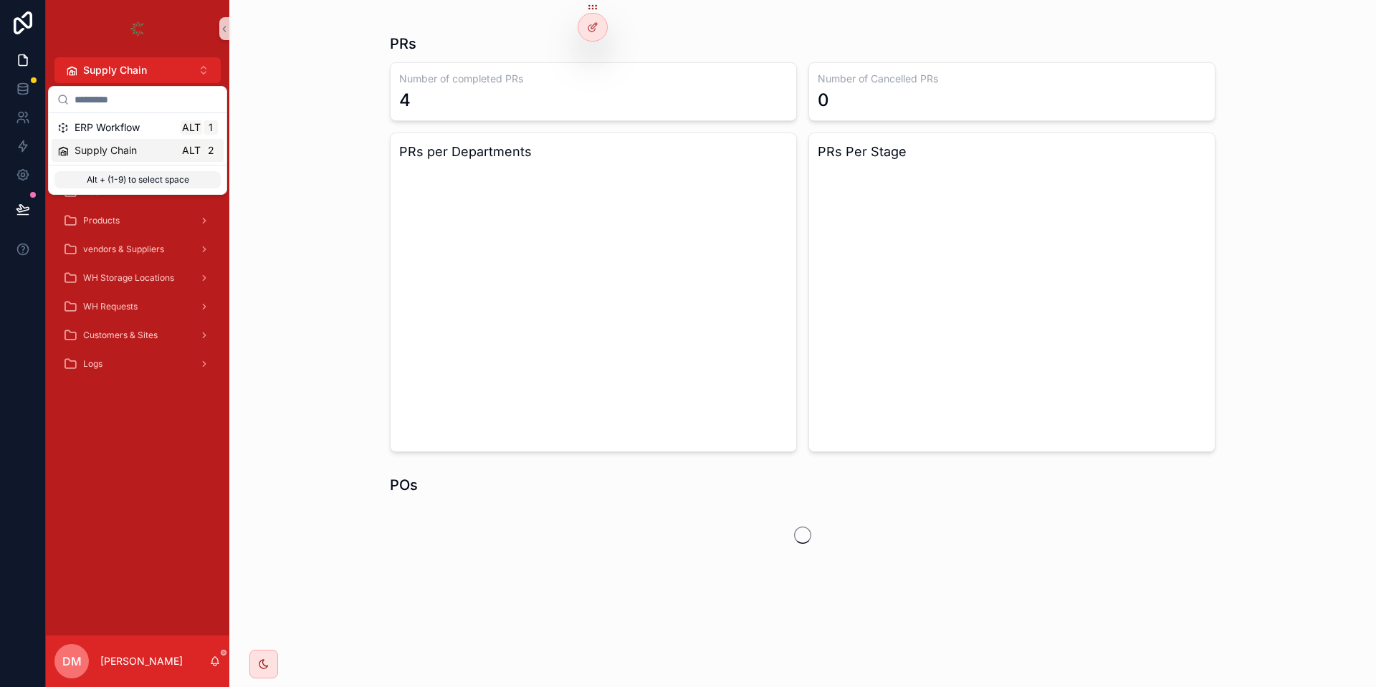
scroll to position [130, 0]
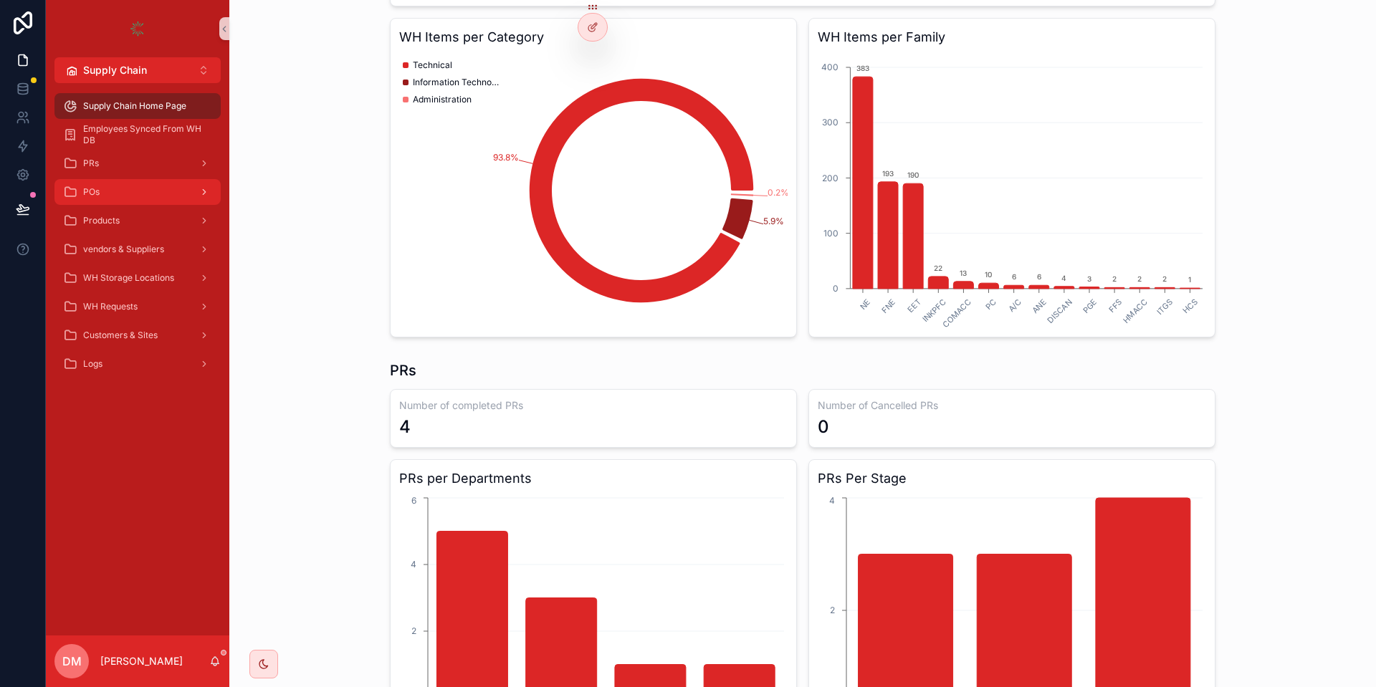
click at [131, 188] on div "POs" at bounding box center [137, 192] width 149 height 23
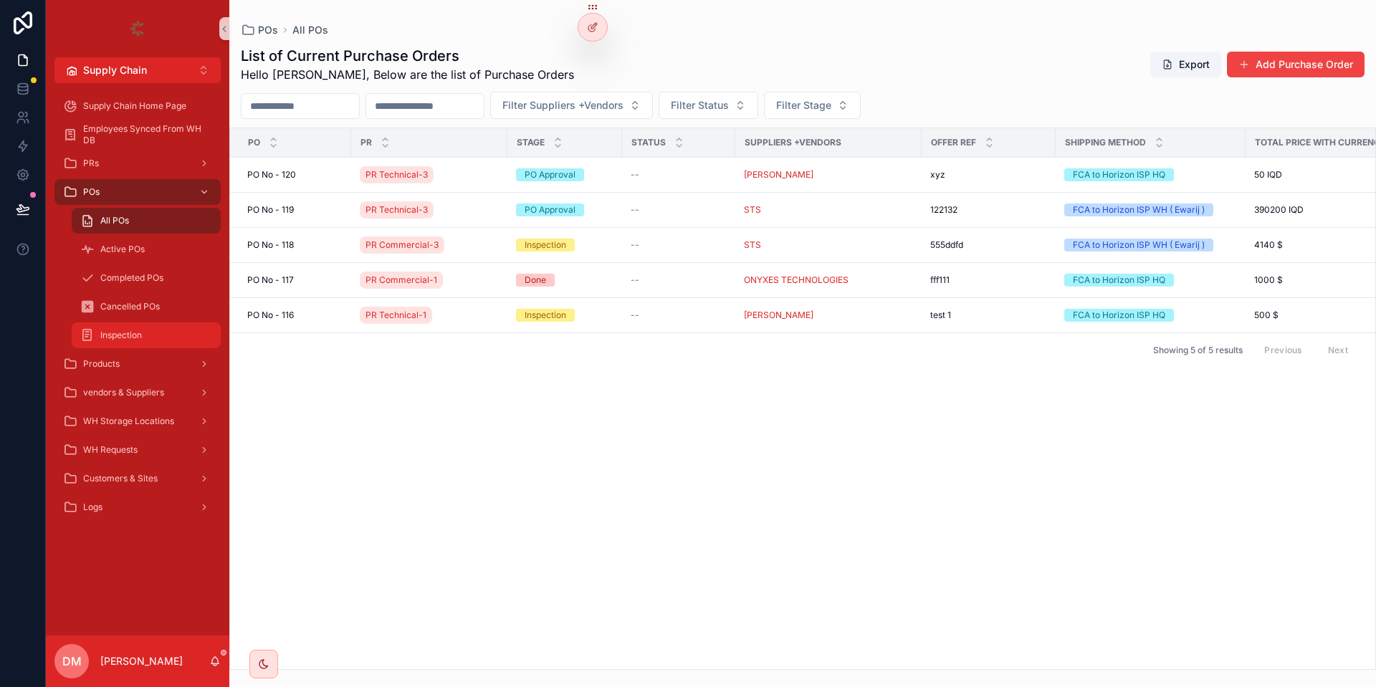
click at [153, 331] on div "Inspection" at bounding box center [146, 335] width 132 height 23
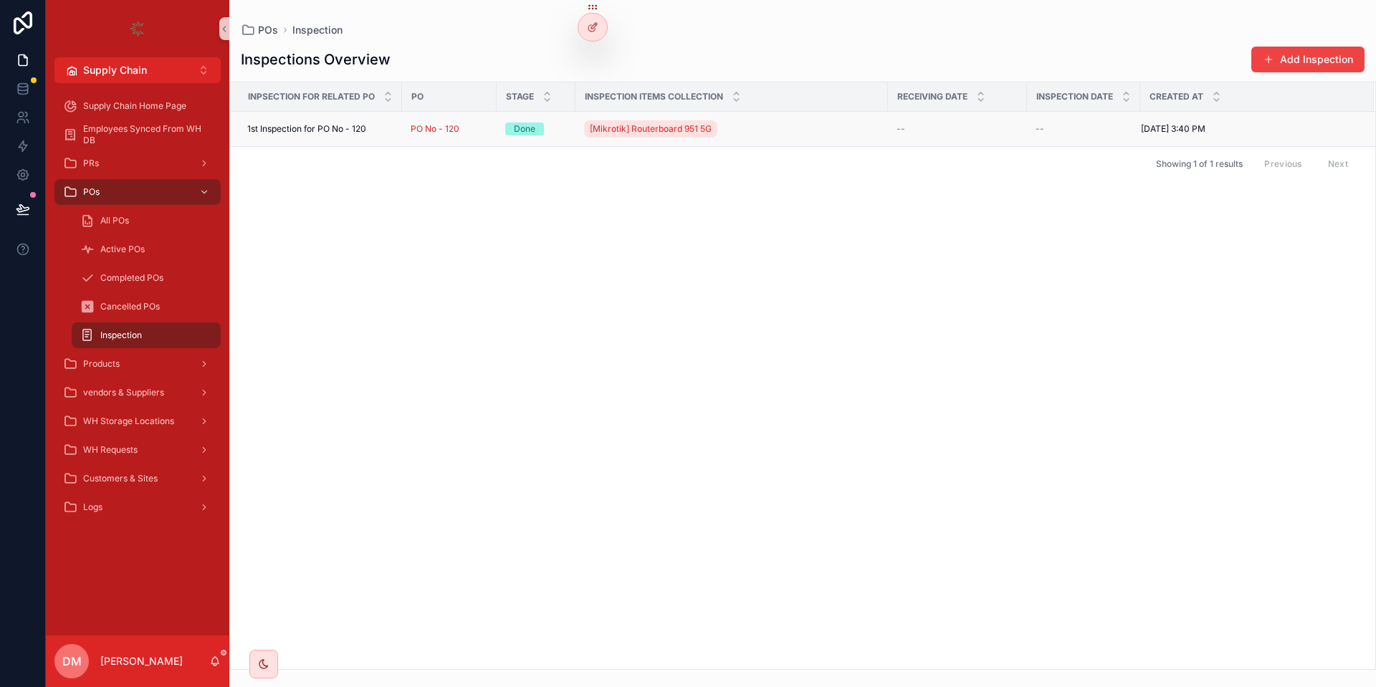
click at [322, 133] on span "1st Inspection for PO No - 120" at bounding box center [306, 128] width 119 height 11
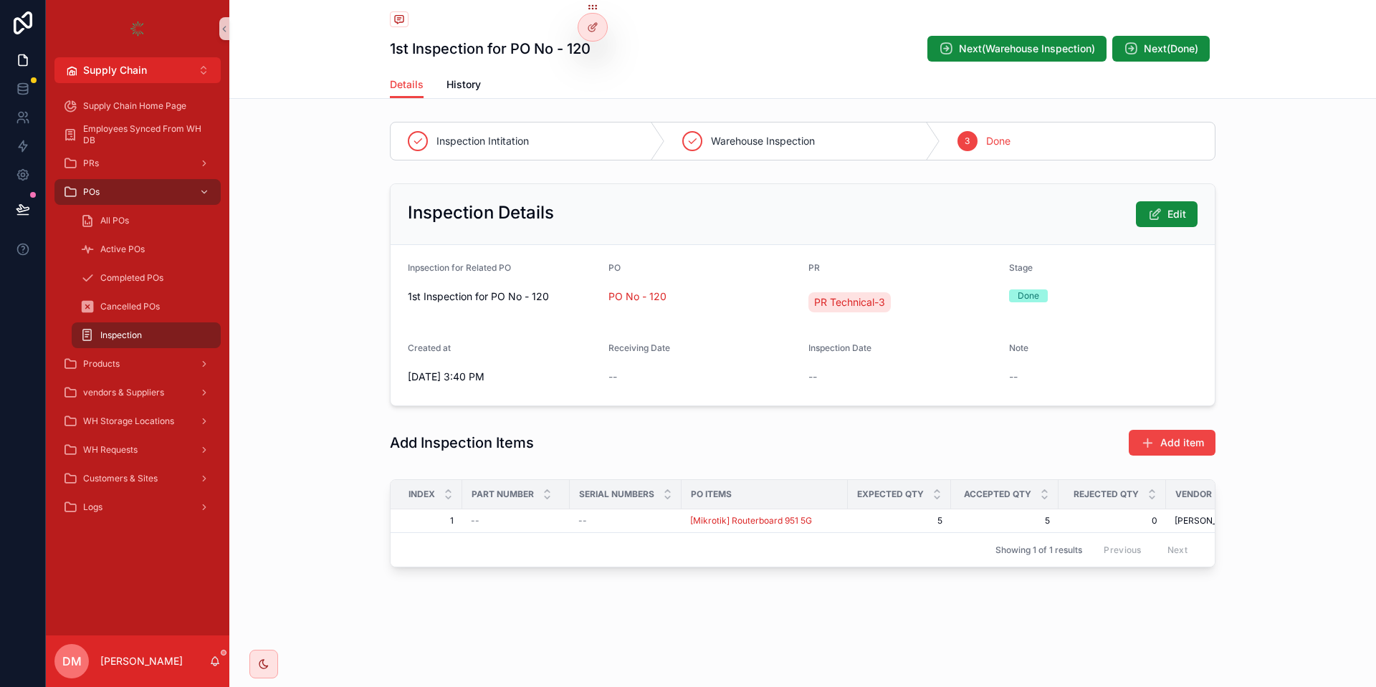
click at [608, 22] on div "scrollable content" at bounding box center [803, 20] width 826 height 18
click at [604, 26] on div at bounding box center [592, 27] width 29 height 27
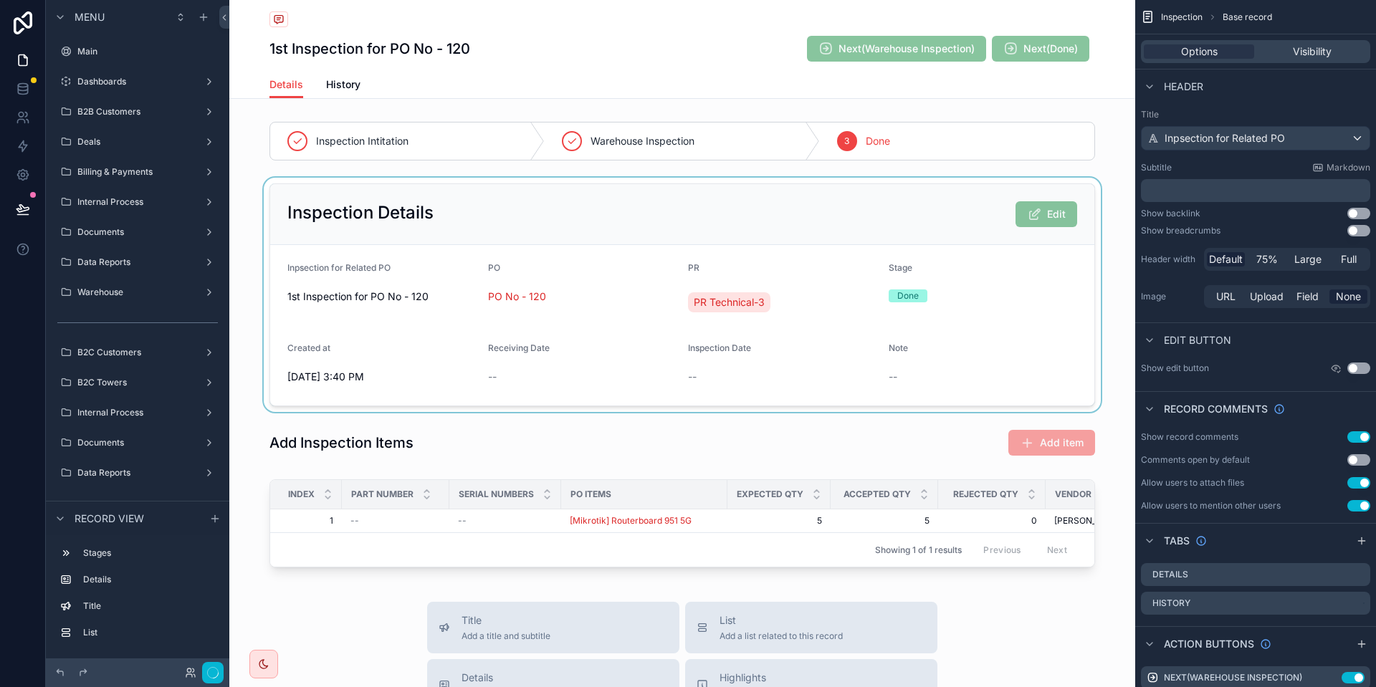
click at [468, 257] on div "scrollable content" at bounding box center [682, 295] width 906 height 234
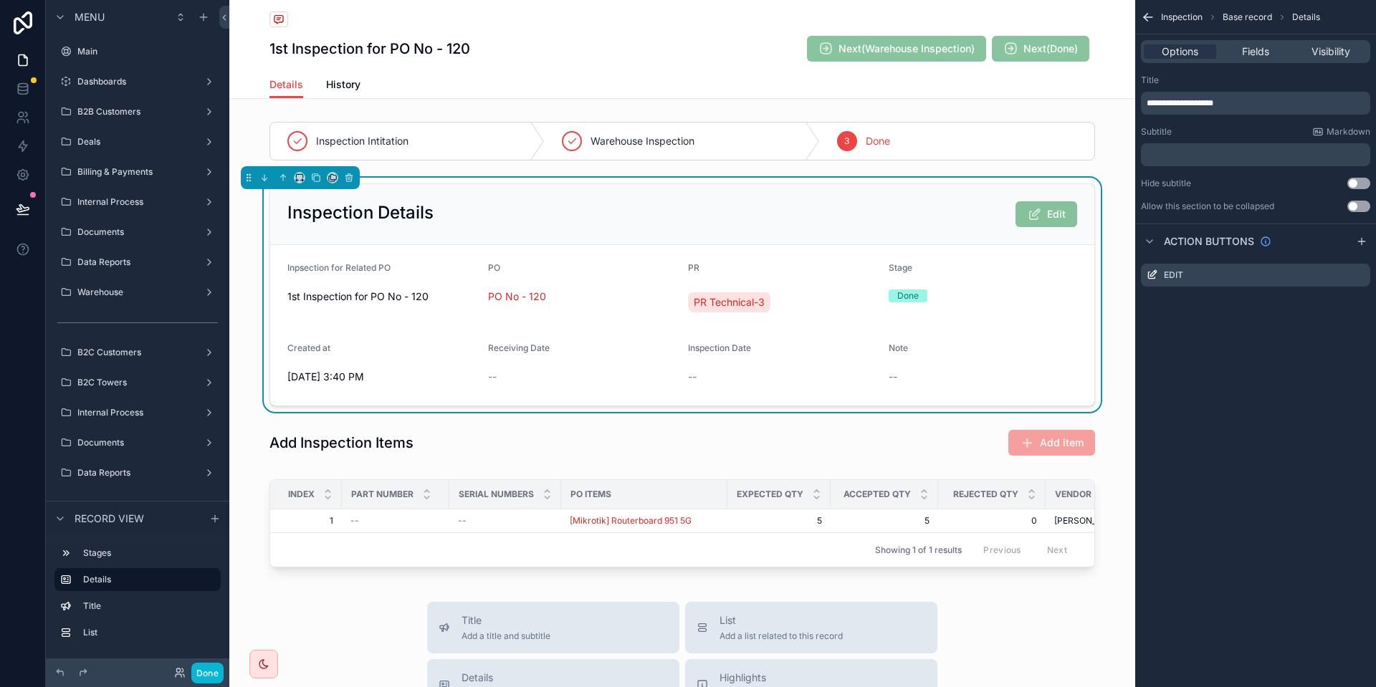
click at [1293, 52] on div "Options Fields Visibility" at bounding box center [1255, 51] width 229 height 23
click at [1285, 52] on div "Fields" at bounding box center [1255, 51] width 72 height 14
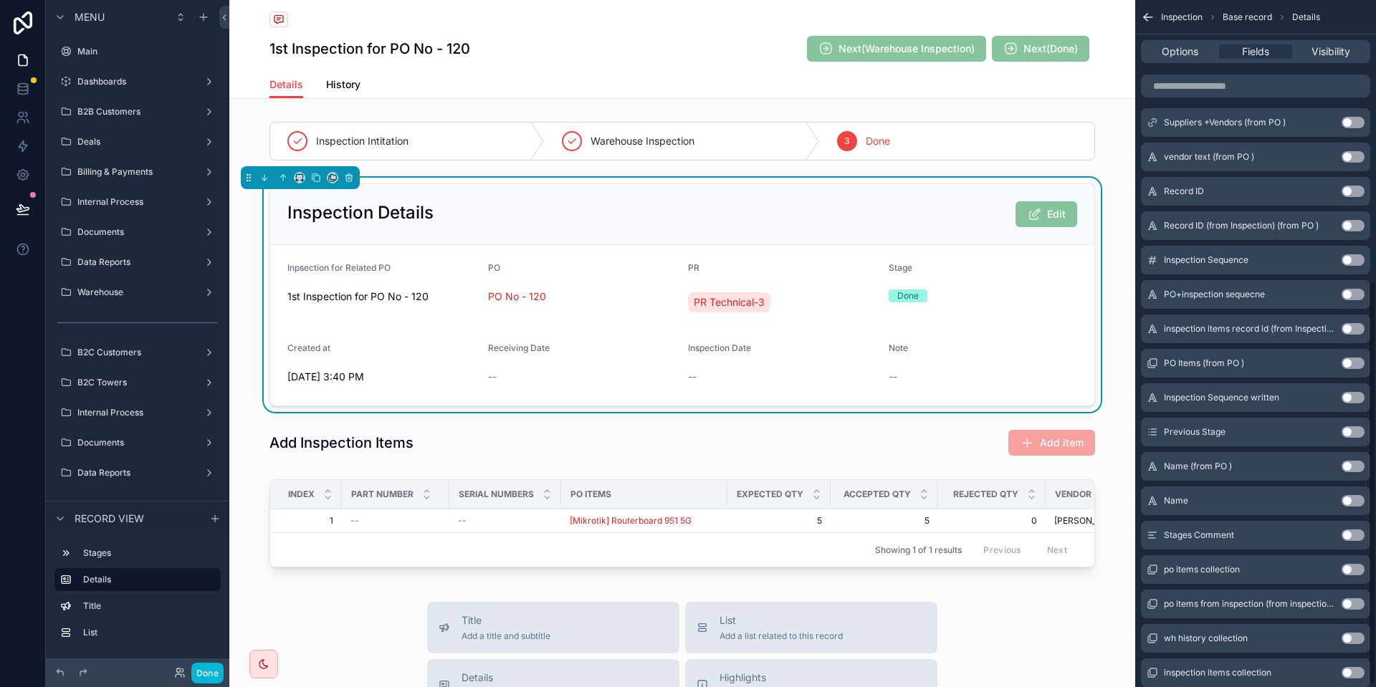
scroll to position [480, 0]
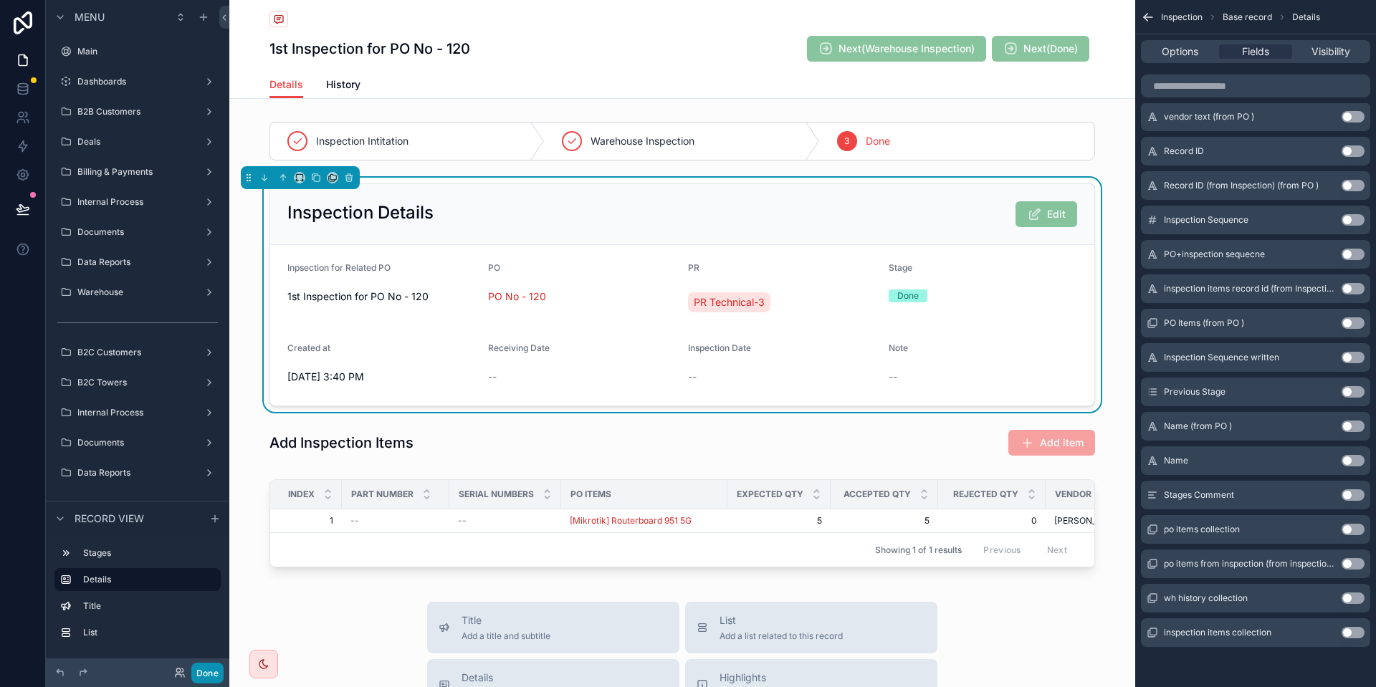
click at [206, 670] on button "Done" at bounding box center [207, 673] width 32 height 21
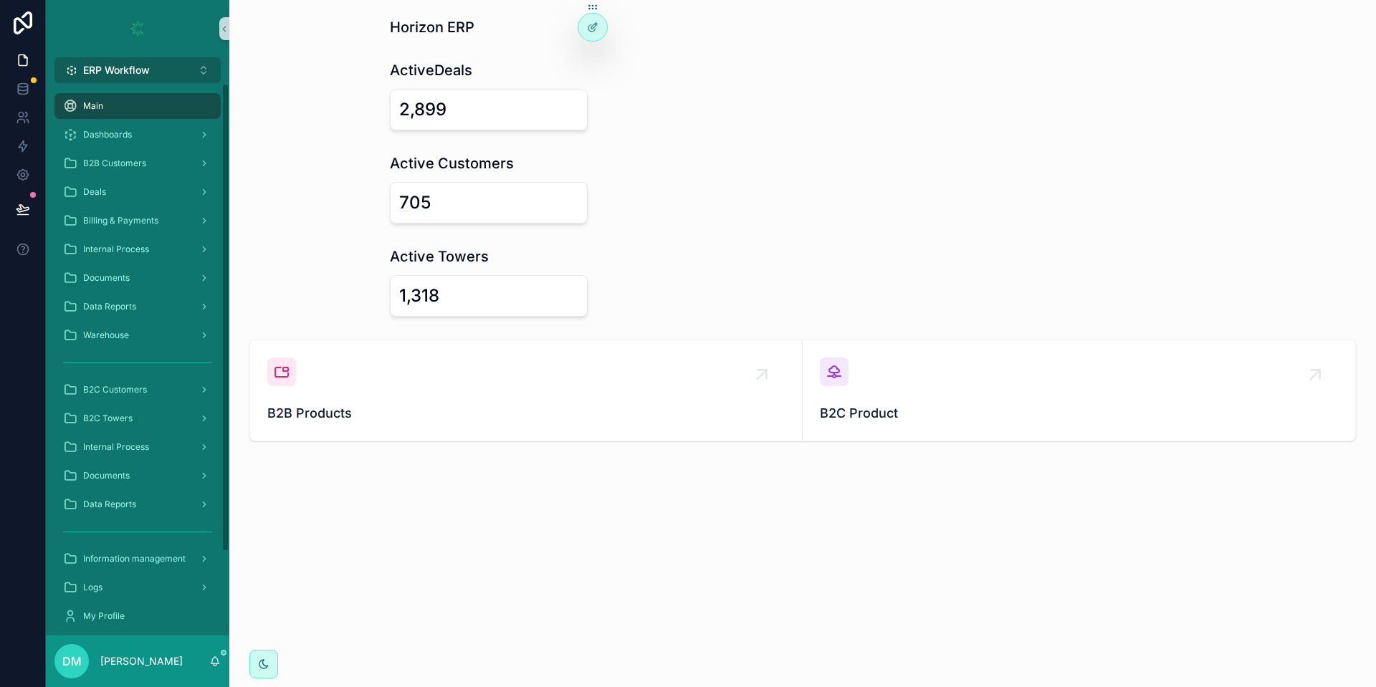
click at [162, 79] on button "ERP Workflow Alt 1" at bounding box center [137, 70] width 166 height 26
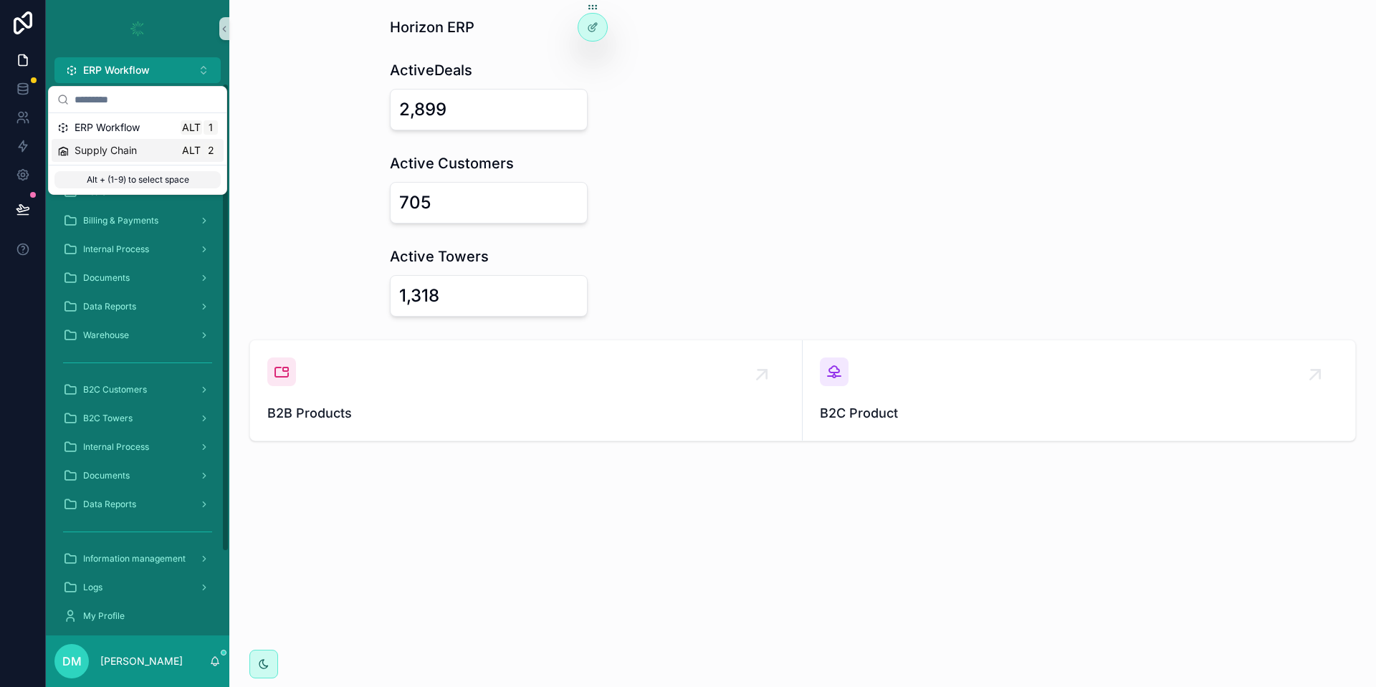
click at [106, 145] on span "Supply Chain" at bounding box center [106, 150] width 62 height 14
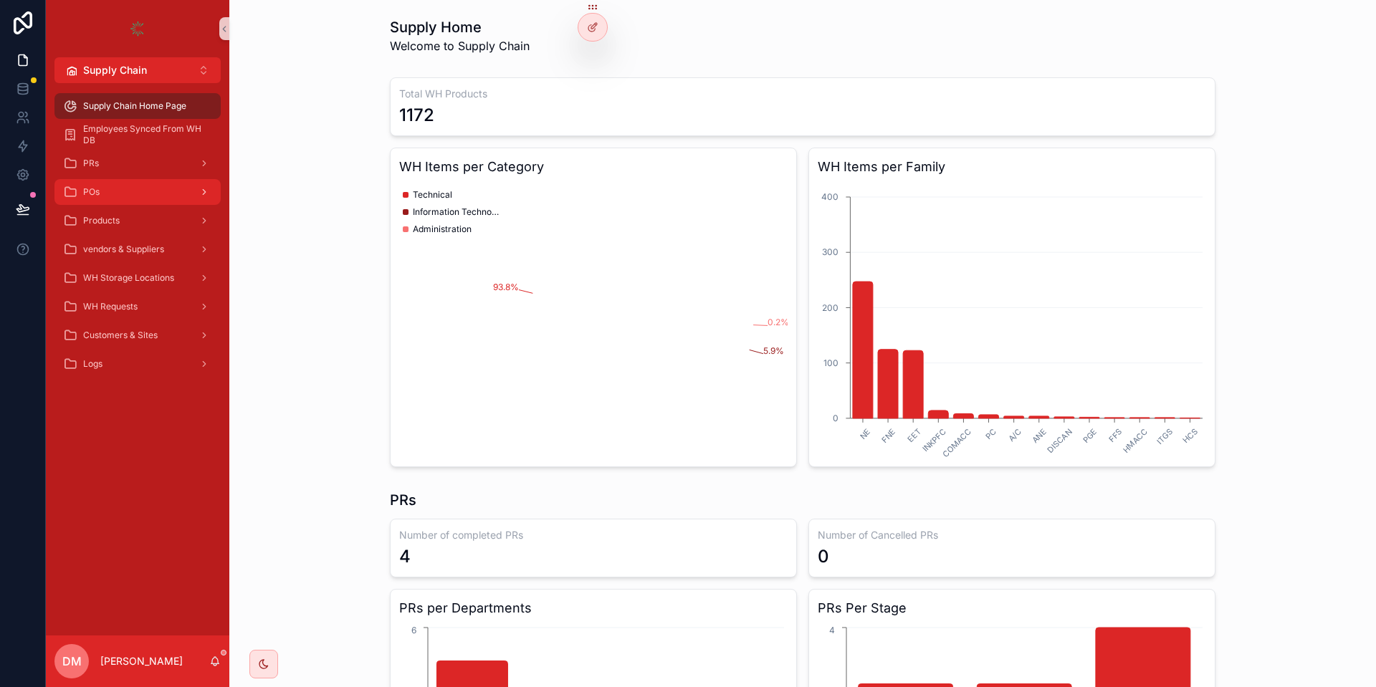
click at [115, 187] on div "POs" at bounding box center [137, 192] width 149 height 23
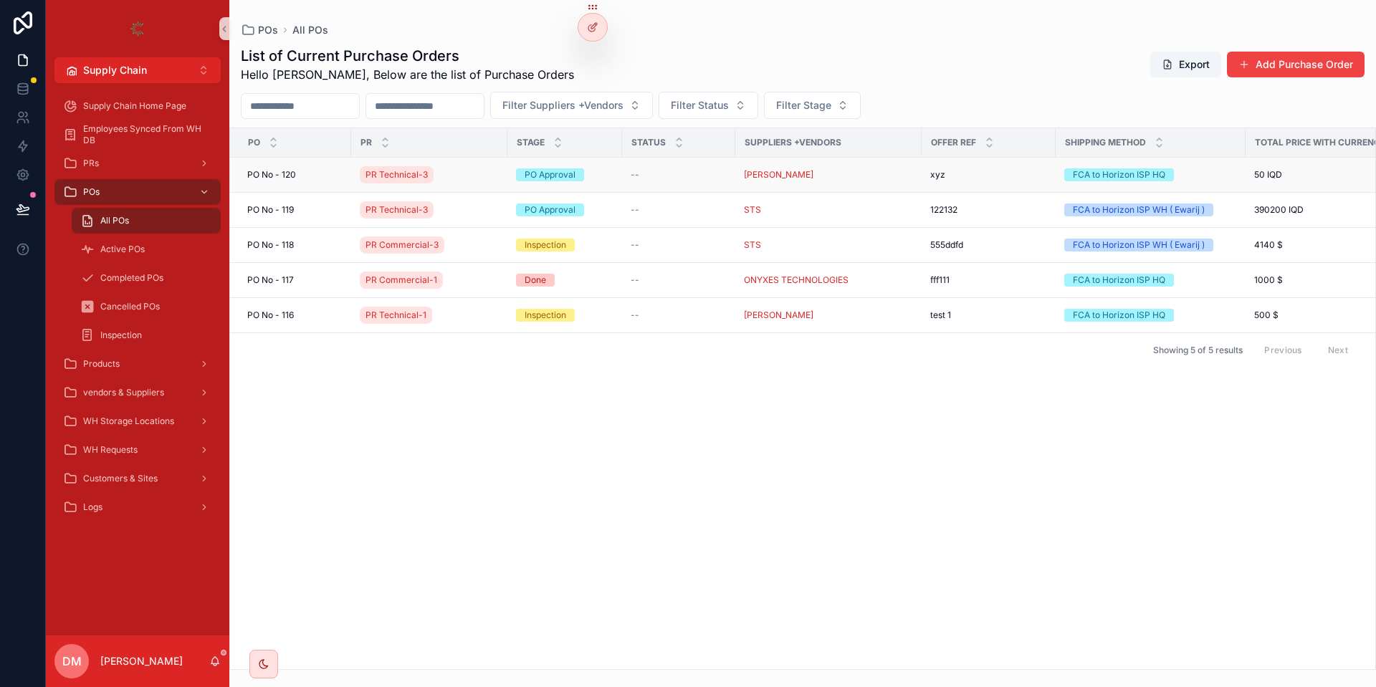
click at [307, 172] on div "PO No - 120 PO No - 120" at bounding box center [294, 174] width 95 height 11
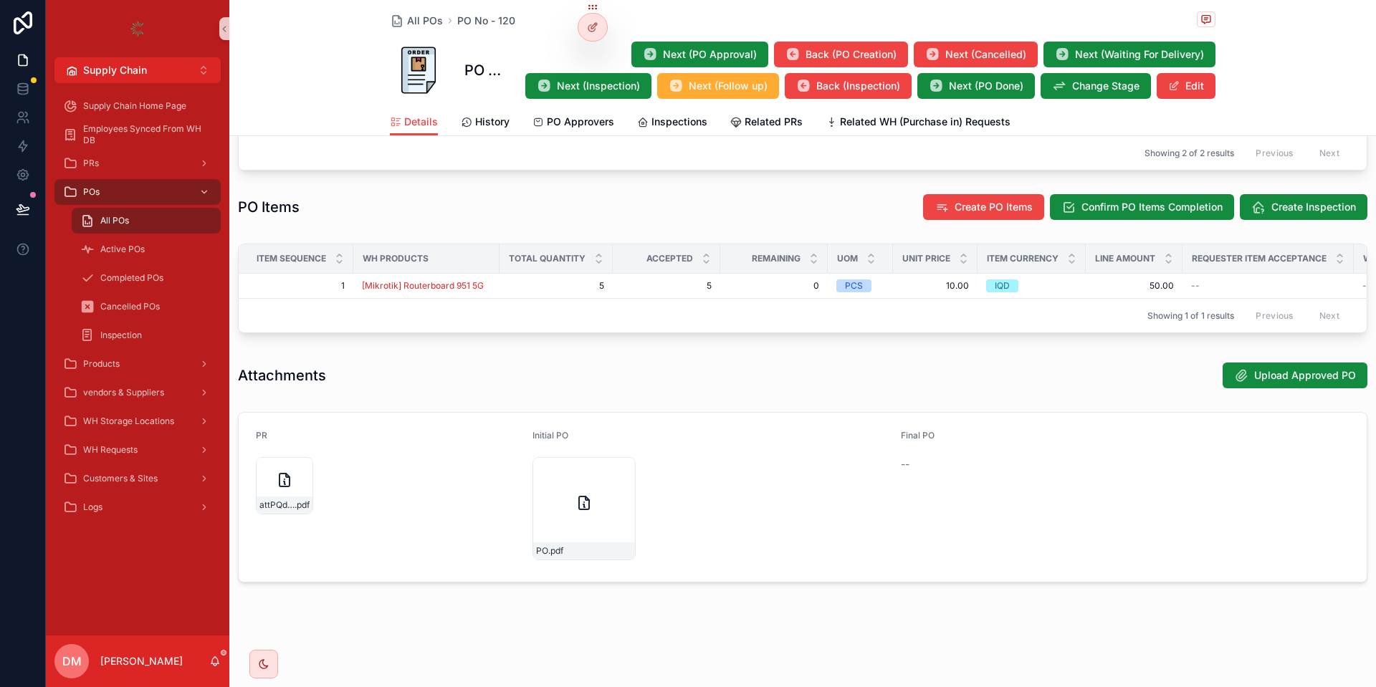
scroll to position [694, 0]
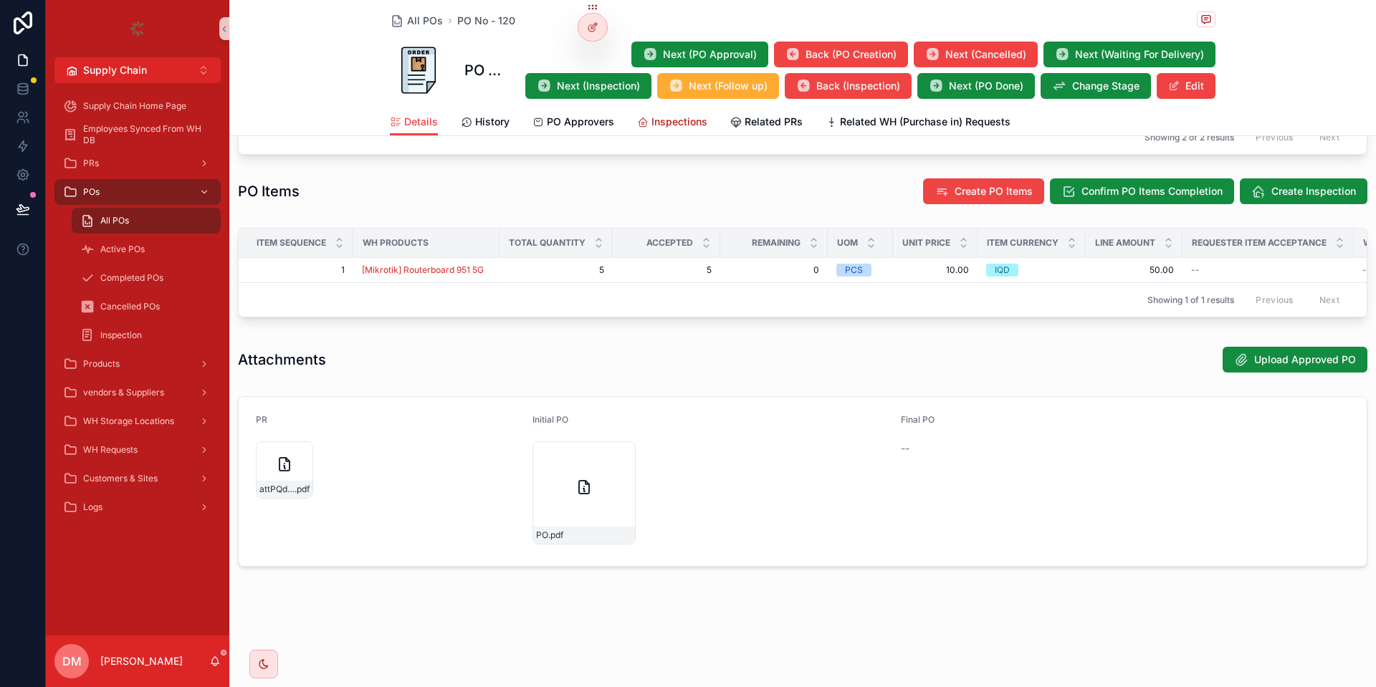
click at [683, 134] on link "Inspections" at bounding box center [672, 123] width 70 height 29
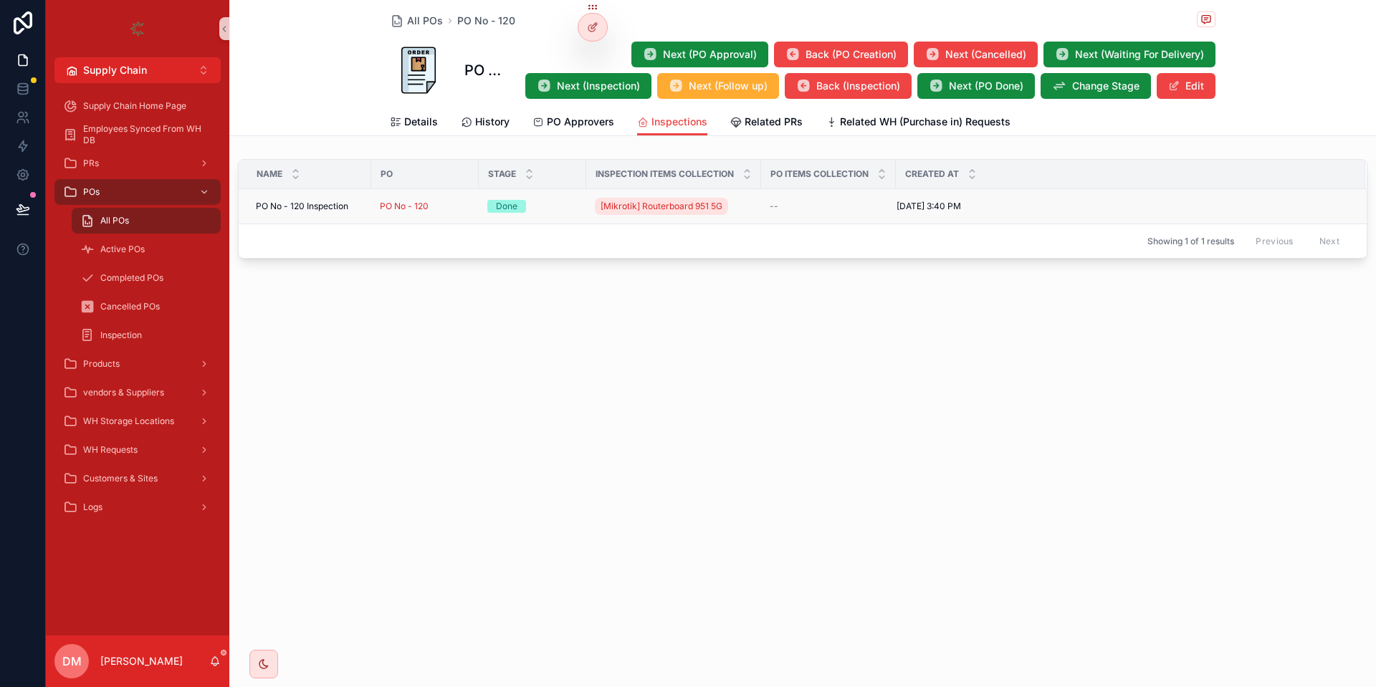
click at [303, 210] on span "PO No - 120 Inspection" at bounding box center [302, 206] width 92 height 11
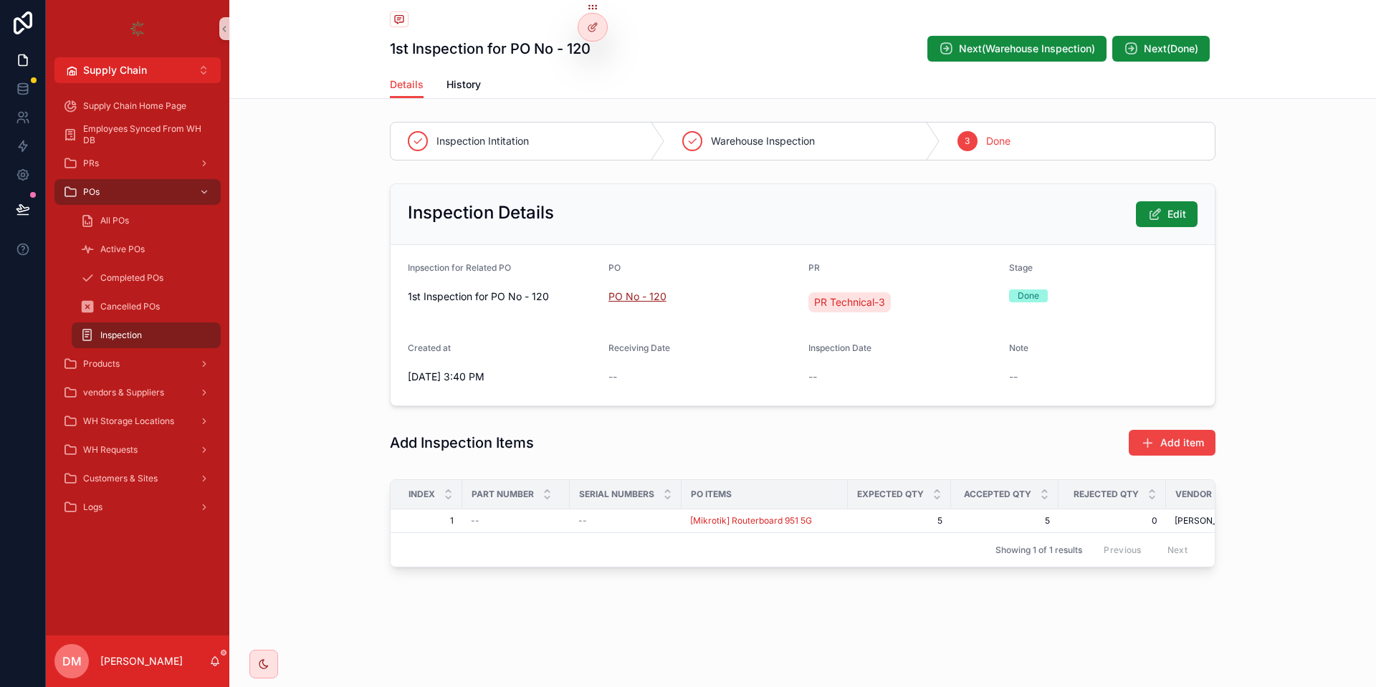
drag, startPoint x: 633, startPoint y: 283, endPoint x: 631, endPoint y: 292, distance: 9.4
click at [633, 285] on div "PO PO No - 120" at bounding box center [702, 290] width 189 height 57
click at [631, 293] on span "PO No - 120" at bounding box center [637, 297] width 58 height 14
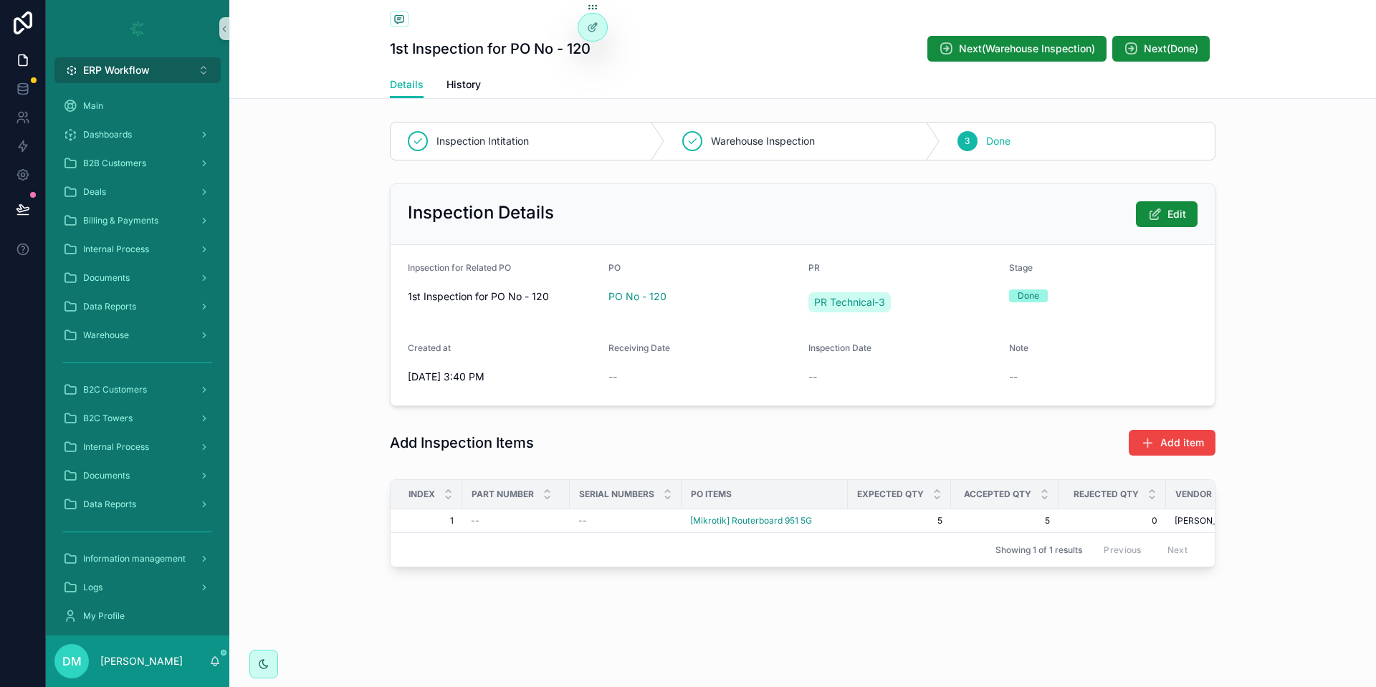
click at [166, 75] on button "ERP Workflow Alt 1" at bounding box center [137, 70] width 166 height 26
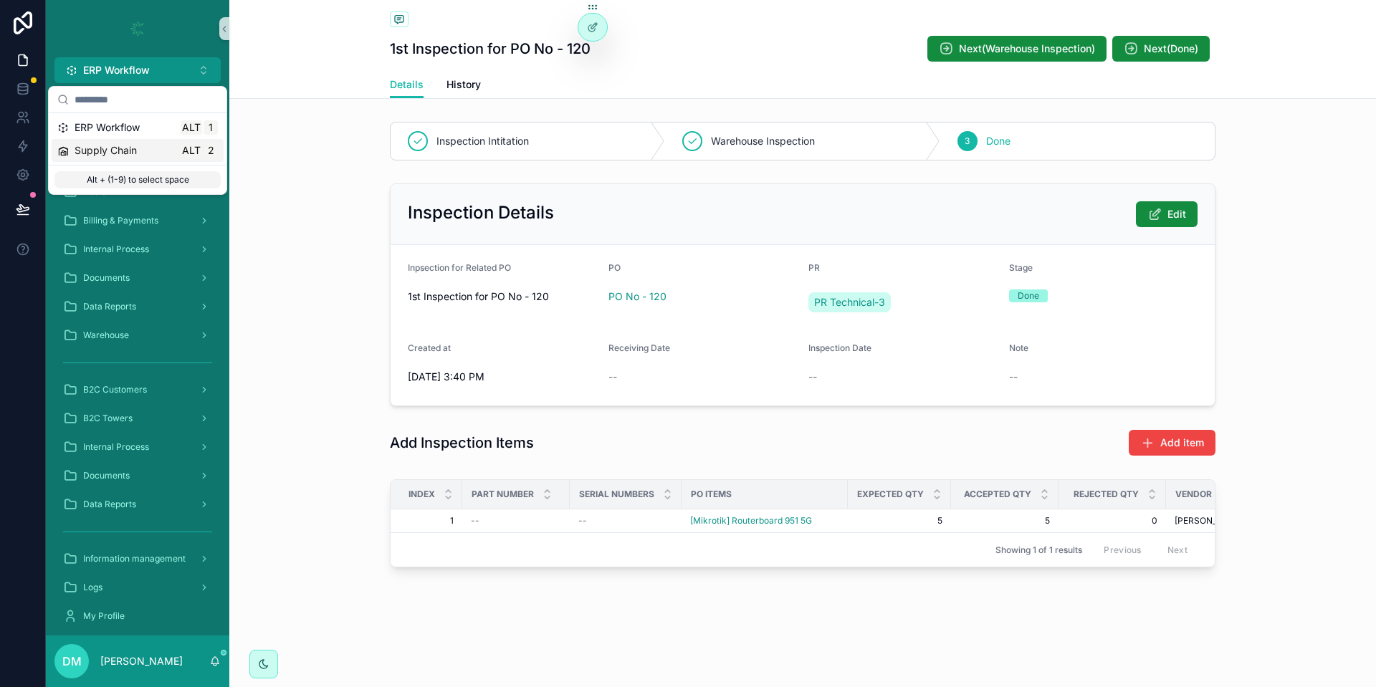
click at [141, 157] on div "Supply Chain Alt 2" at bounding box center [137, 150] width 161 height 14
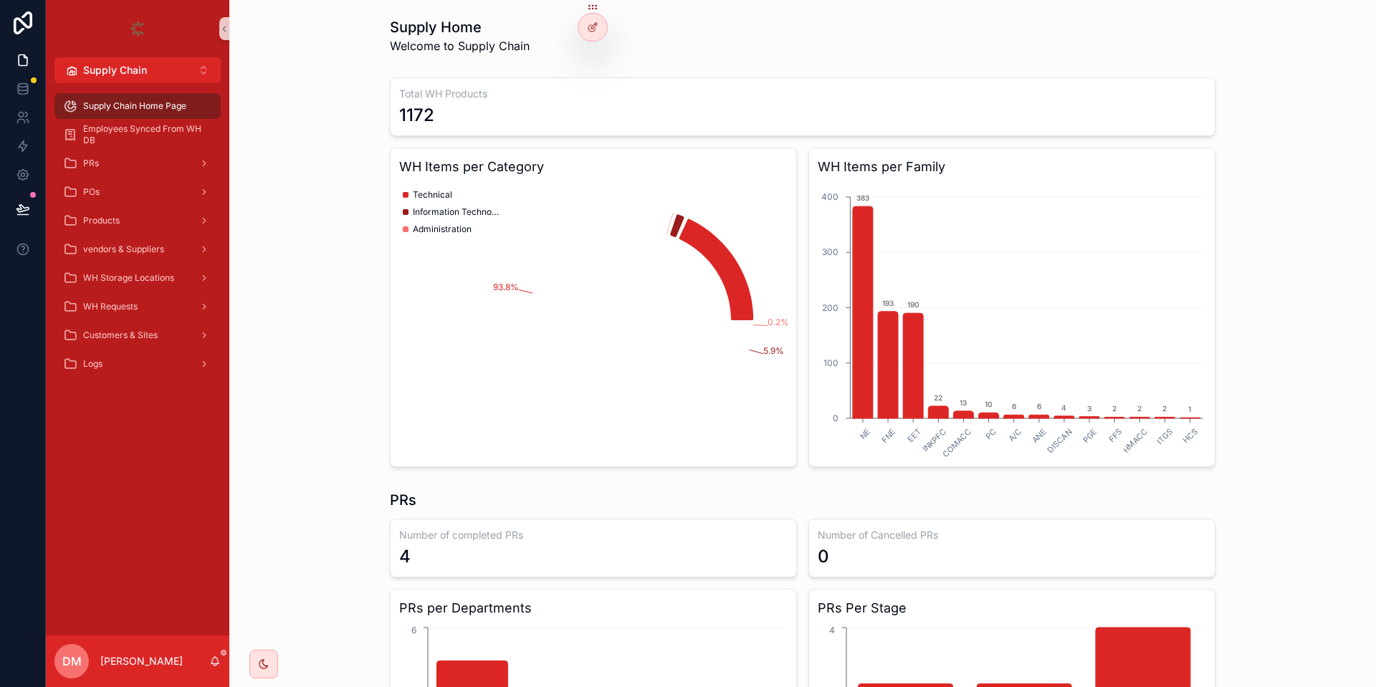
click at [138, 176] on div "PRs" at bounding box center [137, 163] width 183 height 29
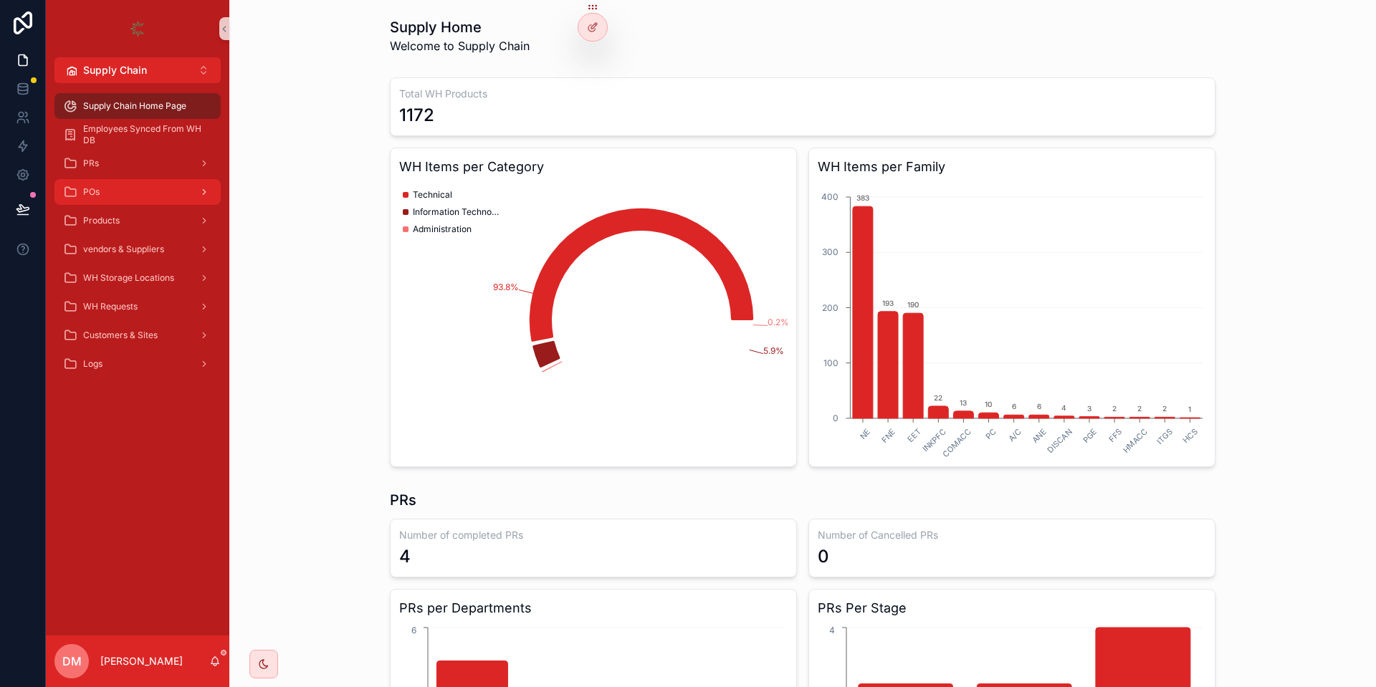
click at [140, 190] on div "POs" at bounding box center [137, 192] width 149 height 23
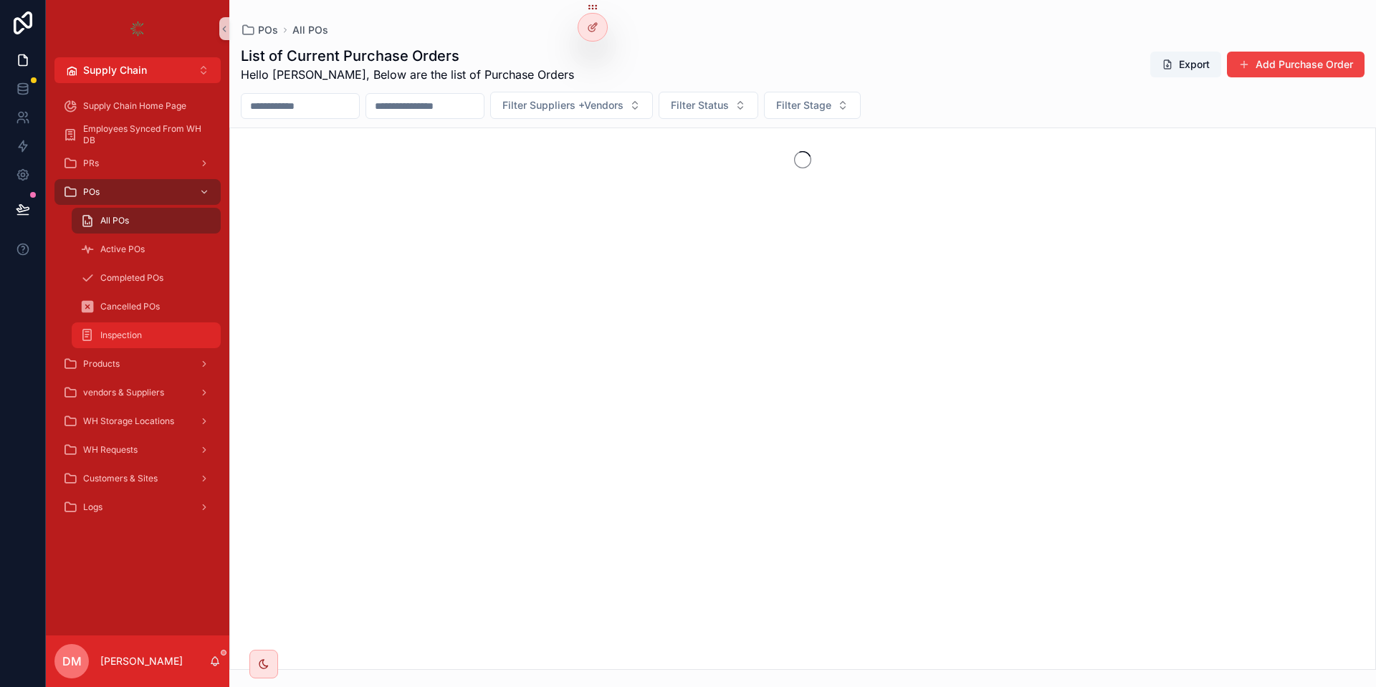
click at [113, 325] on div "Inspection" at bounding box center [146, 335] width 132 height 23
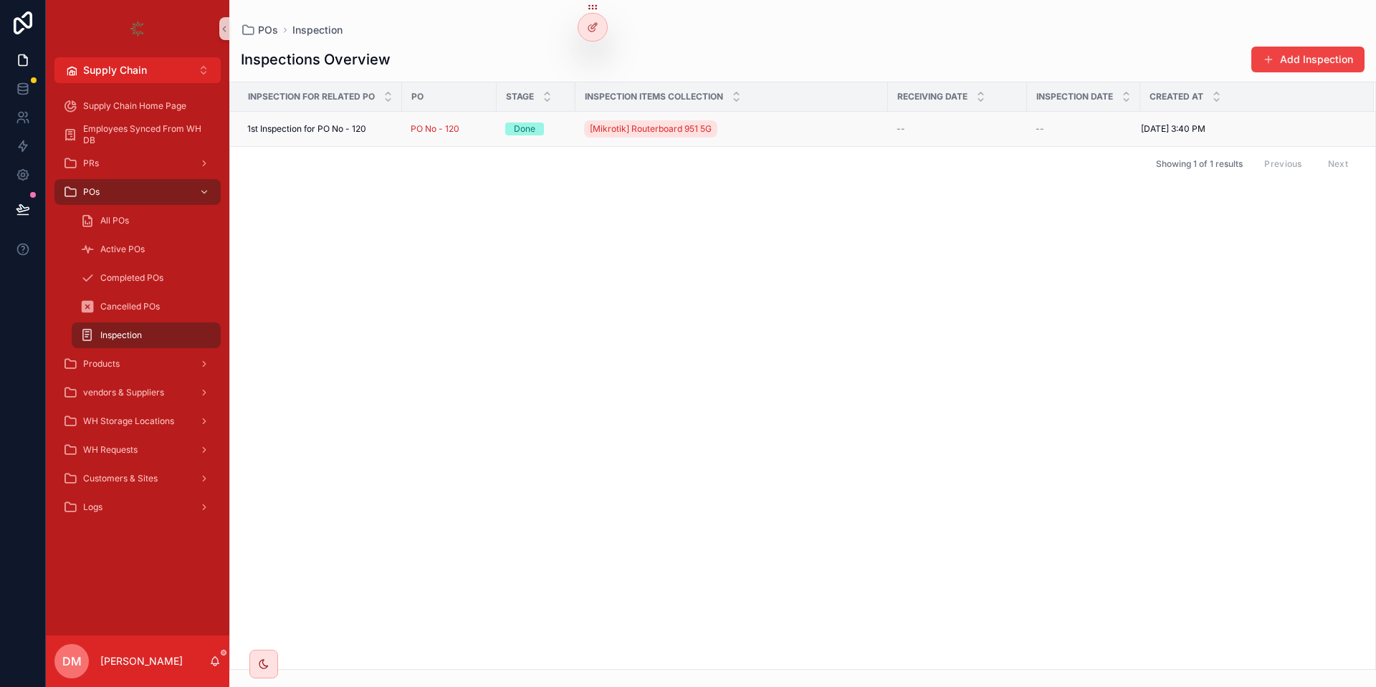
click at [313, 126] on span "1st Inspection for PO No - 120" at bounding box center [306, 128] width 119 height 11
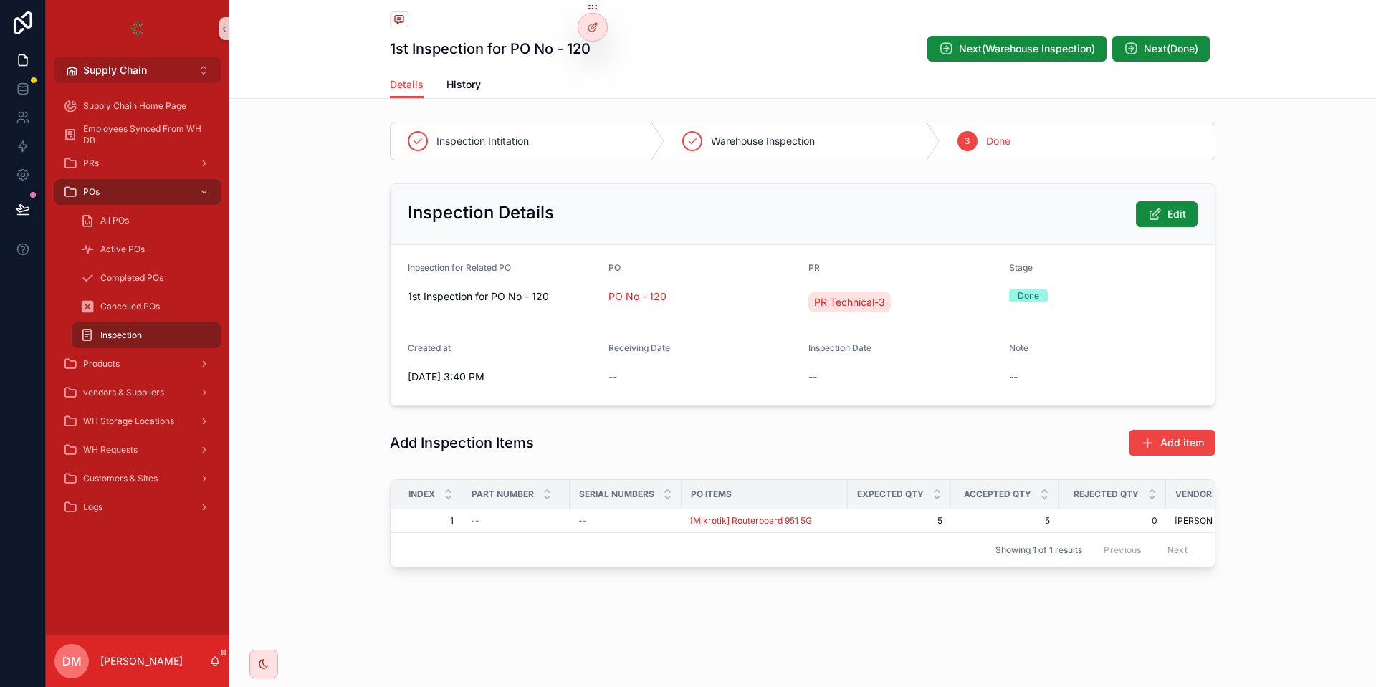
click at [166, 72] on button "Supply Chain Alt 2" at bounding box center [137, 70] width 166 height 26
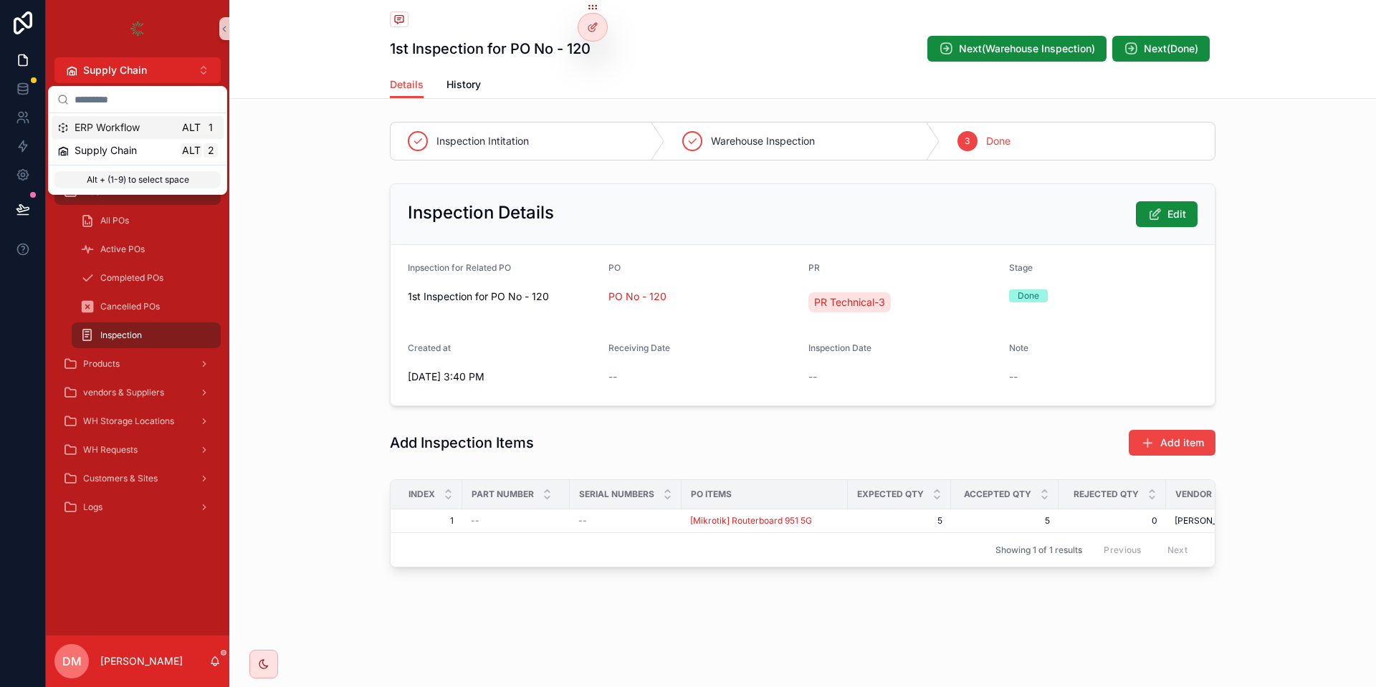
click at [157, 103] on input "scrollable content" at bounding box center [146, 100] width 143 height 26
click at [154, 135] on div "ERP Workflow Alt 1" at bounding box center [138, 127] width 172 height 23
